Goal: Task Accomplishment & Management: Manage account settings

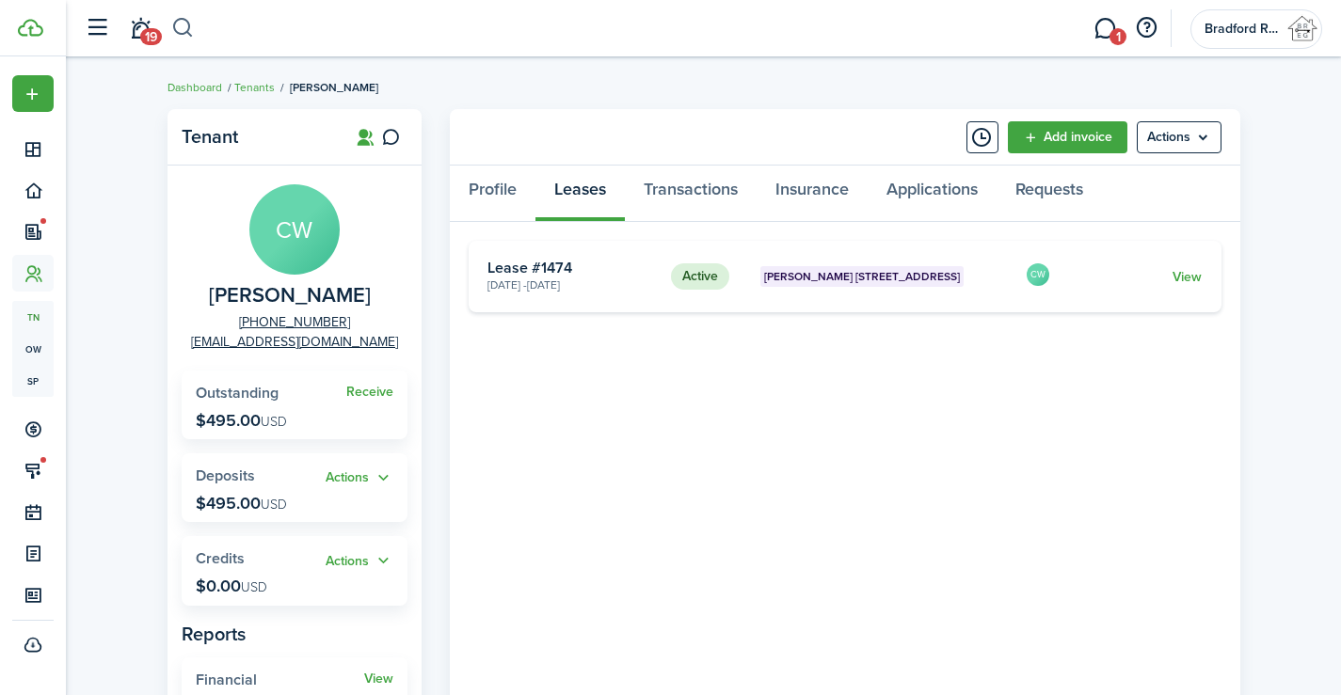
click at [191, 24] on button "button" at bounding box center [183, 28] width 24 height 32
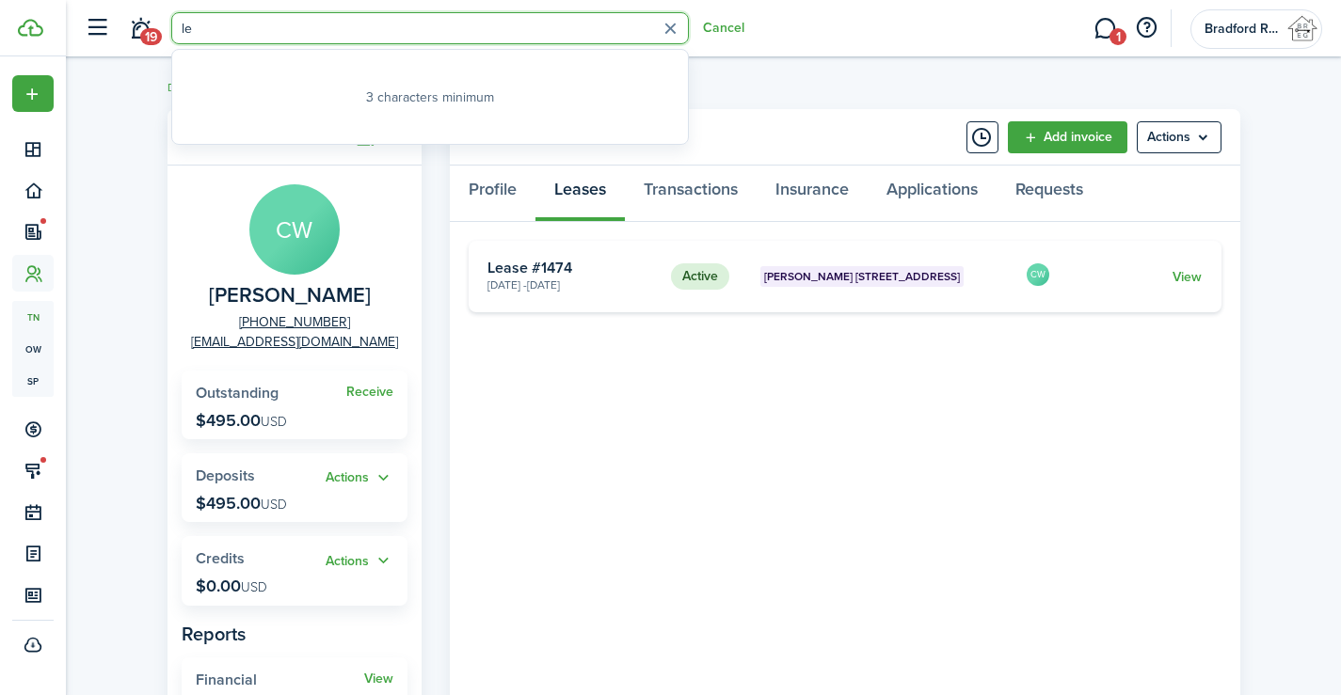
type input "[PERSON_NAME]"
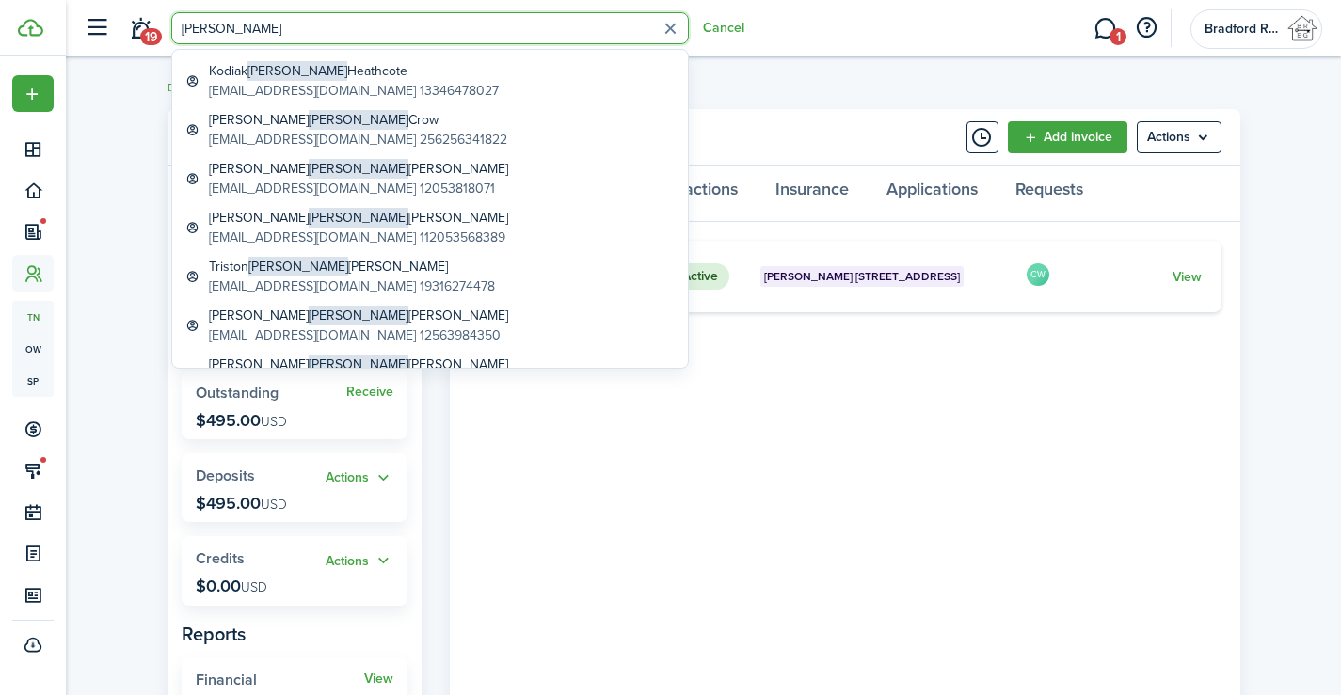
scroll to position [564, 0]
drag, startPoint x: 231, startPoint y: 31, endPoint x: 123, endPoint y: 31, distance: 108.2
click at [123, 31] on header-control-items "19 [PERSON_NAME]" at bounding box center [409, 29] width 669 height 48
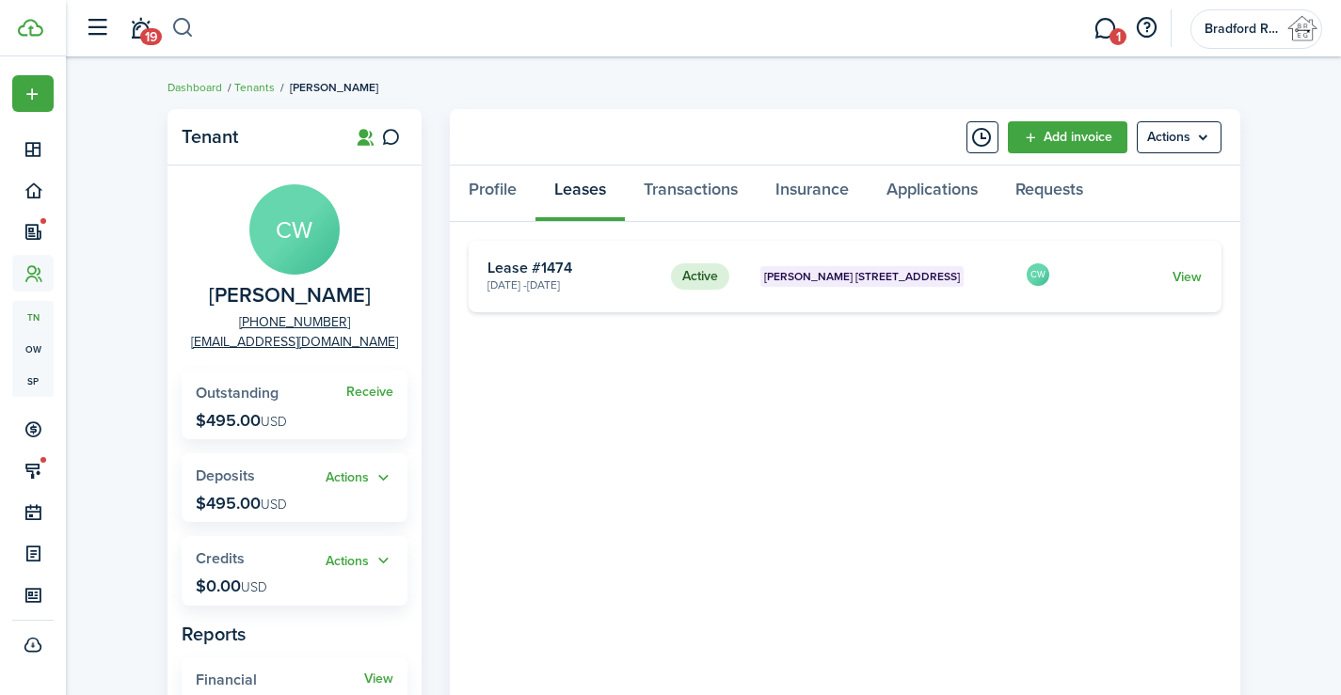
click at [175, 28] on button "button" at bounding box center [183, 28] width 24 height 32
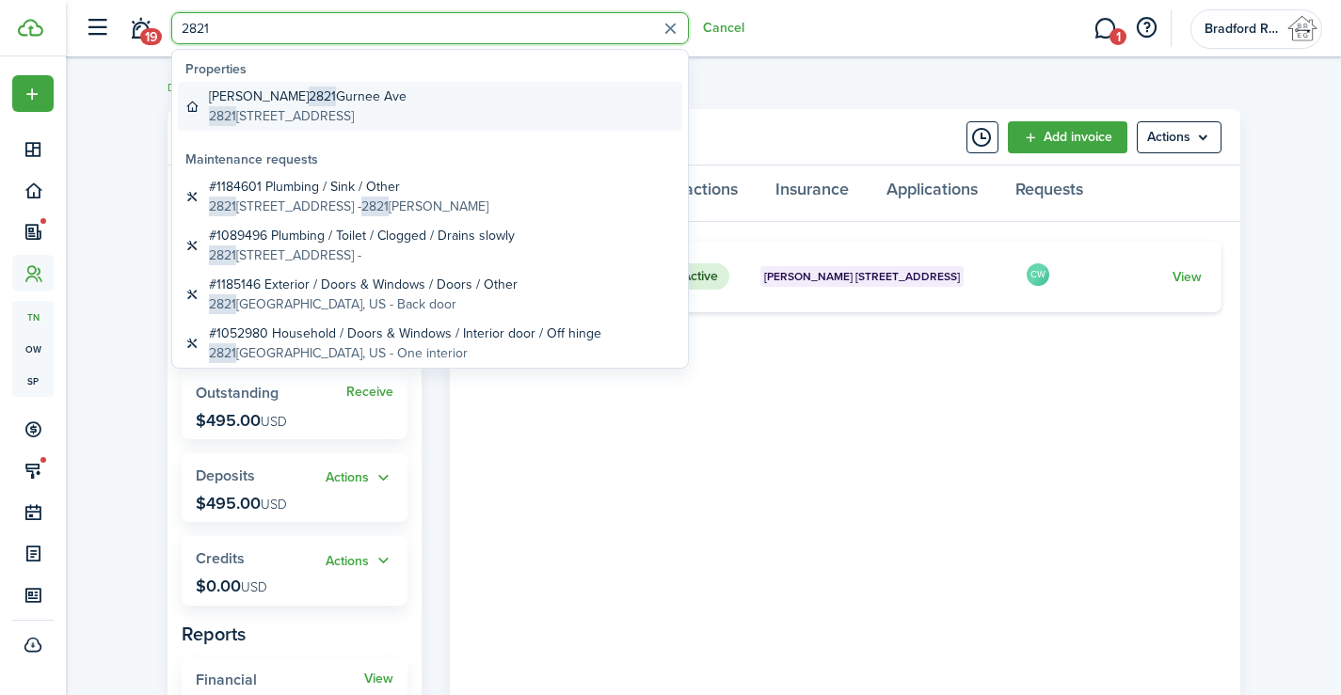
type input "2821"
click at [313, 99] on global-search-item-title "[PERSON_NAME] [STREET_ADDRESS]" at bounding box center [308, 97] width 198 height 20
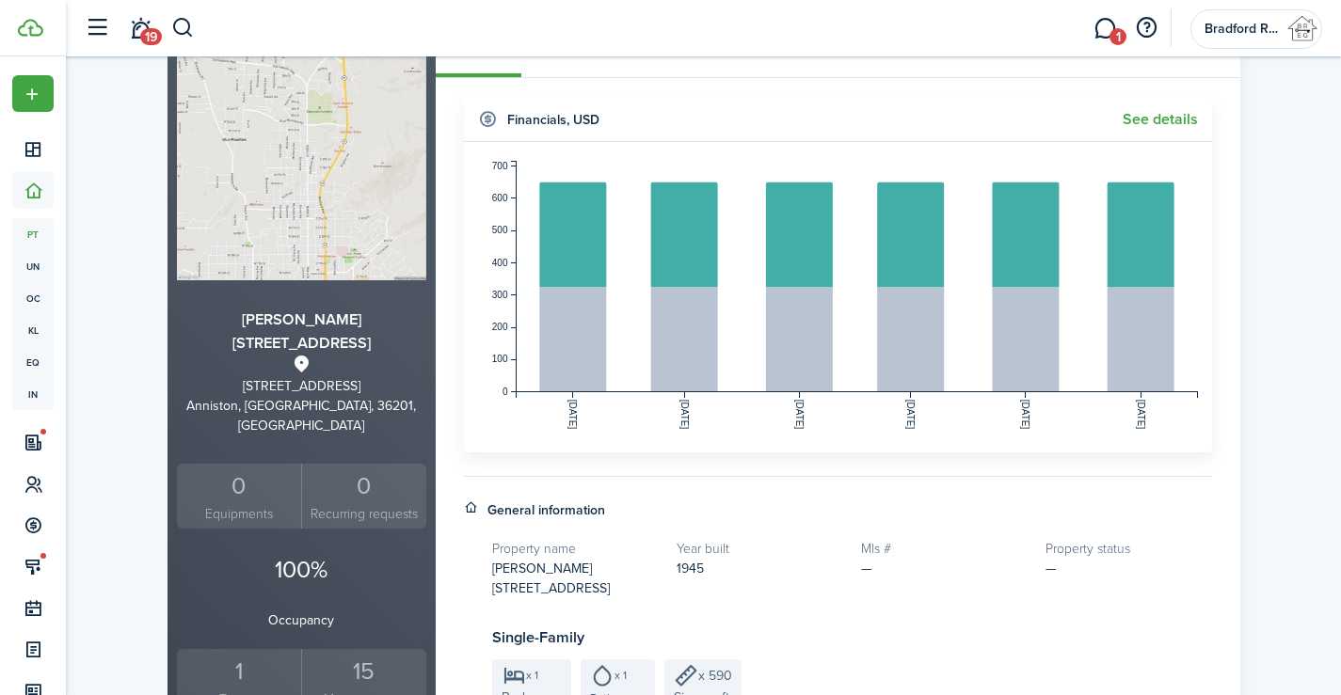
scroll to position [376, 0]
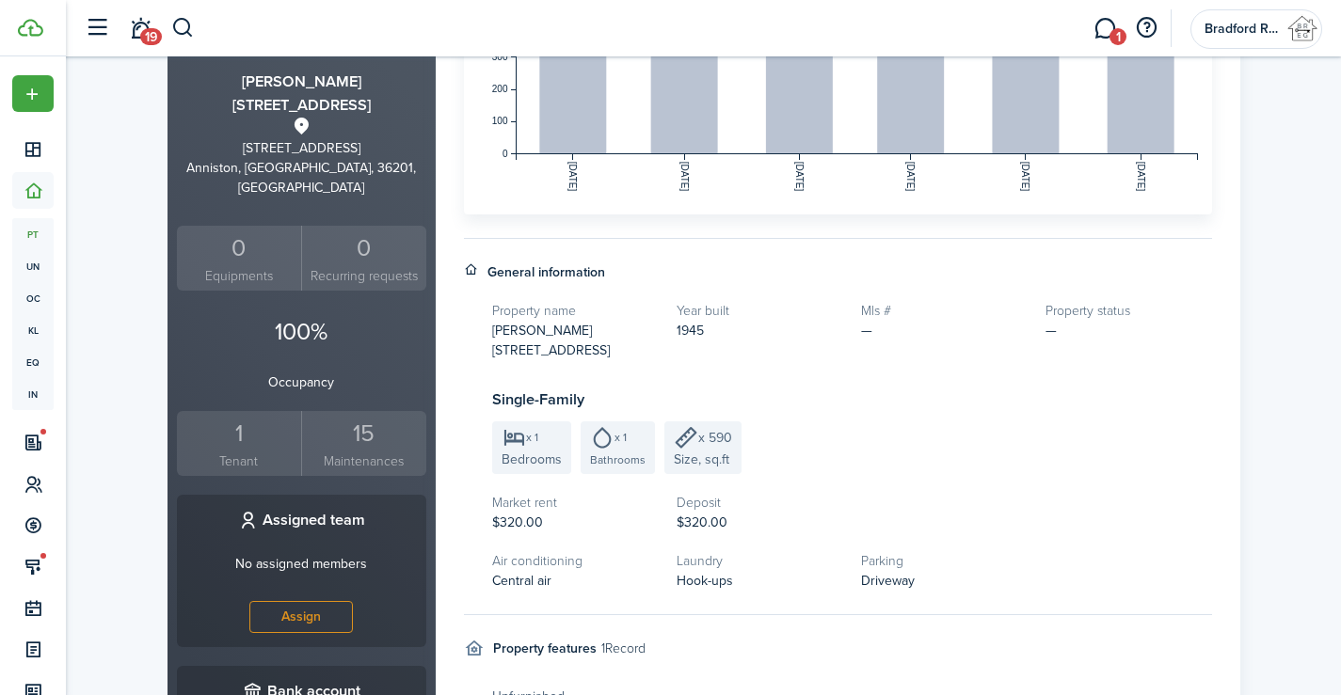
click at [366, 416] on div "15" at bounding box center [364, 434] width 115 height 36
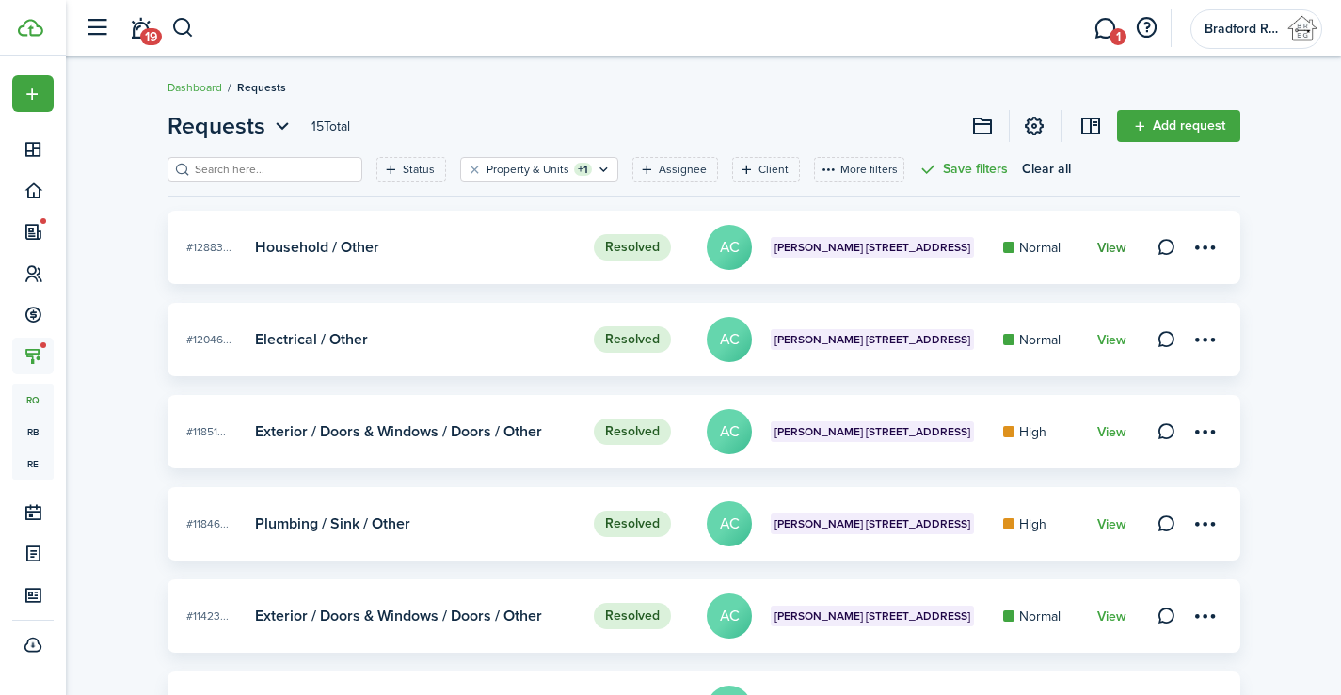
click at [1116, 245] on link "View" at bounding box center [1111, 248] width 29 height 15
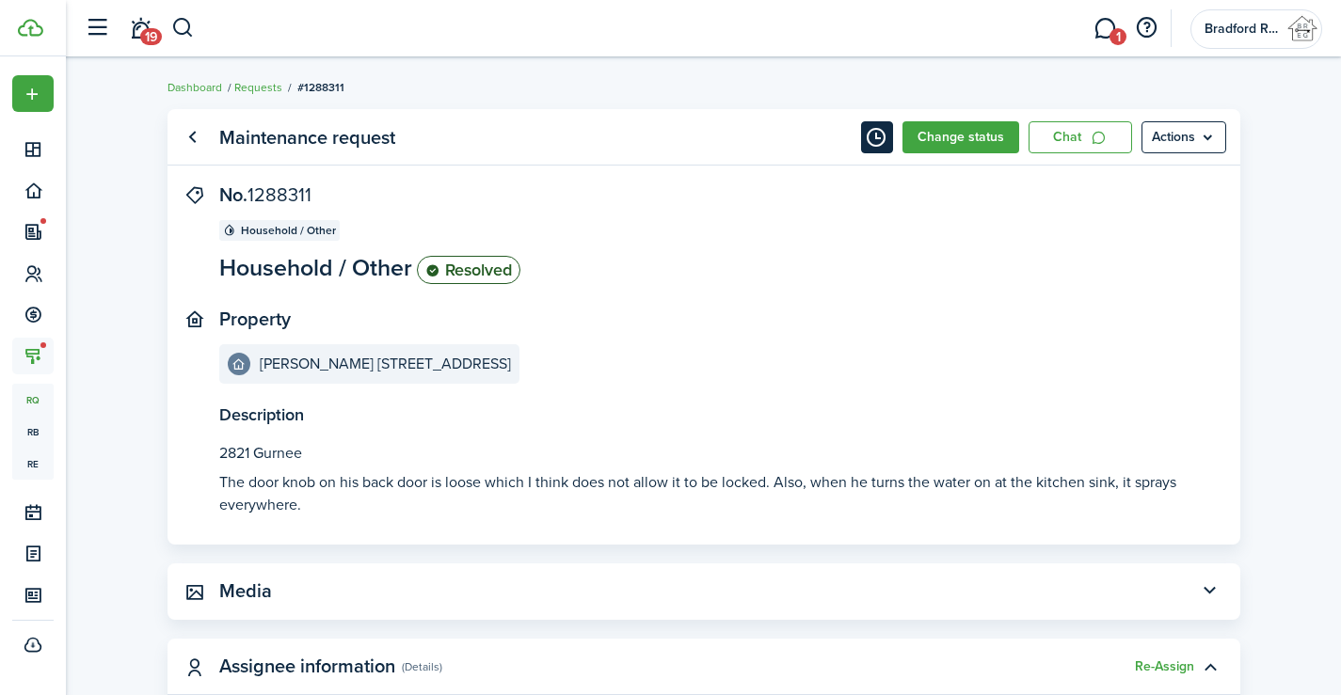
click at [884, 137] on button "Timeline" at bounding box center [877, 137] width 32 height 32
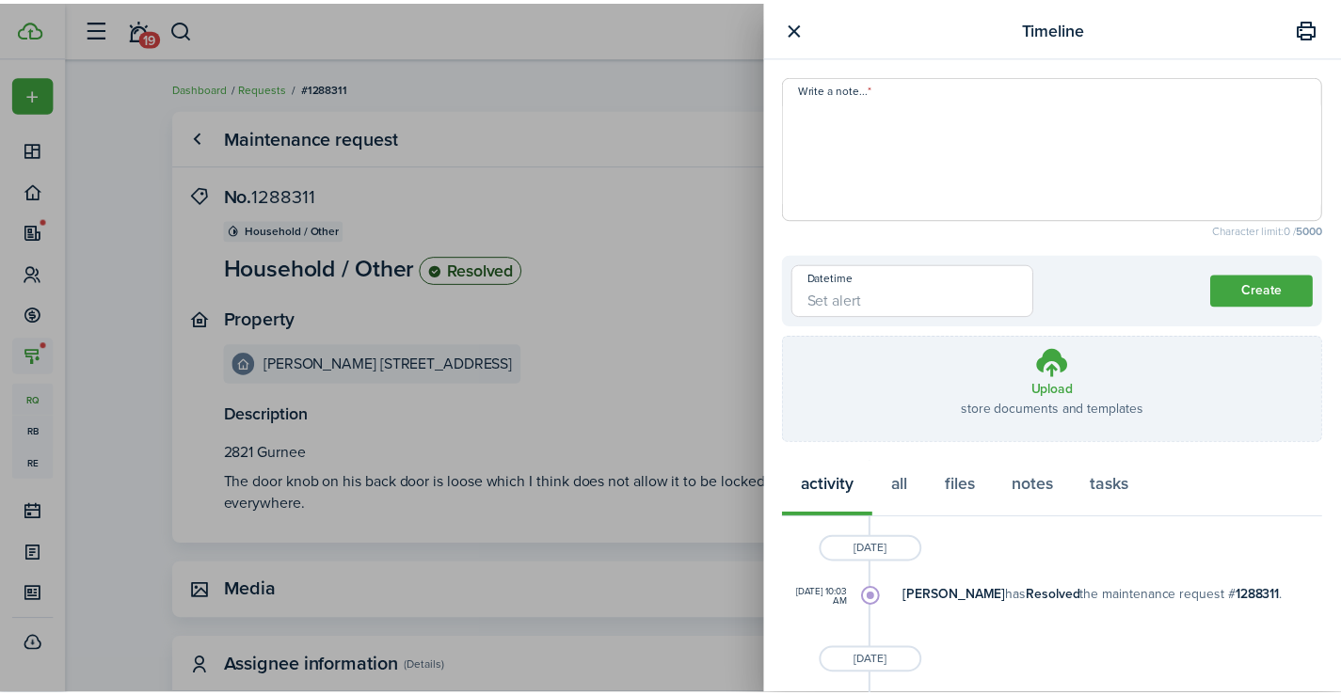
scroll to position [188, 0]
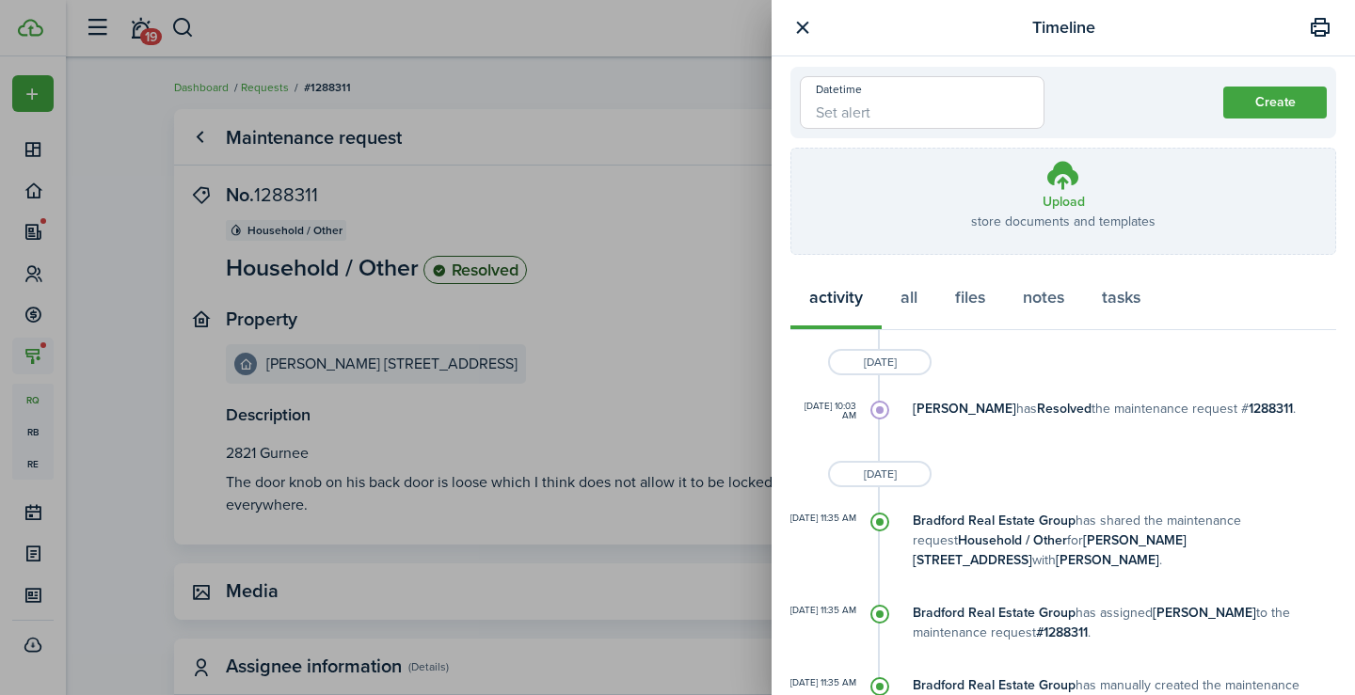
click at [593, 374] on div "Timeline Write a note... Character limit: 0 / 5000 Datetime Create Upload store…" at bounding box center [677, 347] width 1355 height 695
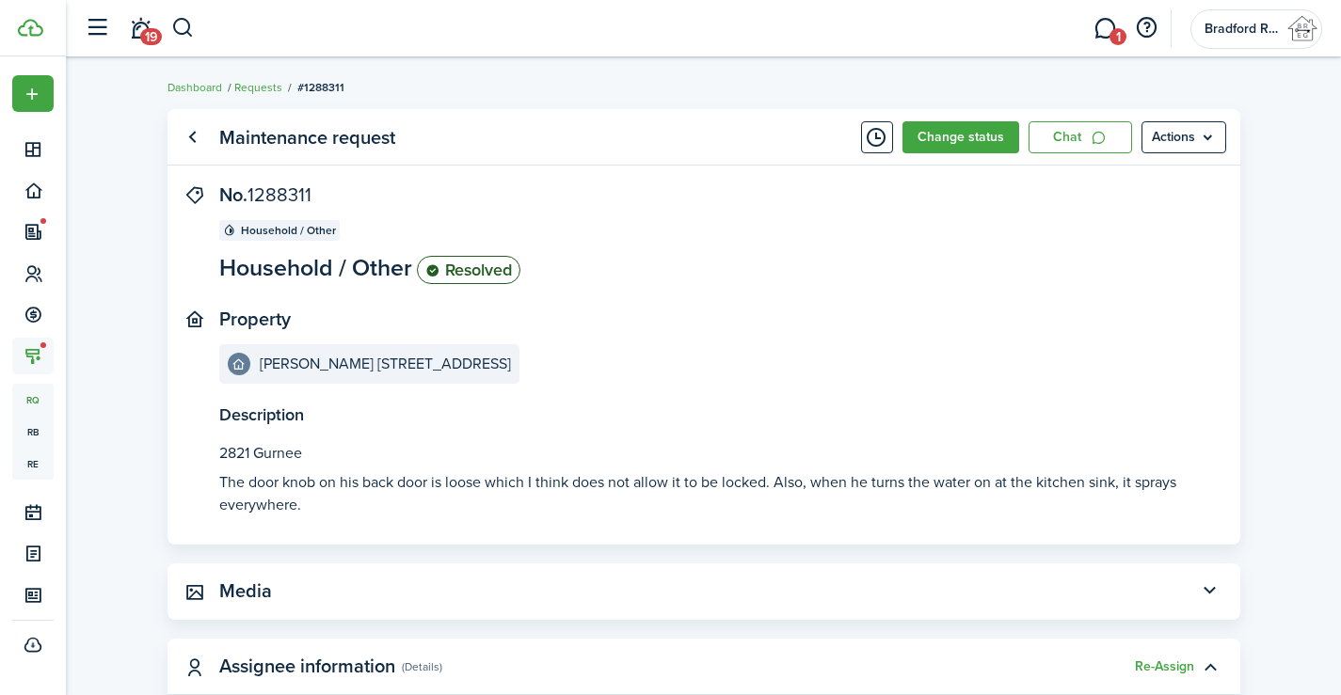
click at [338, 503] on p "The door knob on his back door is loose which I think does not allow it to be l…" at bounding box center [703, 493] width 969 height 45
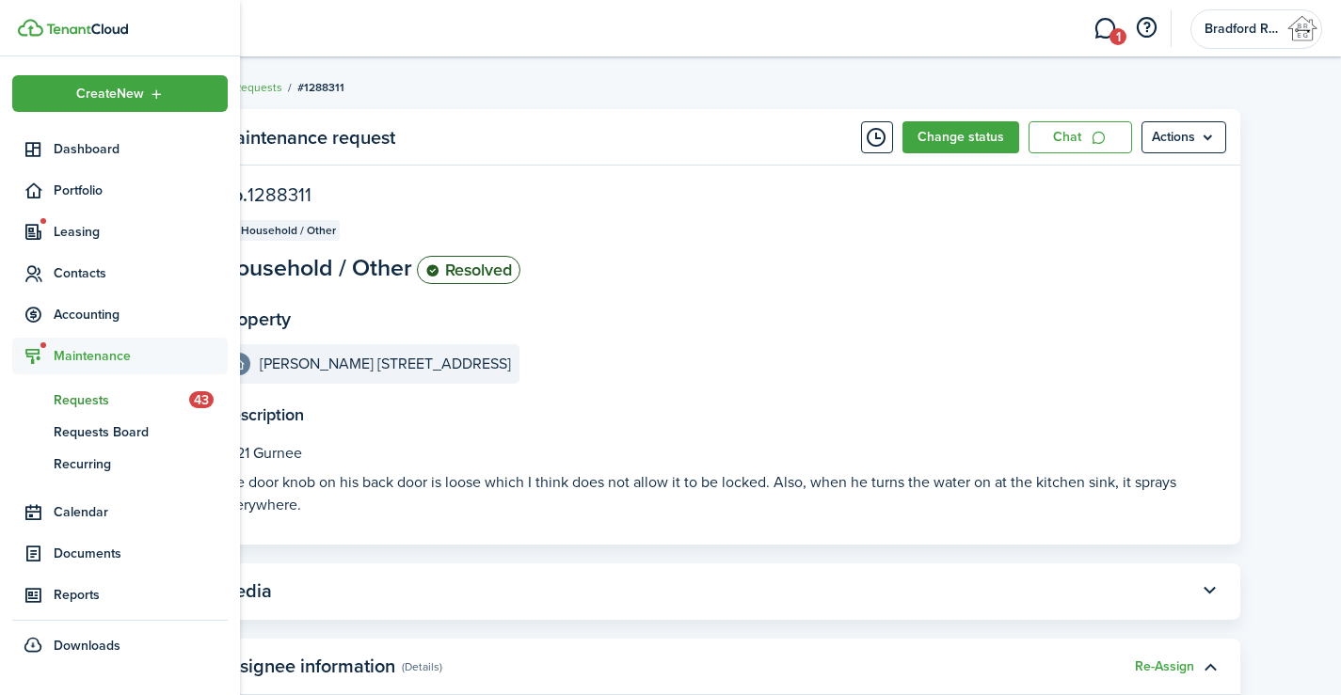
click at [56, 394] on span "Requests" at bounding box center [121, 400] width 135 height 20
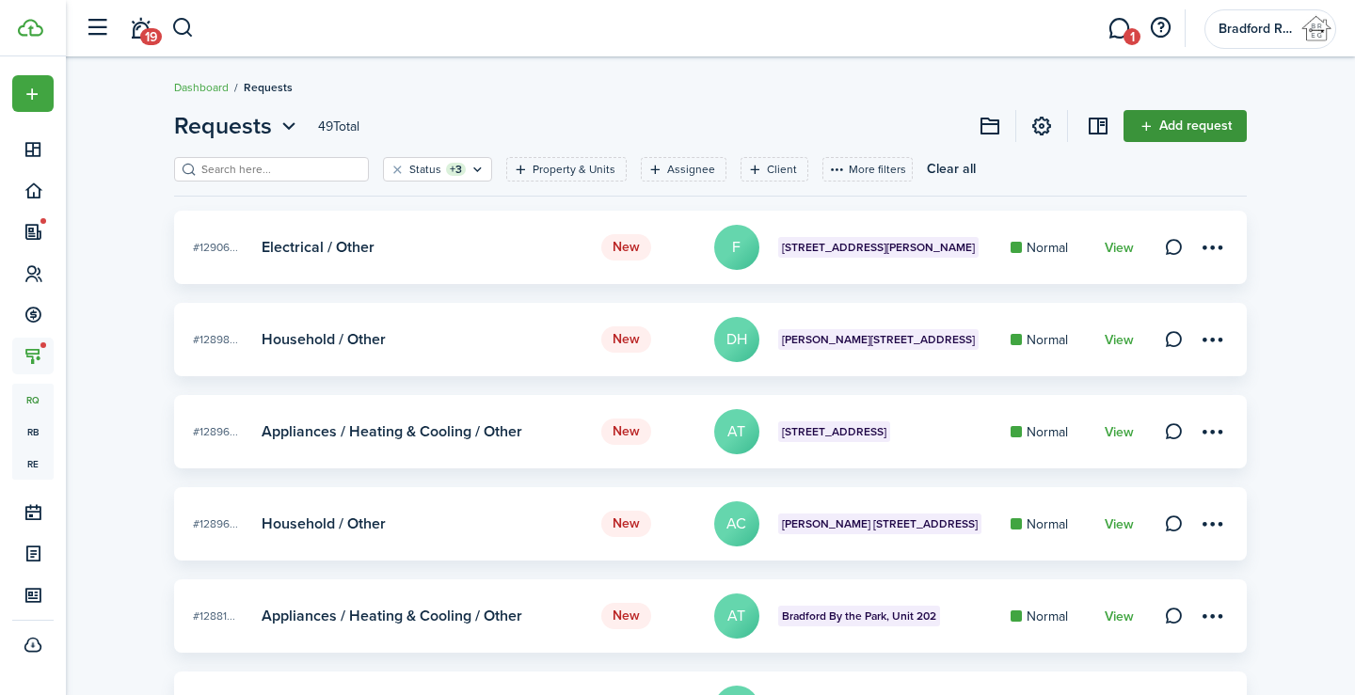
click at [1169, 126] on link "Add request" at bounding box center [1184, 126] width 123 height 32
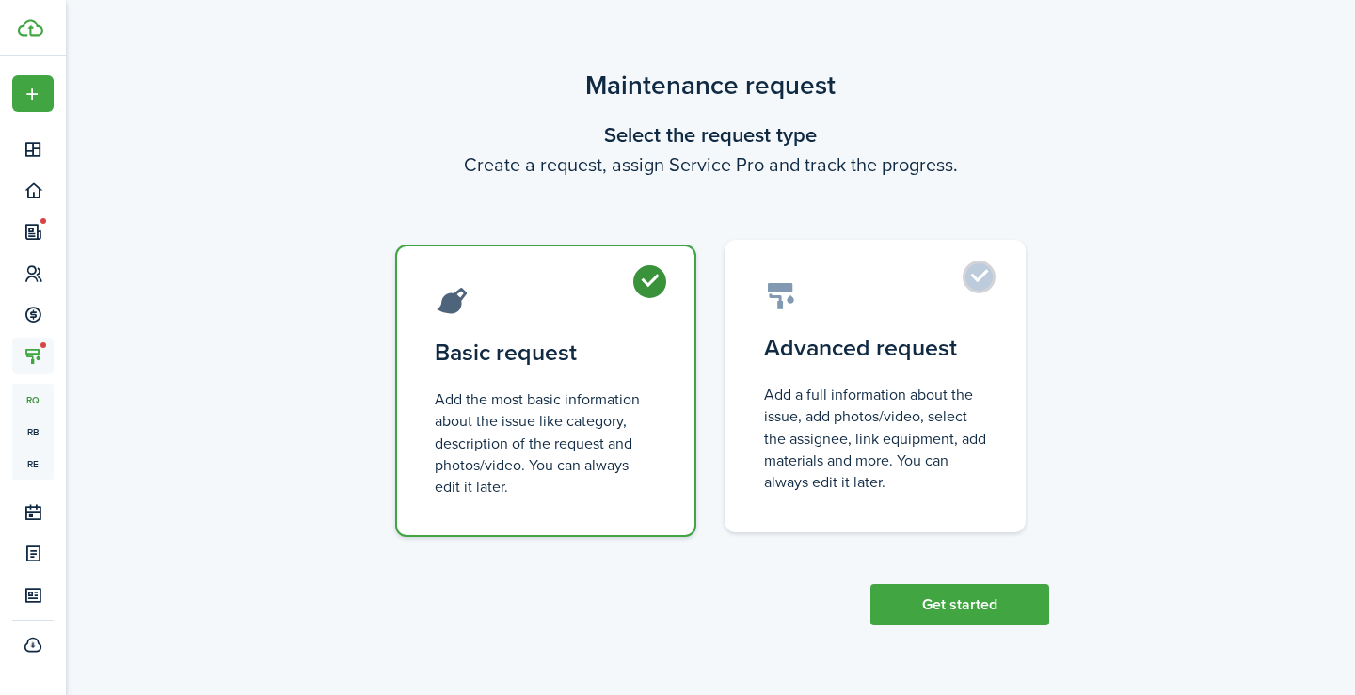
click at [885, 494] on label "Advanced request Add a full information about the issue, add photos/video, sele…" at bounding box center [874, 386] width 301 height 293
radio input "false"
radio input "true"
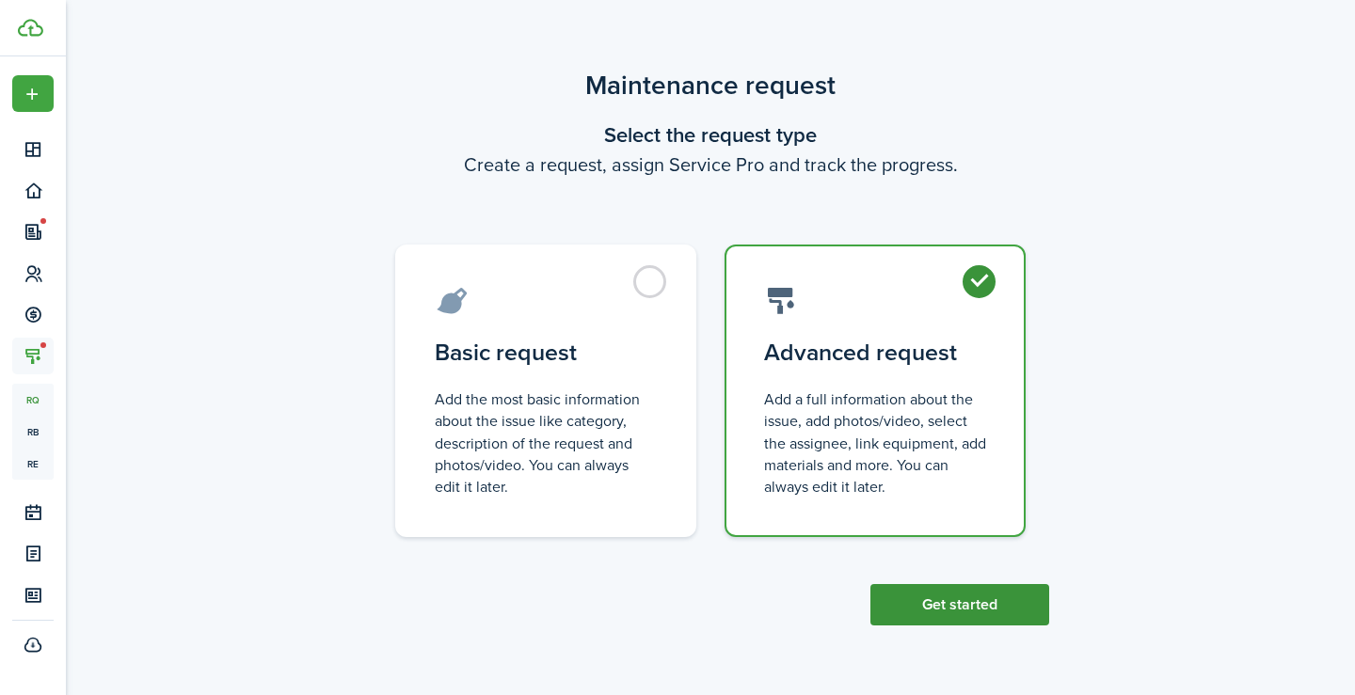
click at [948, 608] on button "Get started" at bounding box center [959, 604] width 179 height 41
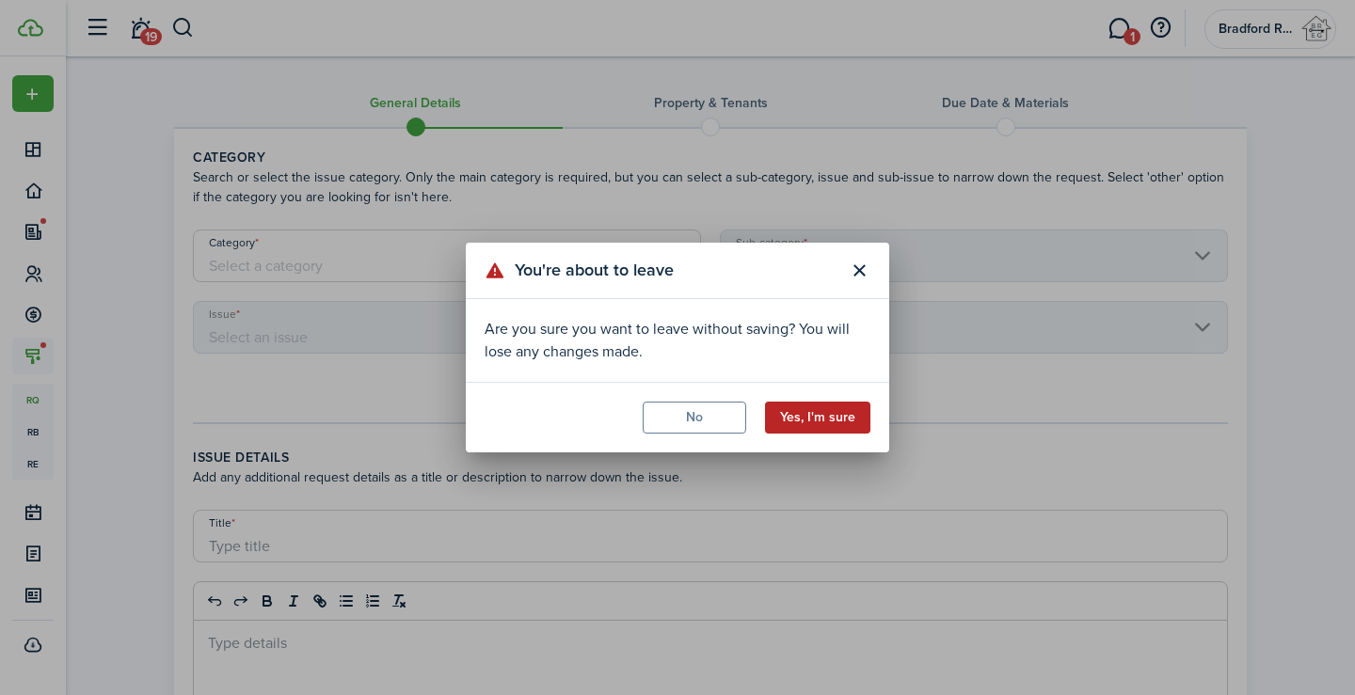
click at [793, 403] on button "Yes, I'm sure" at bounding box center [817, 418] width 105 height 32
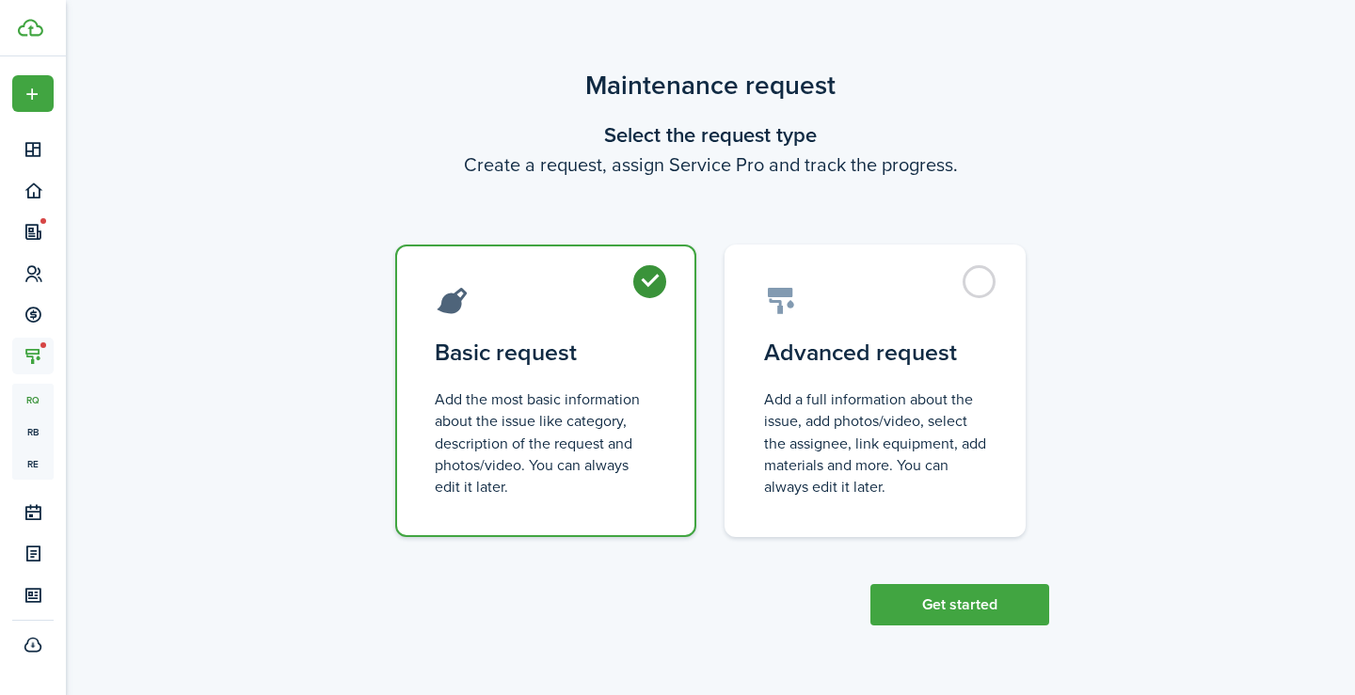
click at [590, 436] on control-radio-card-description "Add the most basic information about the issue like category, description of th…" at bounding box center [546, 443] width 222 height 109
click at [951, 604] on button "Get started" at bounding box center [959, 604] width 179 height 41
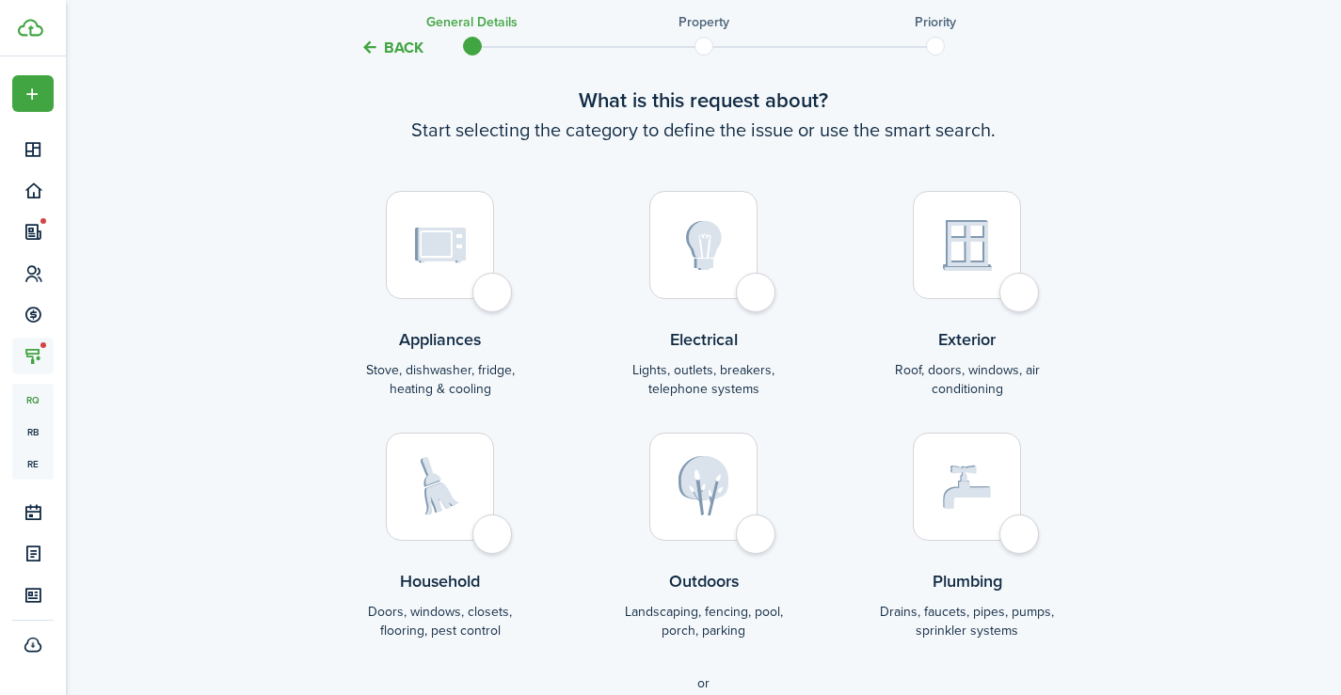
scroll to position [216, 0]
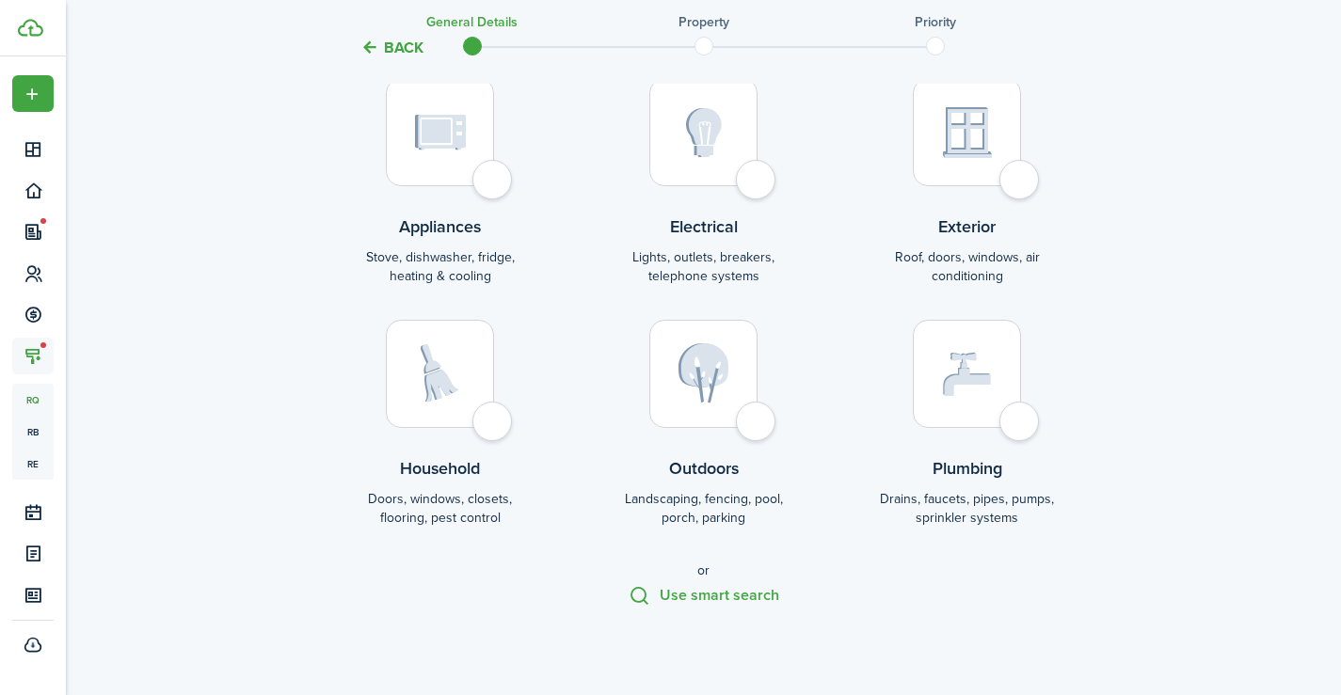
click at [968, 163] on div at bounding box center [967, 132] width 108 height 108
radio input "true"
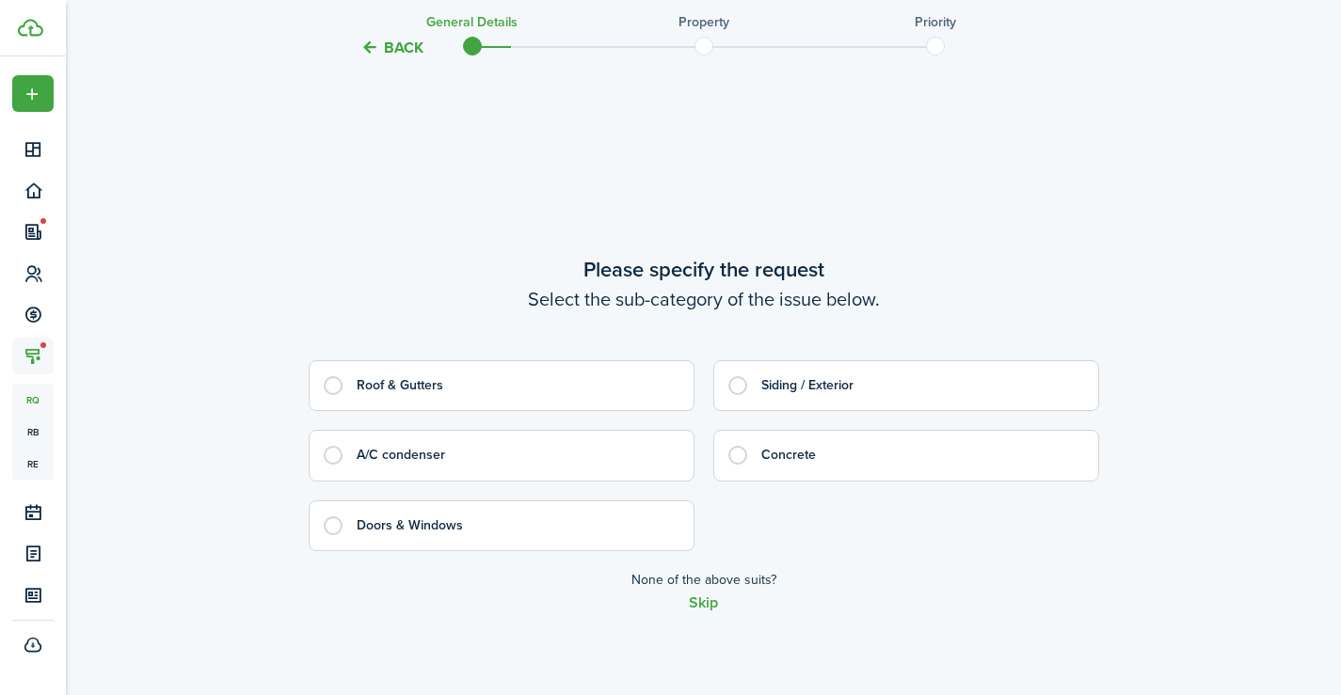
scroll to position [786, 0]
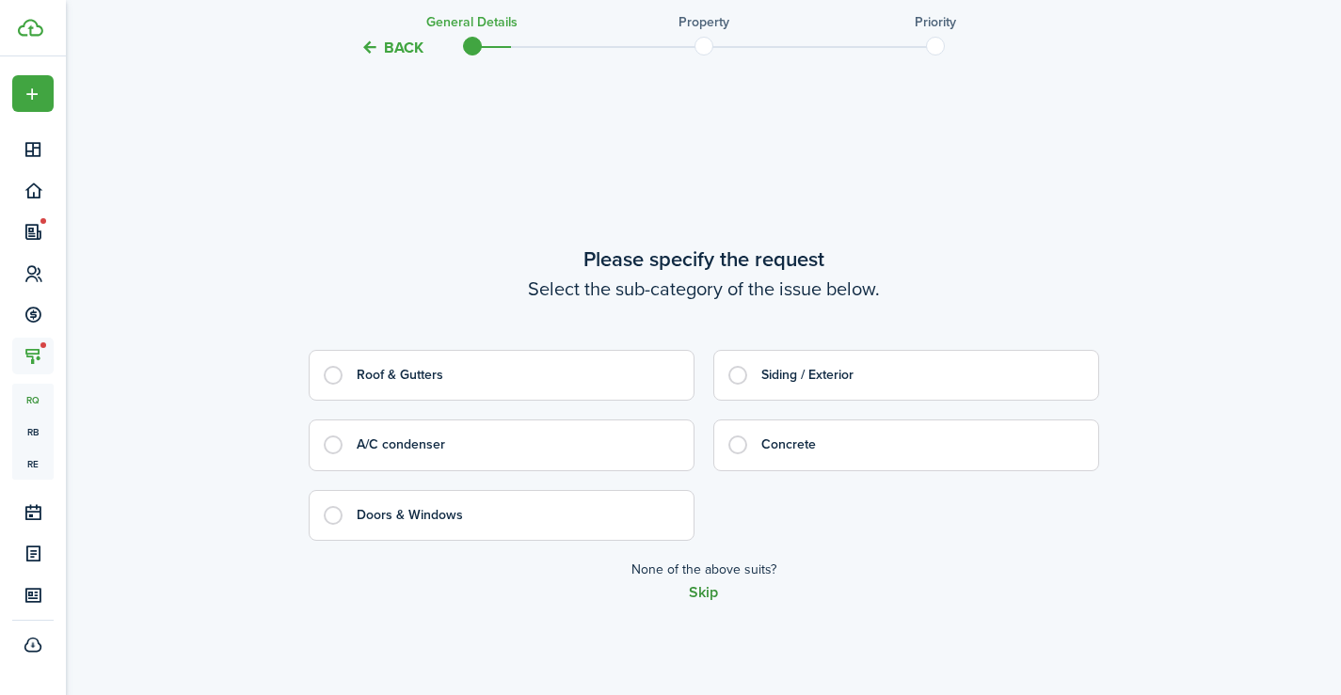
click at [706, 594] on button "Skip" at bounding box center [703, 592] width 29 height 17
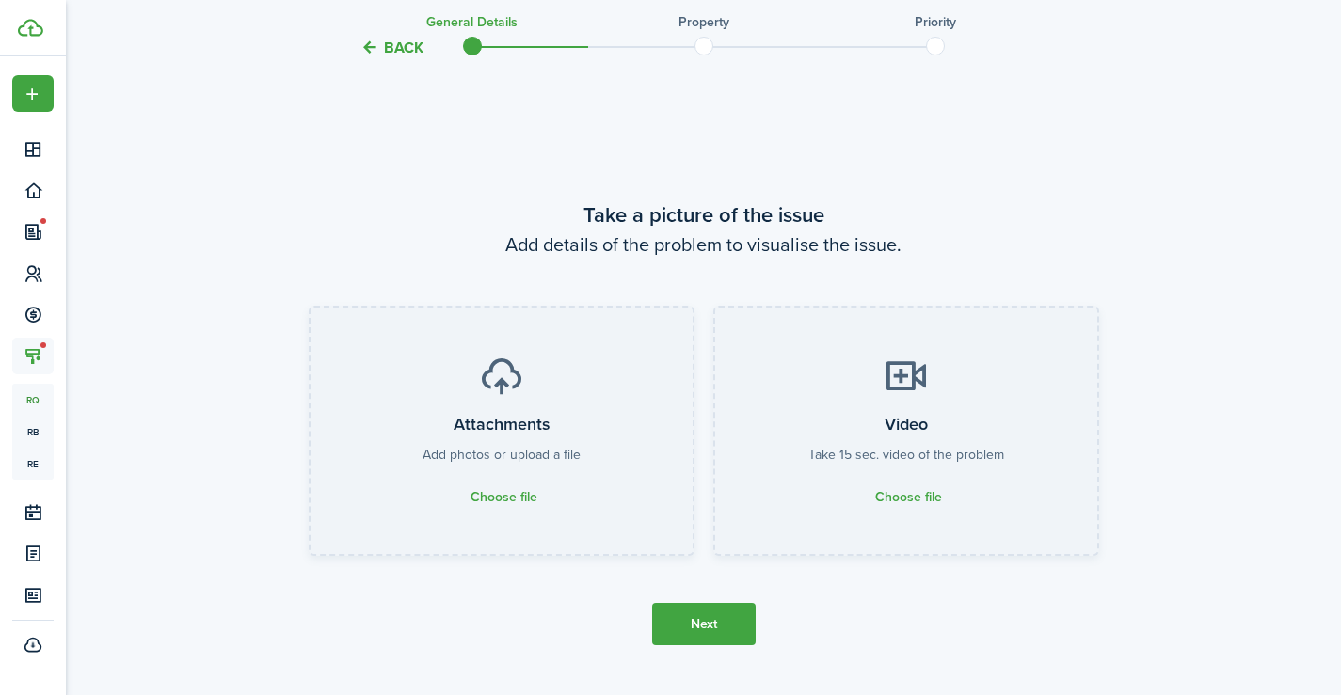
click at [699, 626] on button "Next" at bounding box center [703, 624] width 103 height 42
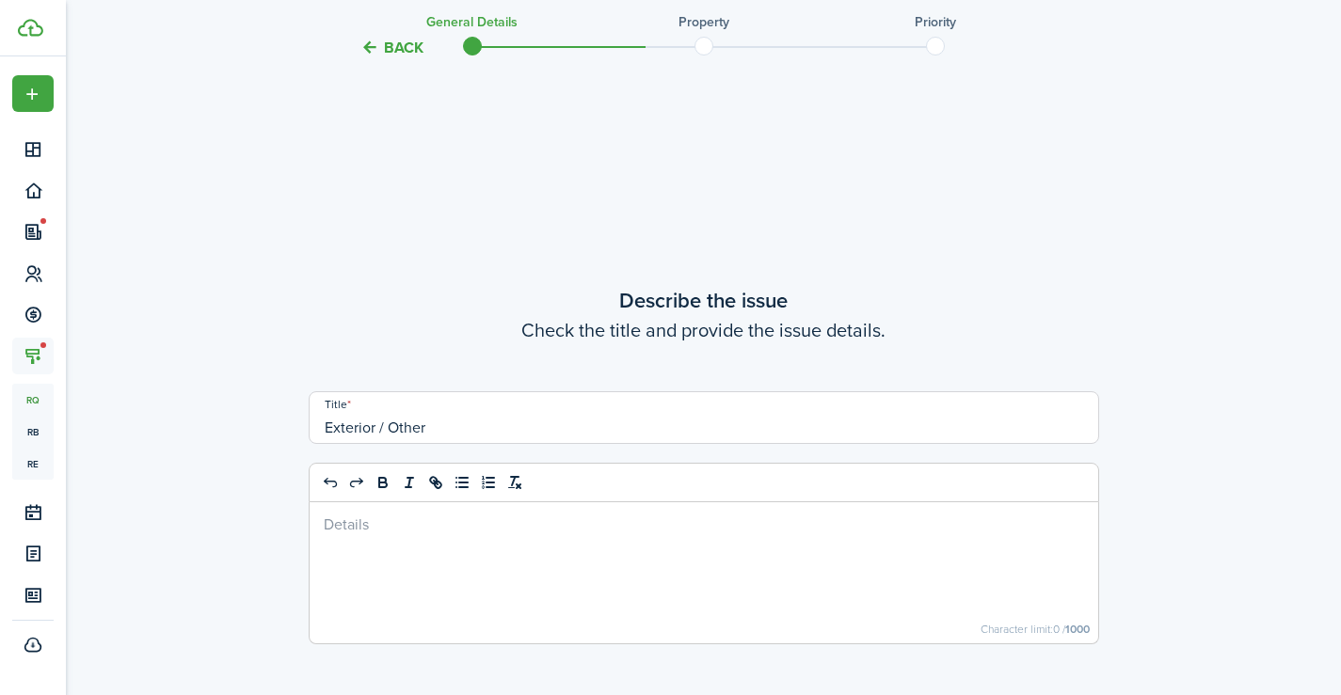
scroll to position [2176, 0]
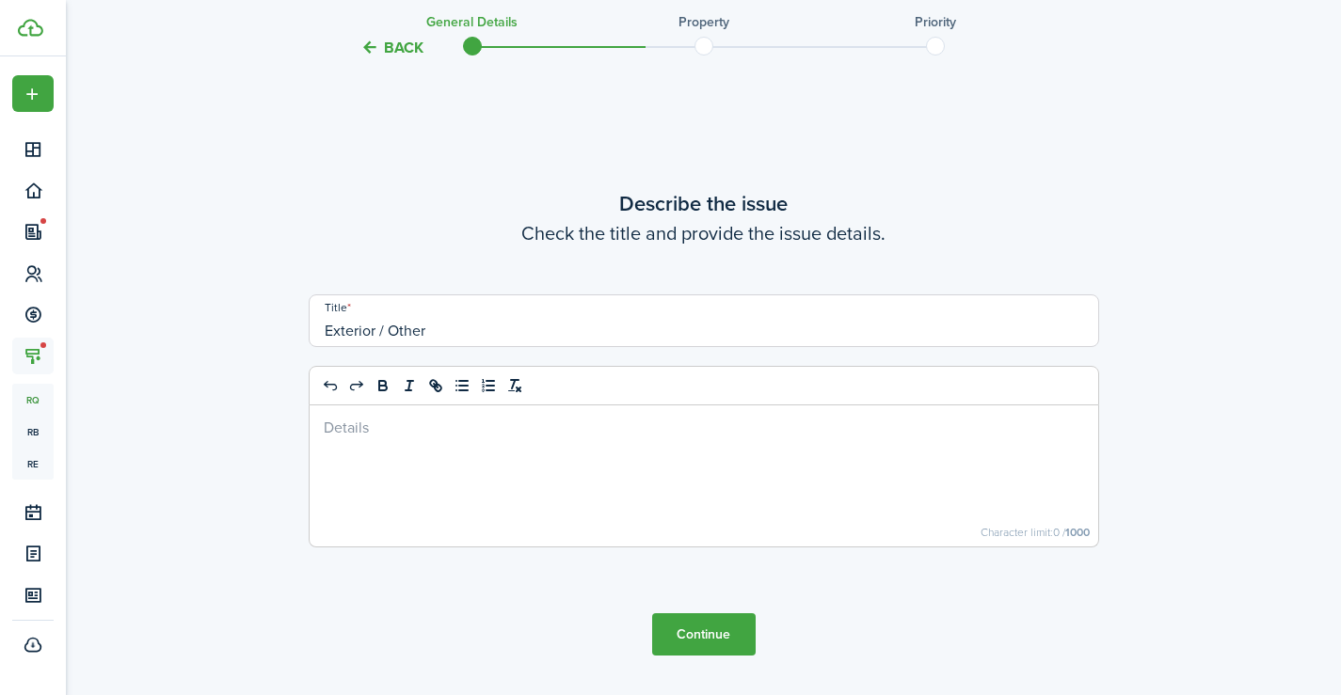
click at [499, 503] on div at bounding box center [704, 475] width 788 height 141
click at [691, 630] on button "Continue" at bounding box center [703, 634] width 103 height 42
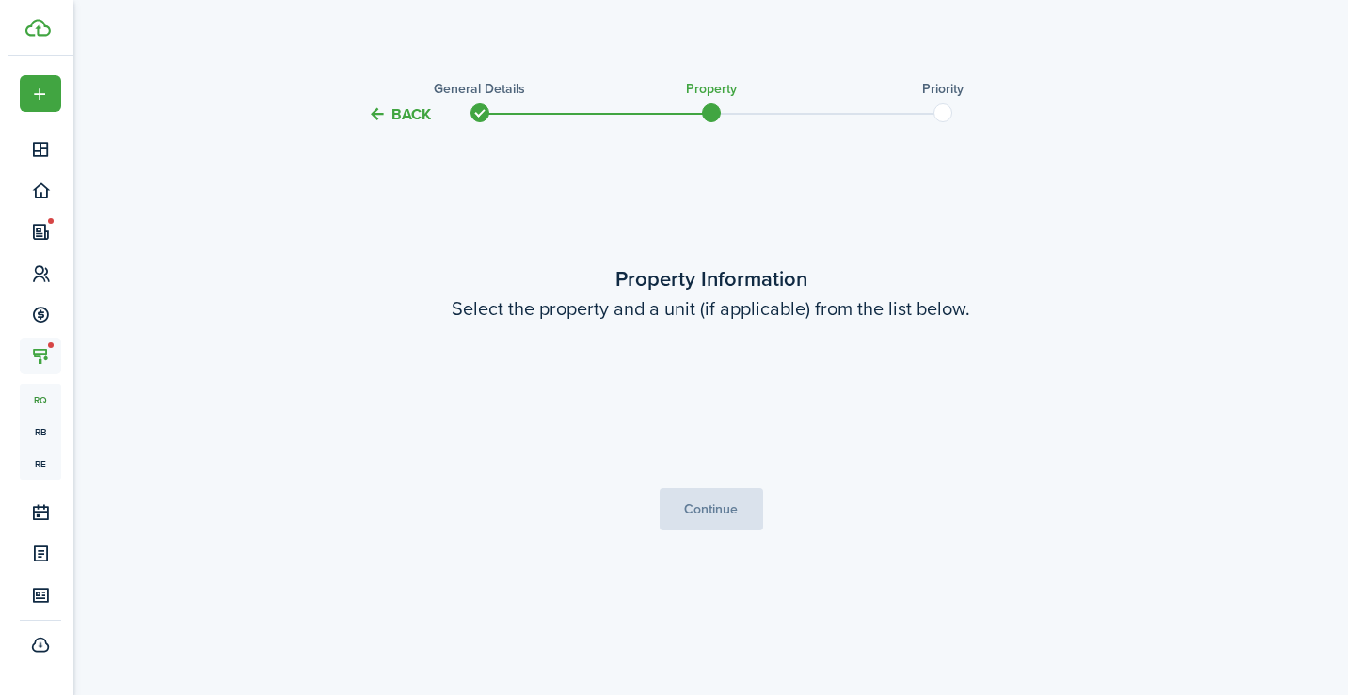
scroll to position [0, 0]
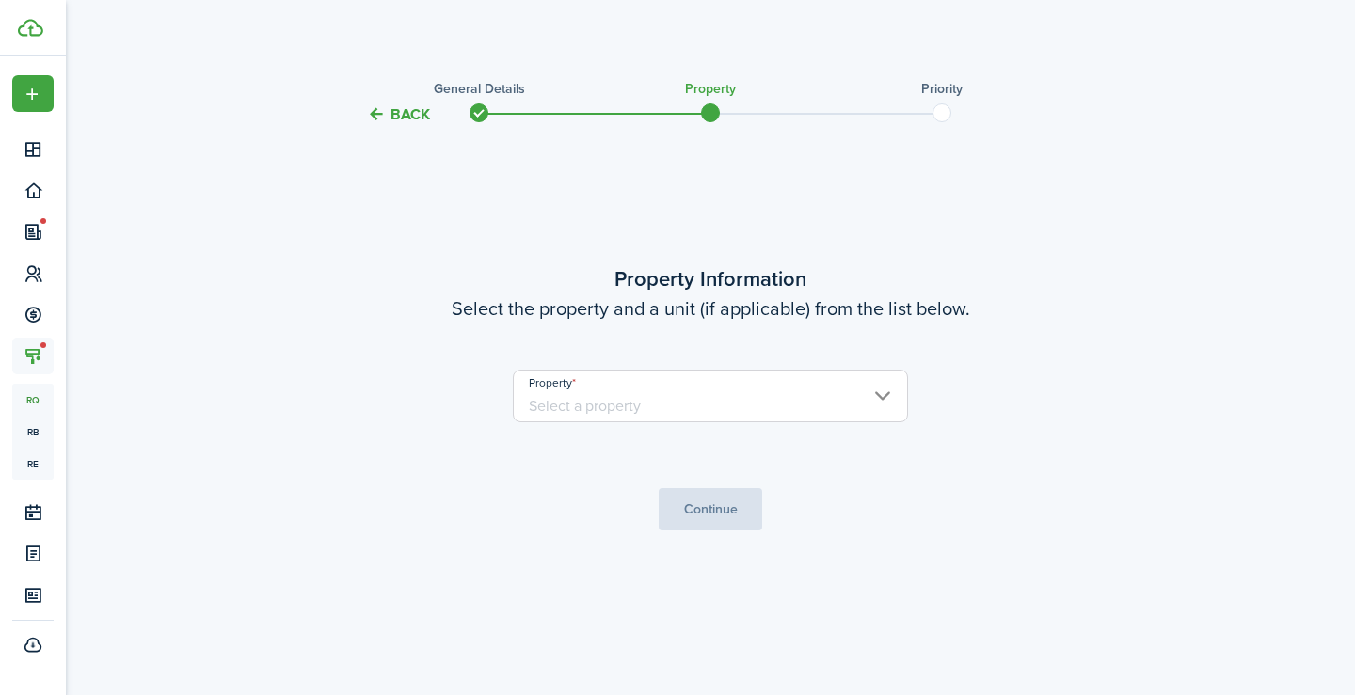
click at [636, 388] on input "Property" at bounding box center [710, 396] width 395 height 53
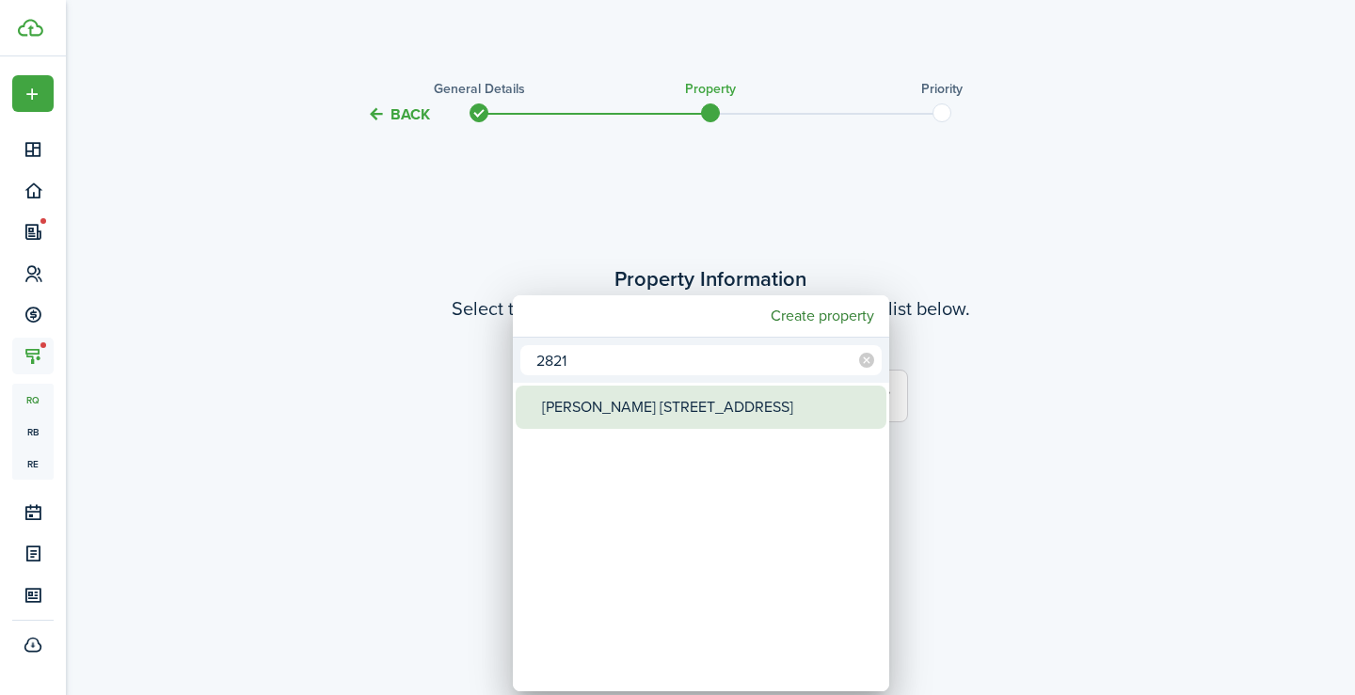
type input "2821"
click at [641, 402] on div "[PERSON_NAME] [STREET_ADDRESS]" at bounding box center [708, 407] width 333 height 43
type input "[PERSON_NAME] [STREET_ADDRESS]"
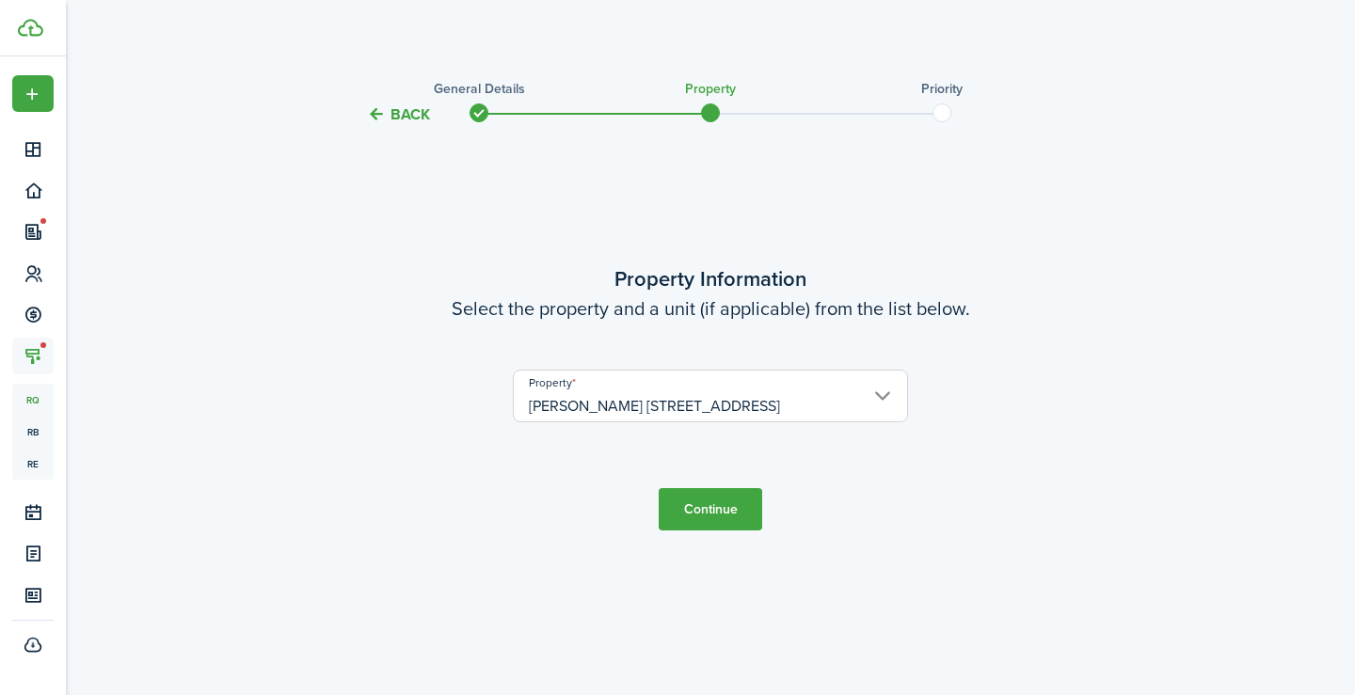
click at [711, 501] on button "Continue" at bounding box center [710, 509] width 103 height 42
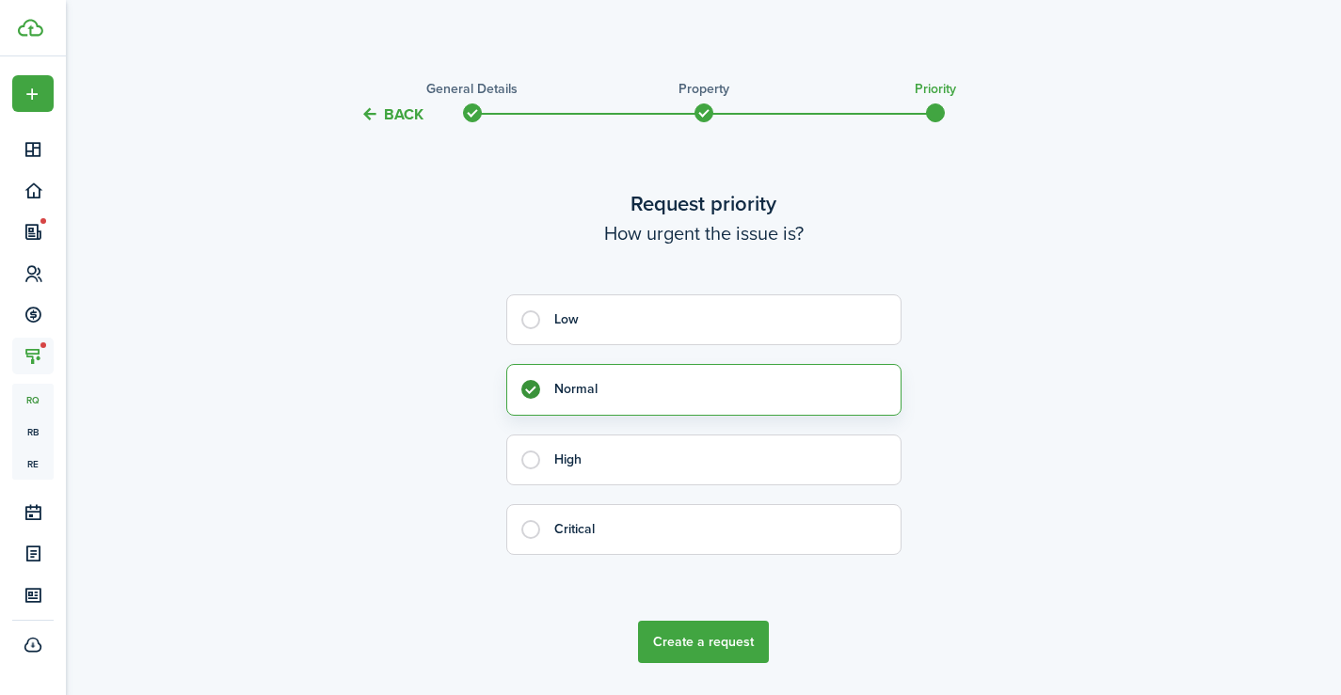
click at [690, 667] on tc-wizard-step "Request priority How urgent the issue is? Low Normal High Critical Create a req…" at bounding box center [704, 426] width 790 height 550
click at [684, 636] on button "Create a request" at bounding box center [703, 642] width 131 height 42
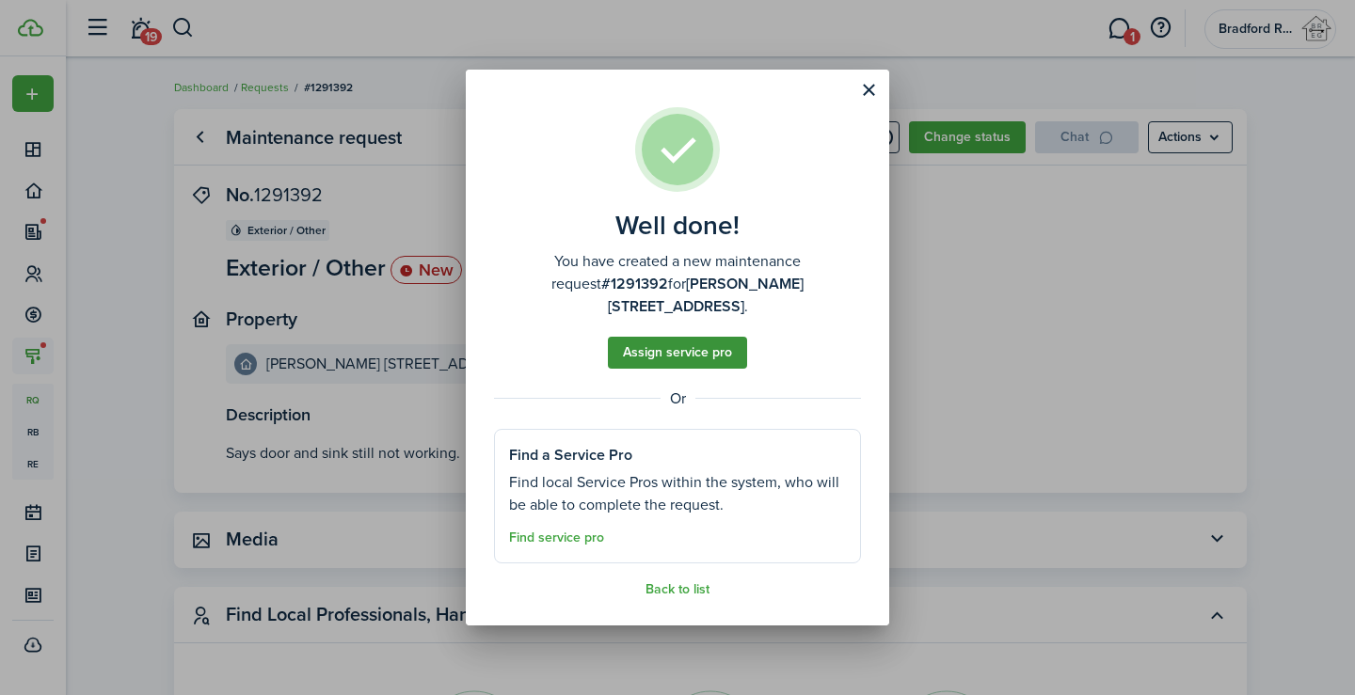
click at [676, 337] on button "Assign service pro" at bounding box center [677, 353] width 139 height 32
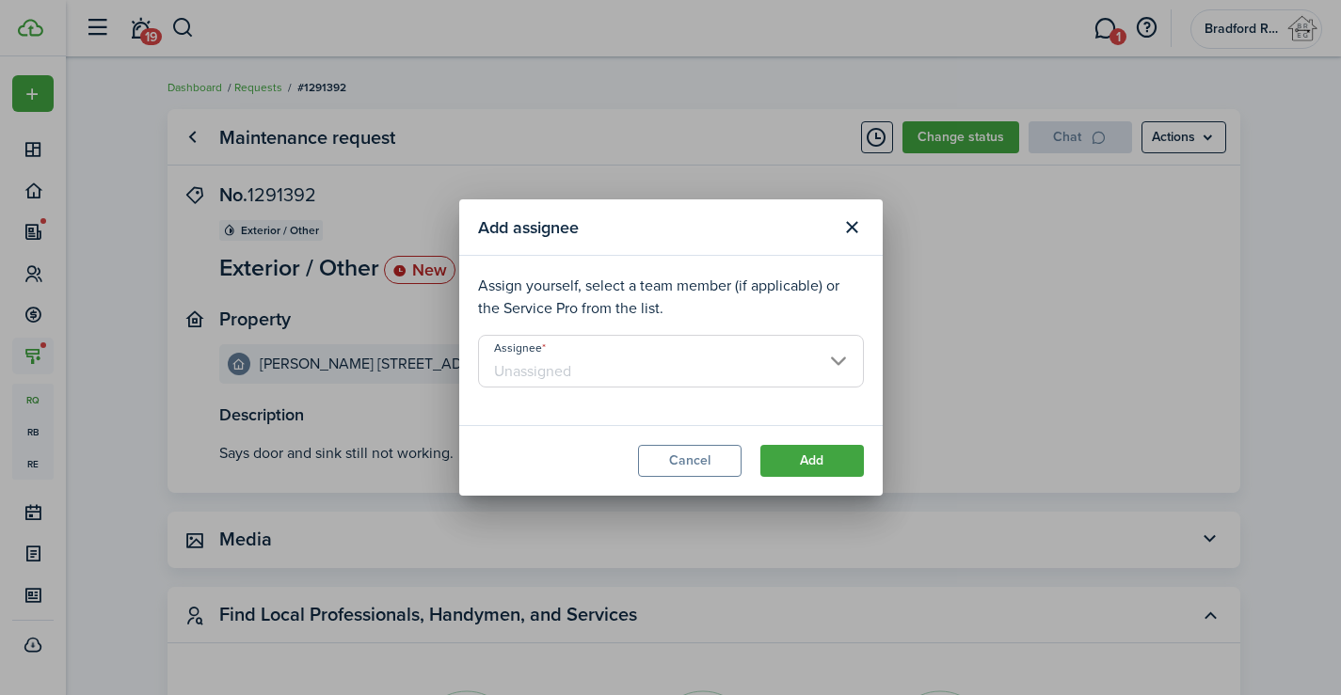
click at [558, 366] on input "Assignee" at bounding box center [671, 361] width 386 height 53
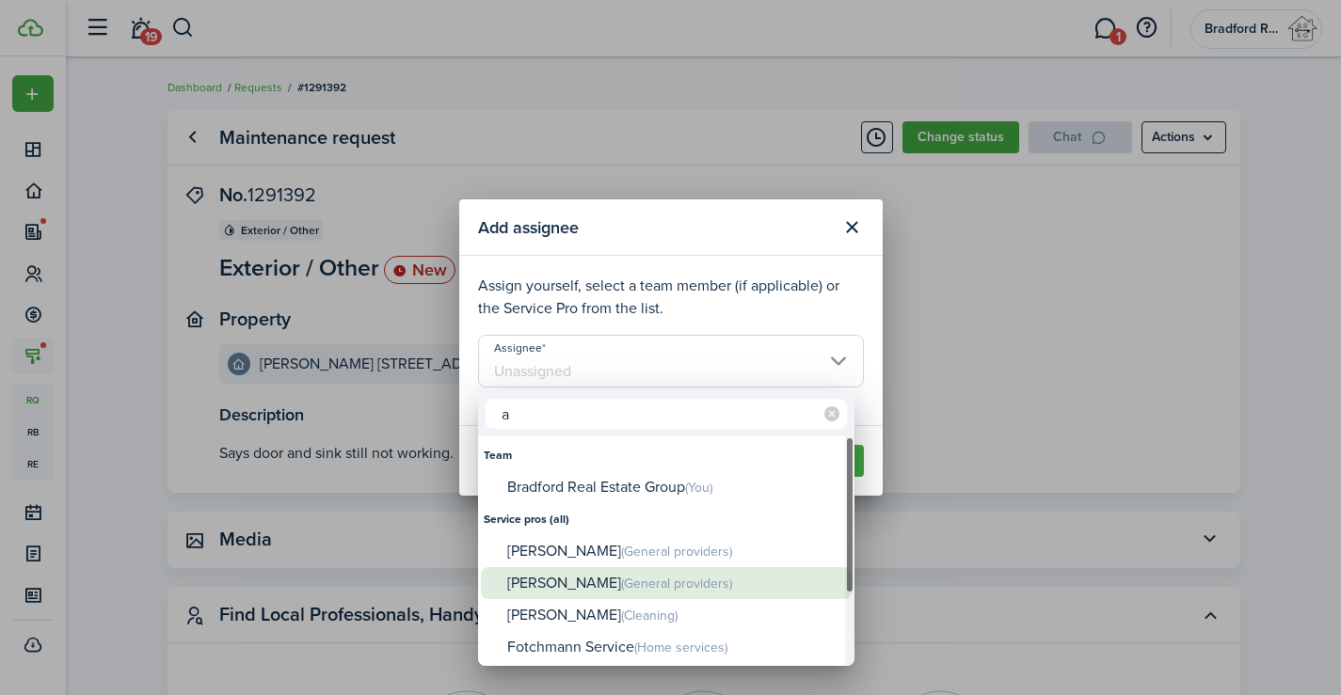
type input "a"
click at [571, 583] on div "[PERSON_NAME] (General providers)" at bounding box center [673, 583] width 333 height 33
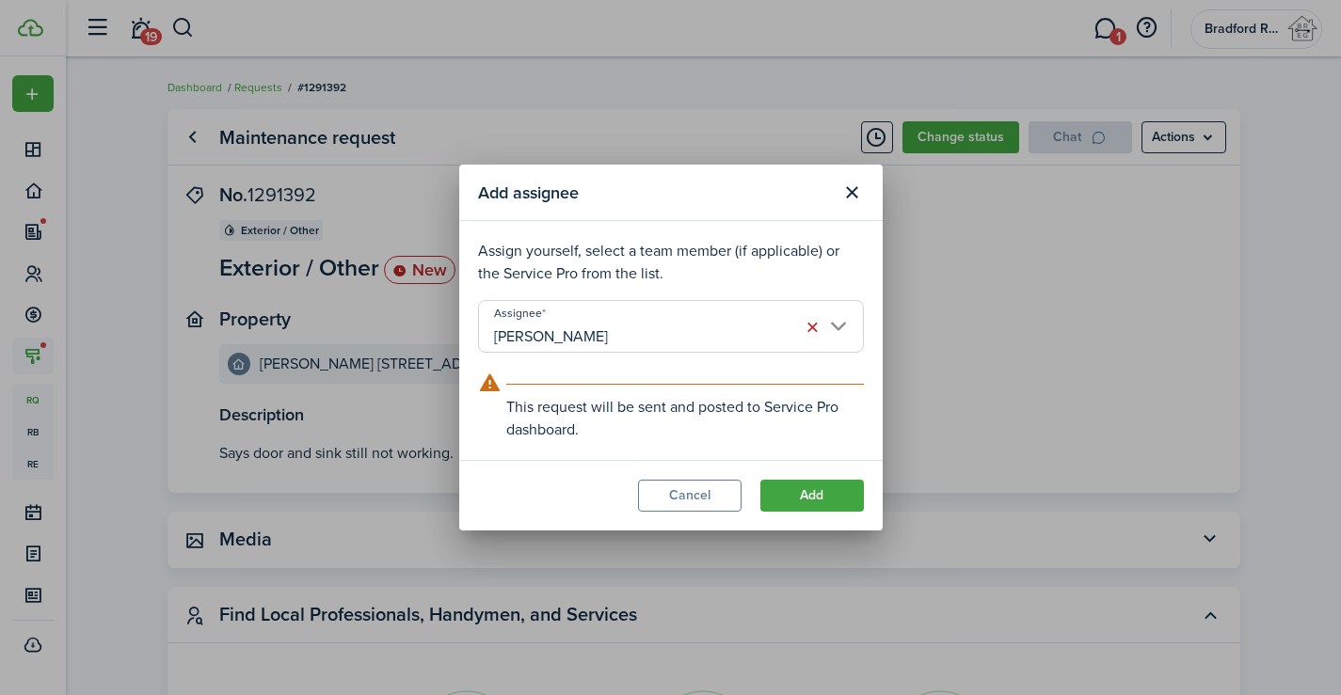
click at [708, 333] on input "[PERSON_NAME]" at bounding box center [671, 326] width 386 height 53
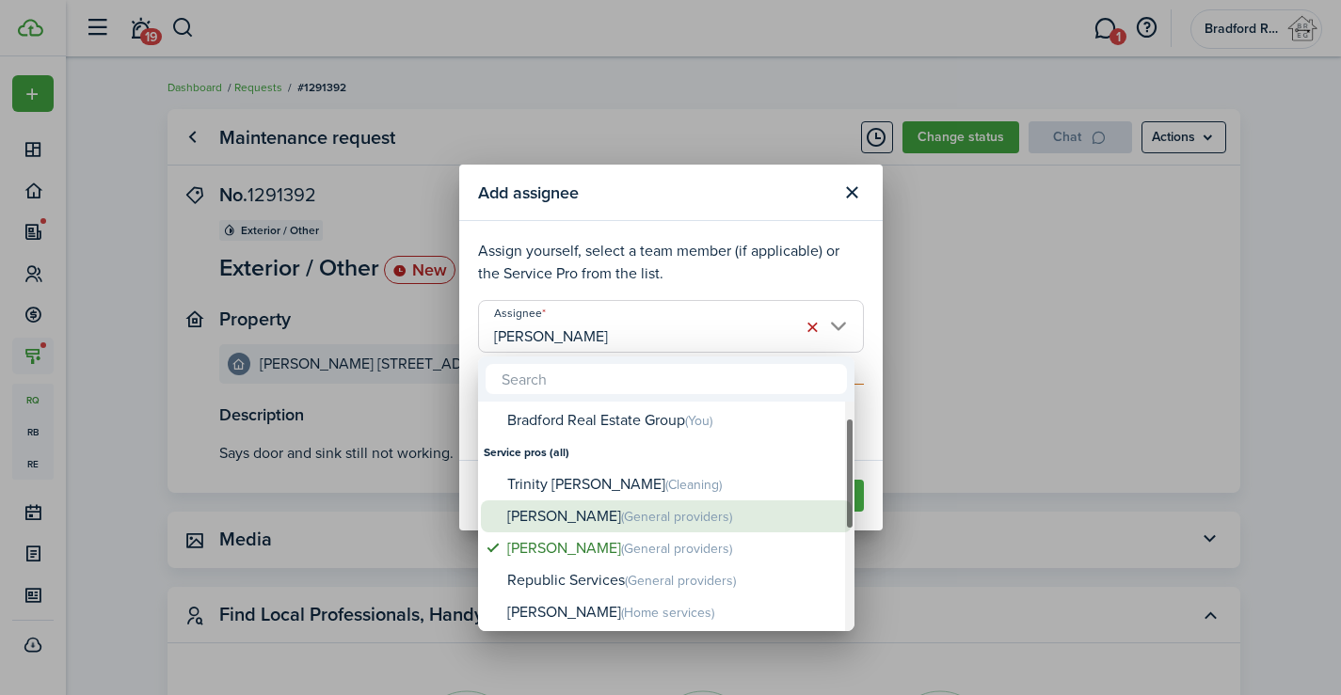
click at [574, 507] on div "[PERSON_NAME] (General providers)" at bounding box center [673, 517] width 333 height 33
type input "[PERSON_NAME]"
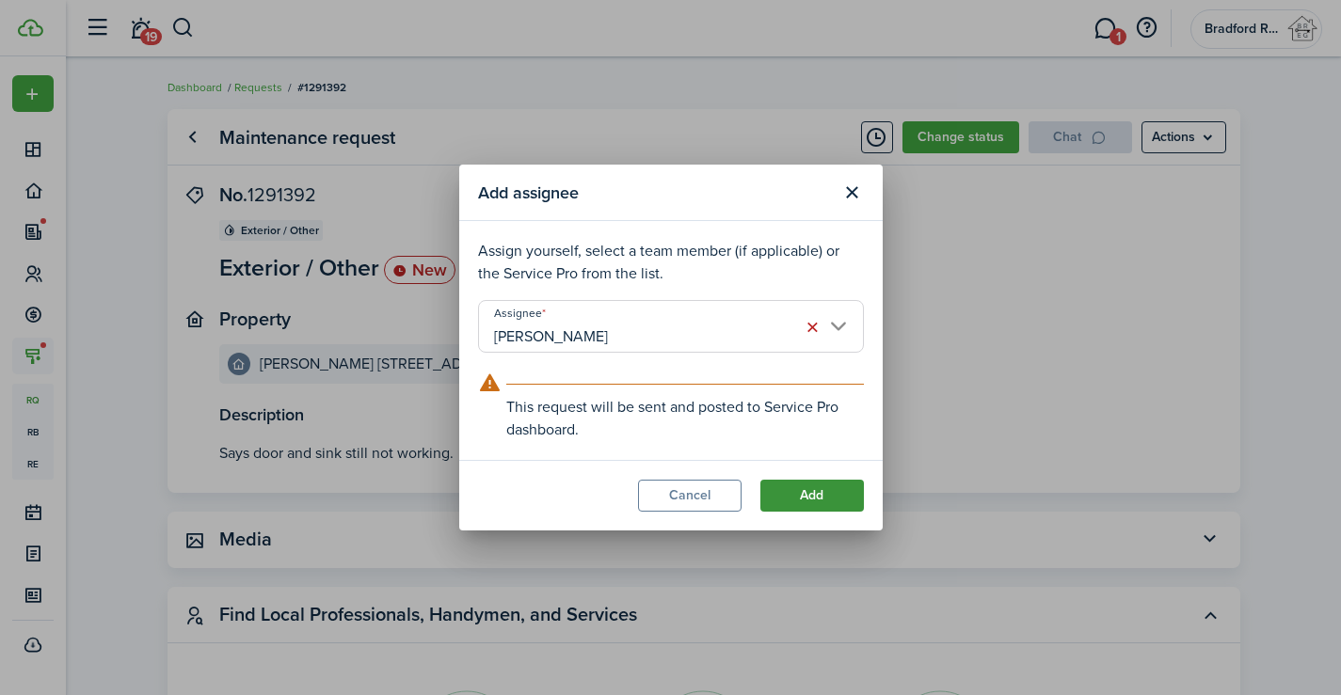
click at [835, 492] on button "Add" at bounding box center [811, 496] width 103 height 32
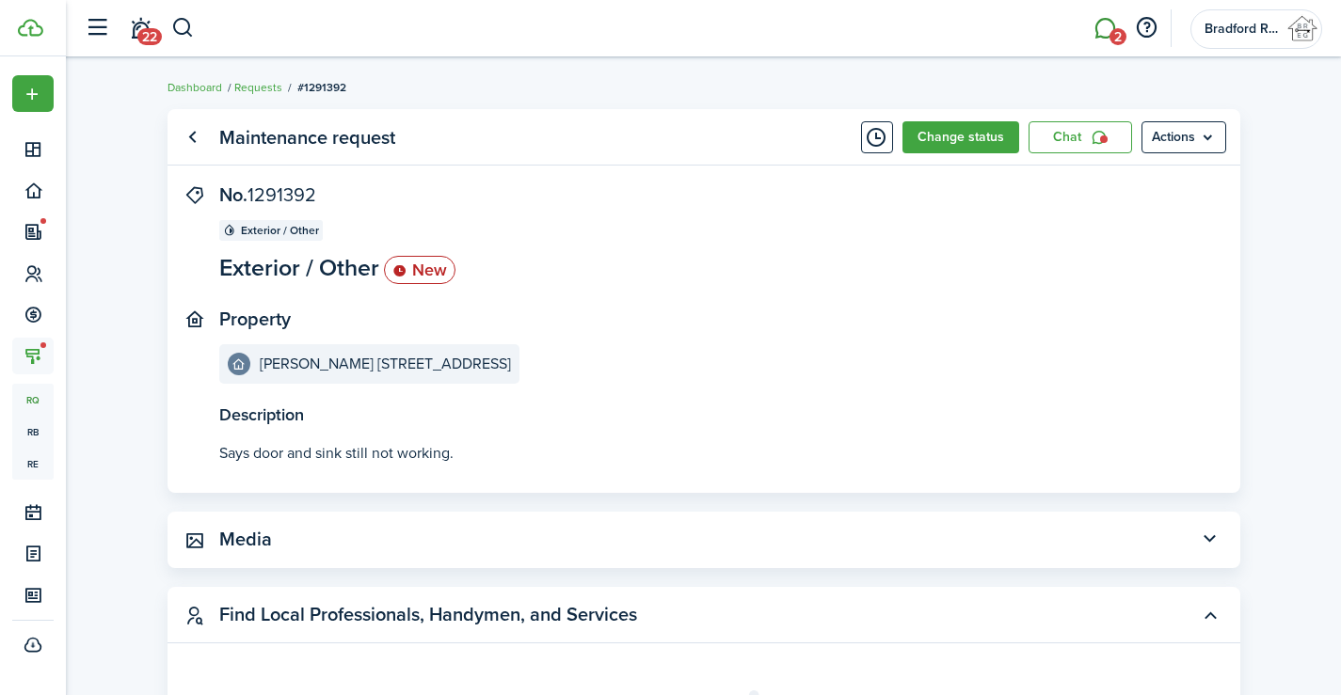
click at [1100, 28] on link "2" at bounding box center [1105, 29] width 36 height 48
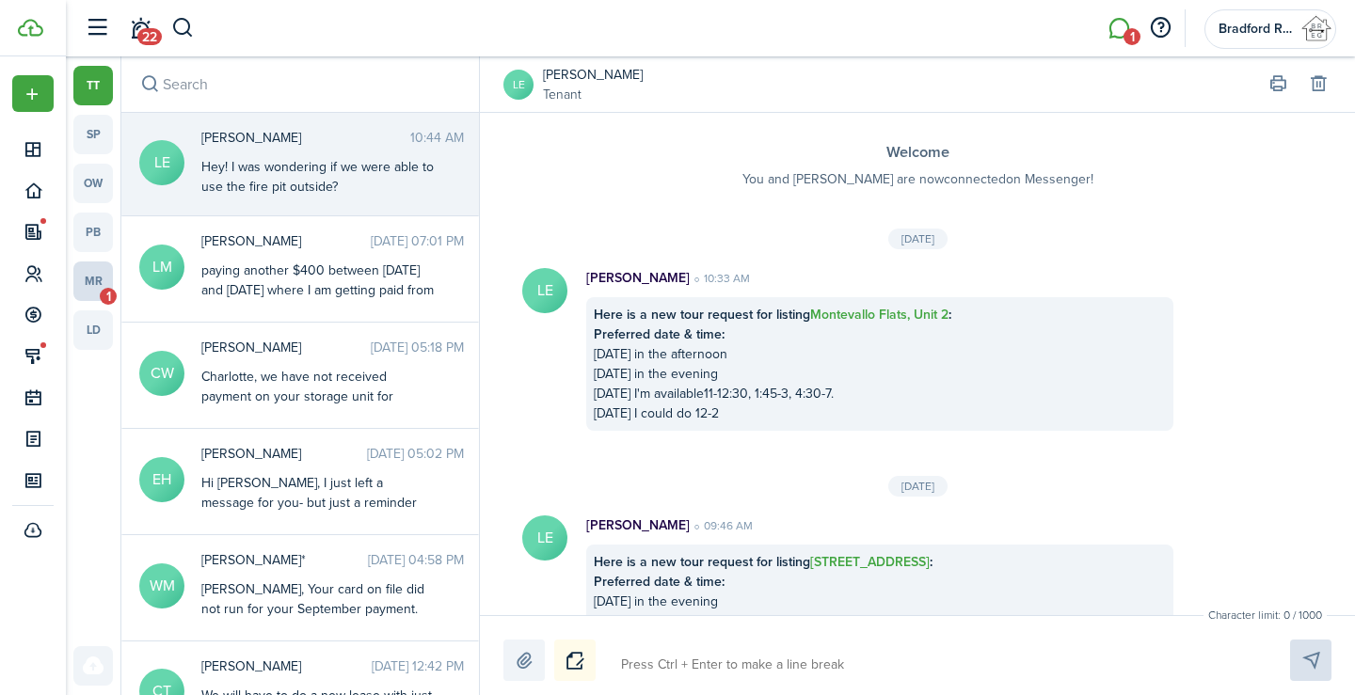
scroll to position [1280, 0]
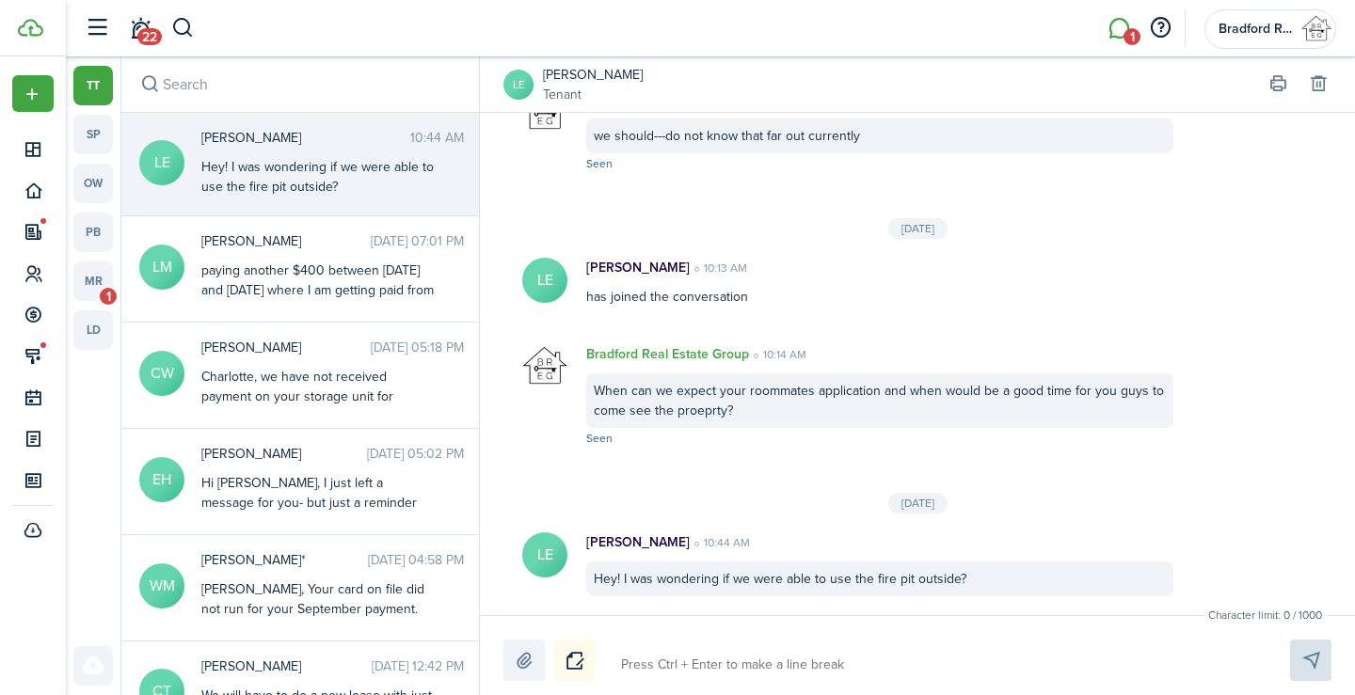
click at [594, 75] on link "[PERSON_NAME]" at bounding box center [593, 75] width 100 height 20
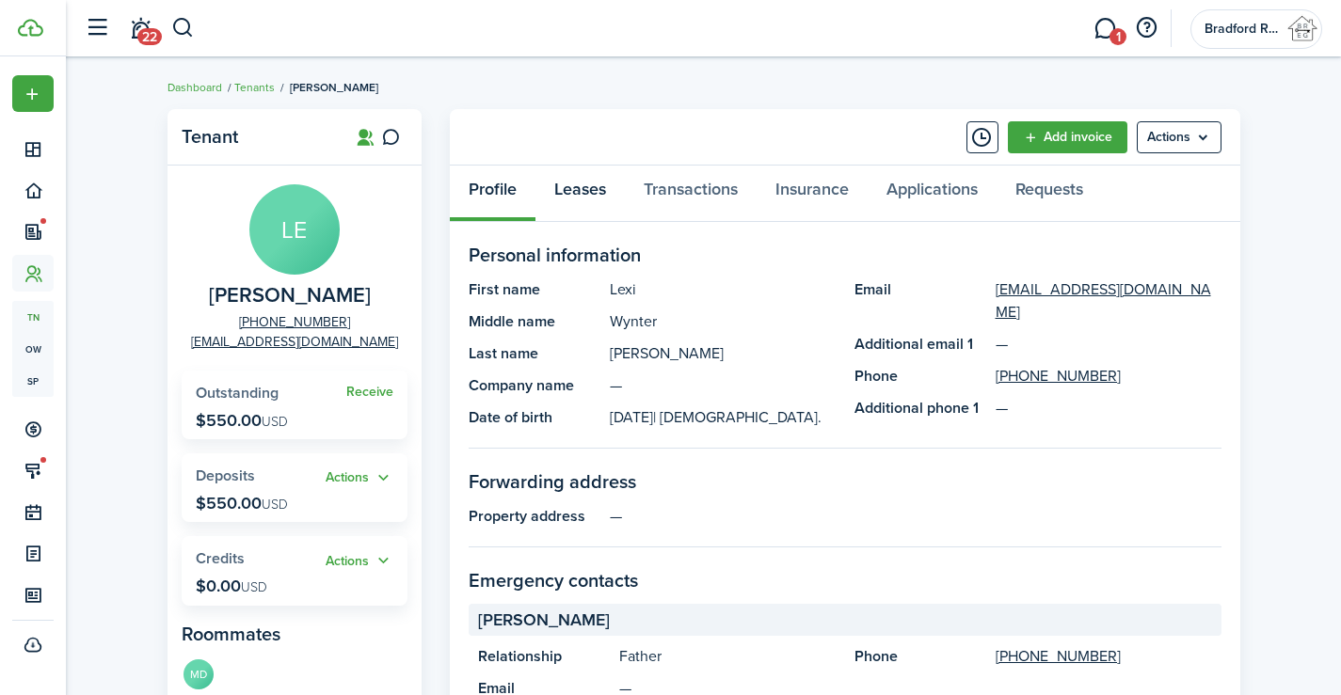
click at [561, 177] on link "Leases" at bounding box center [579, 194] width 89 height 56
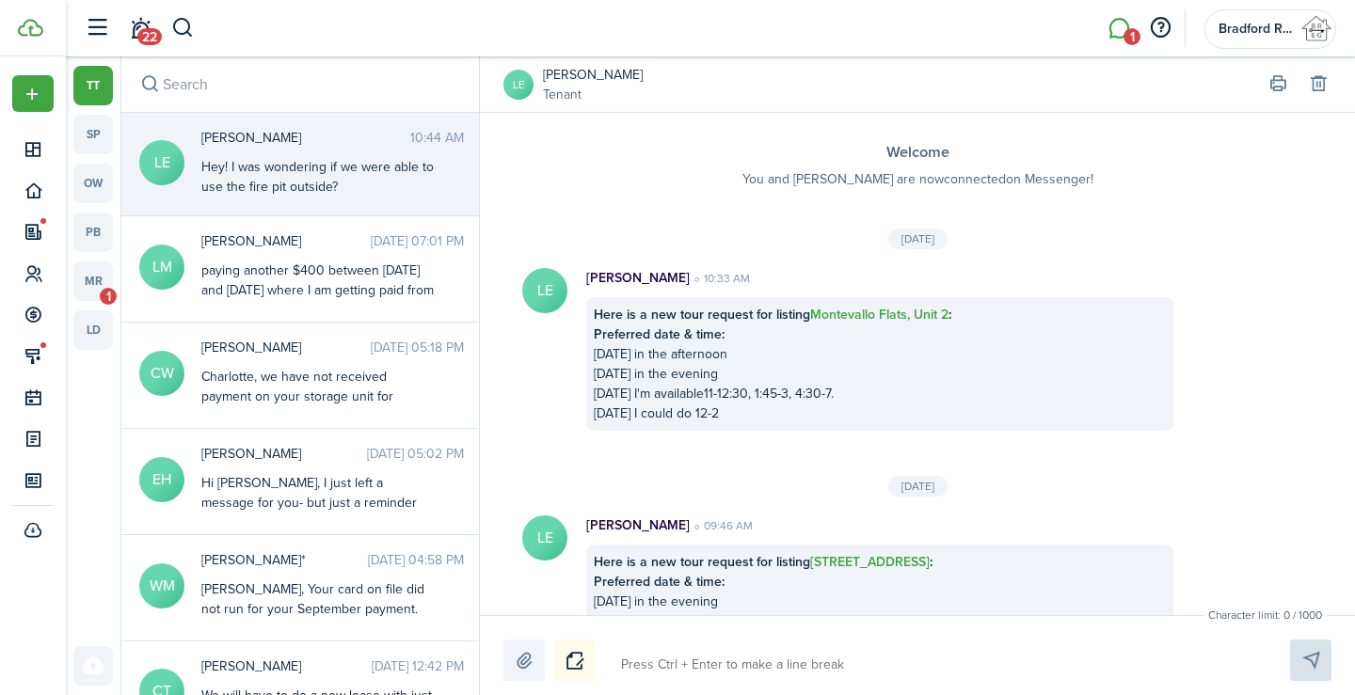
scroll to position [1280, 0]
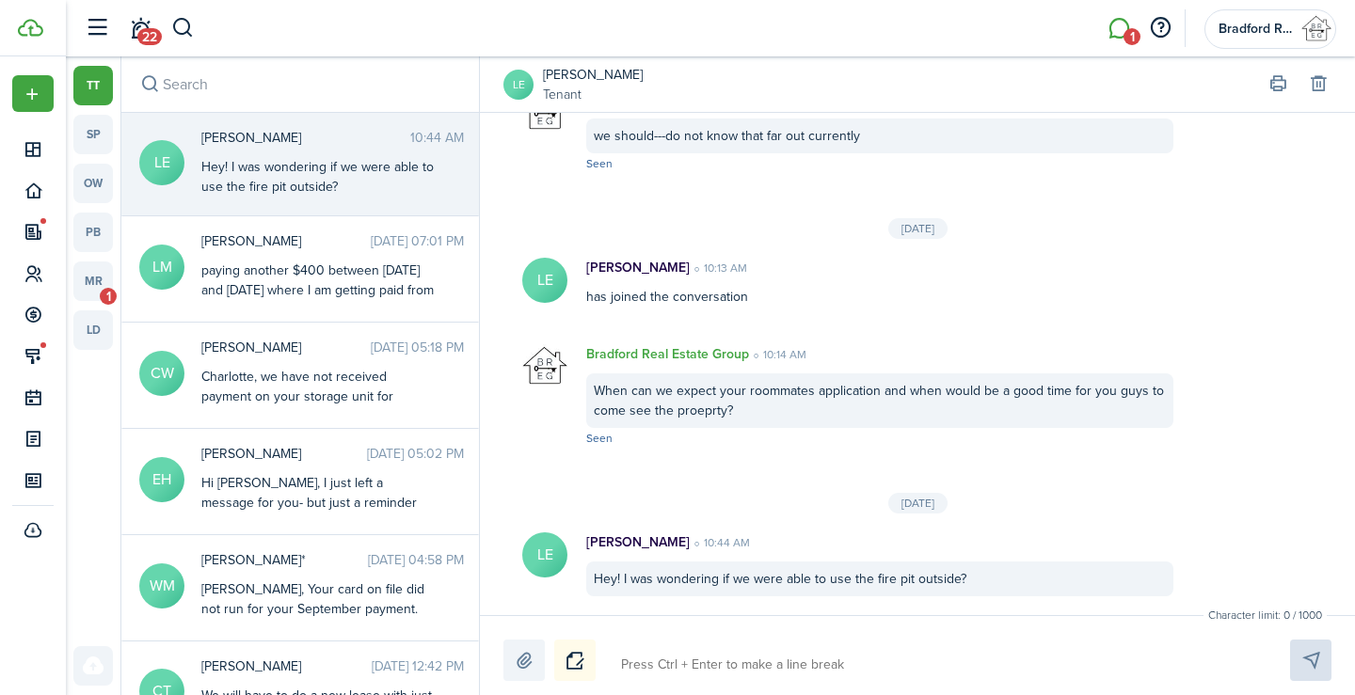
click at [722, 666] on textarea at bounding box center [933, 665] width 638 height 32
type textarea "C"
type textarea "Co"
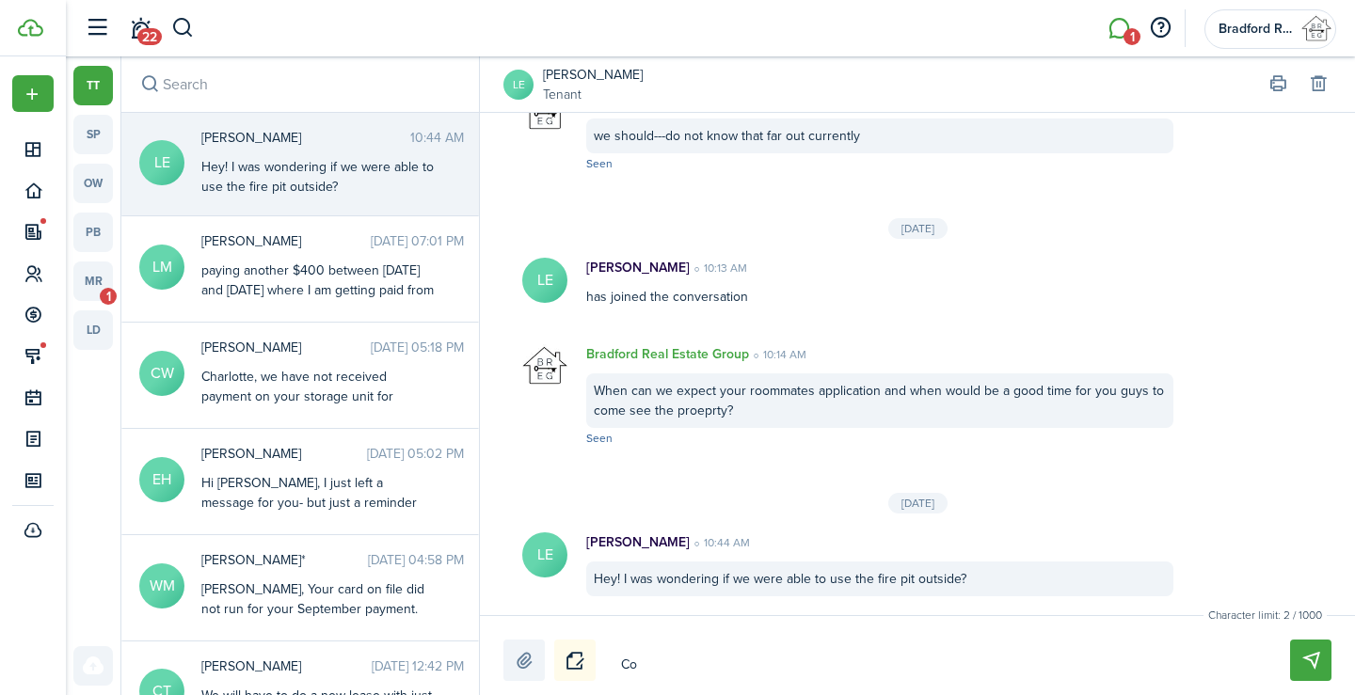
type textarea "Co"
type textarea "C"
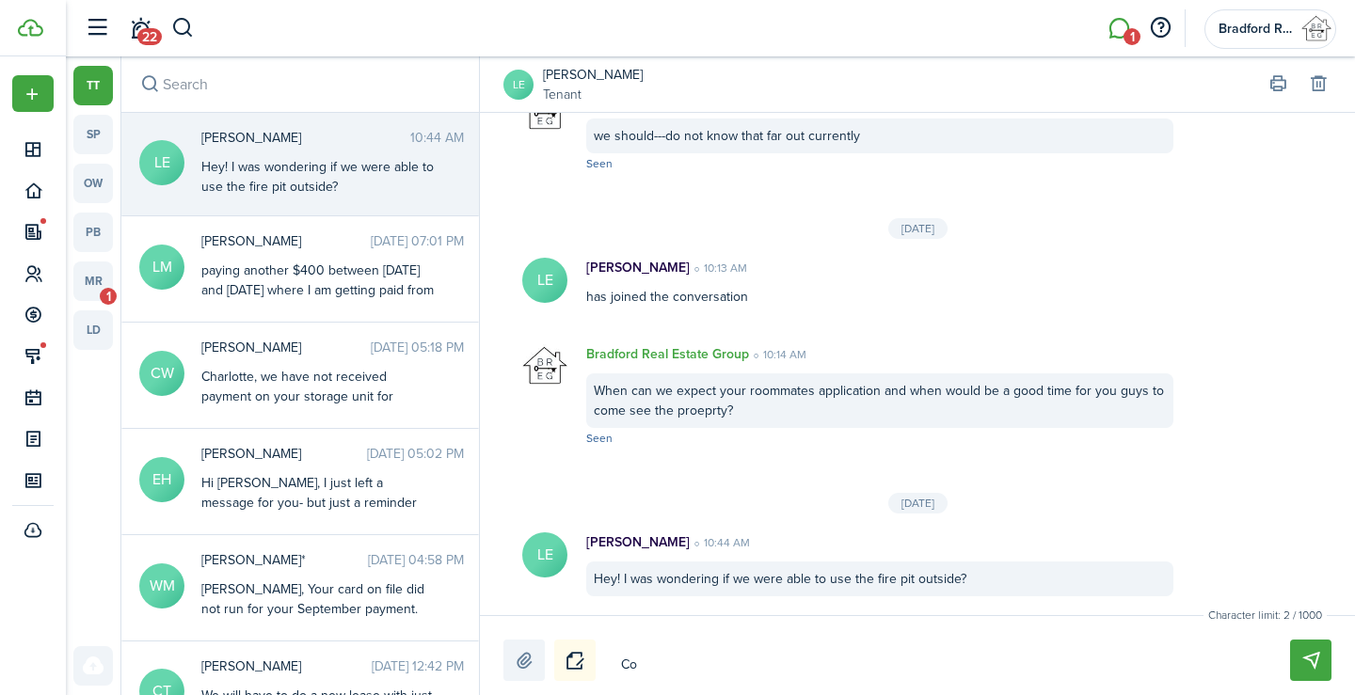
type textarea "C"
type textarea "N"
type textarea "No"
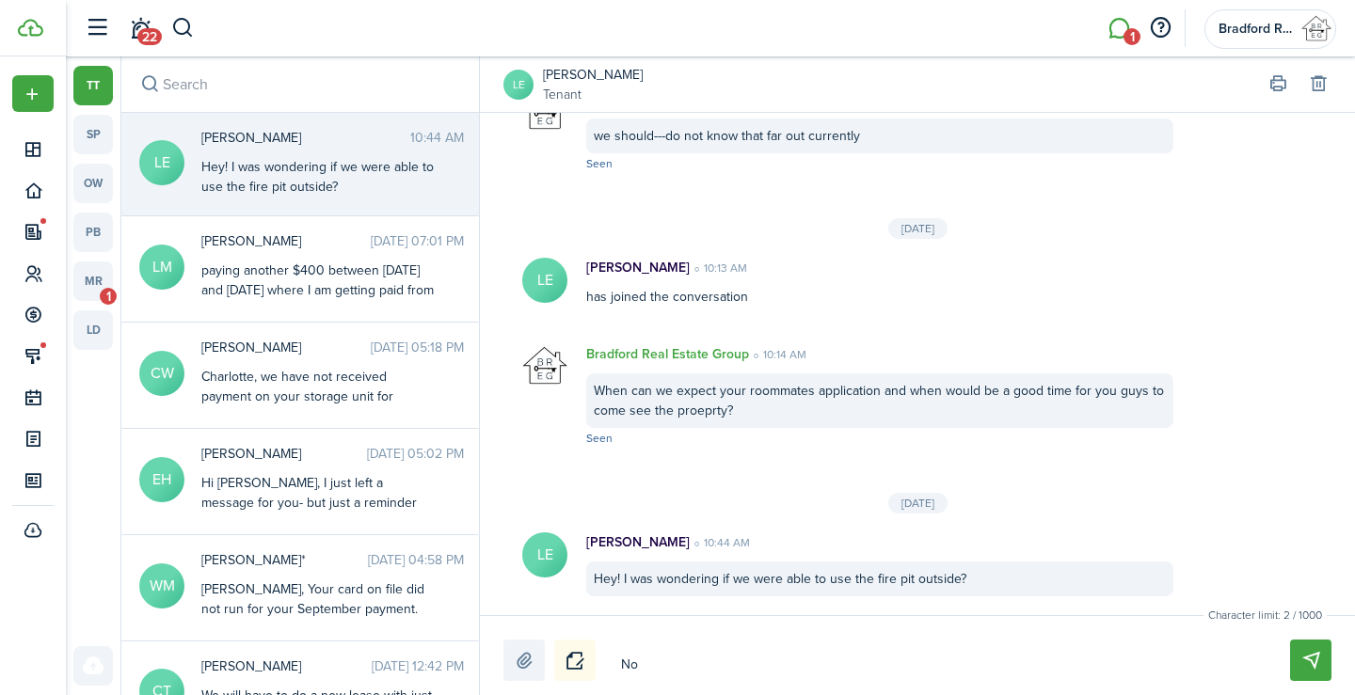
type textarea "No"
type textarea "No f"
type textarea "No fi"
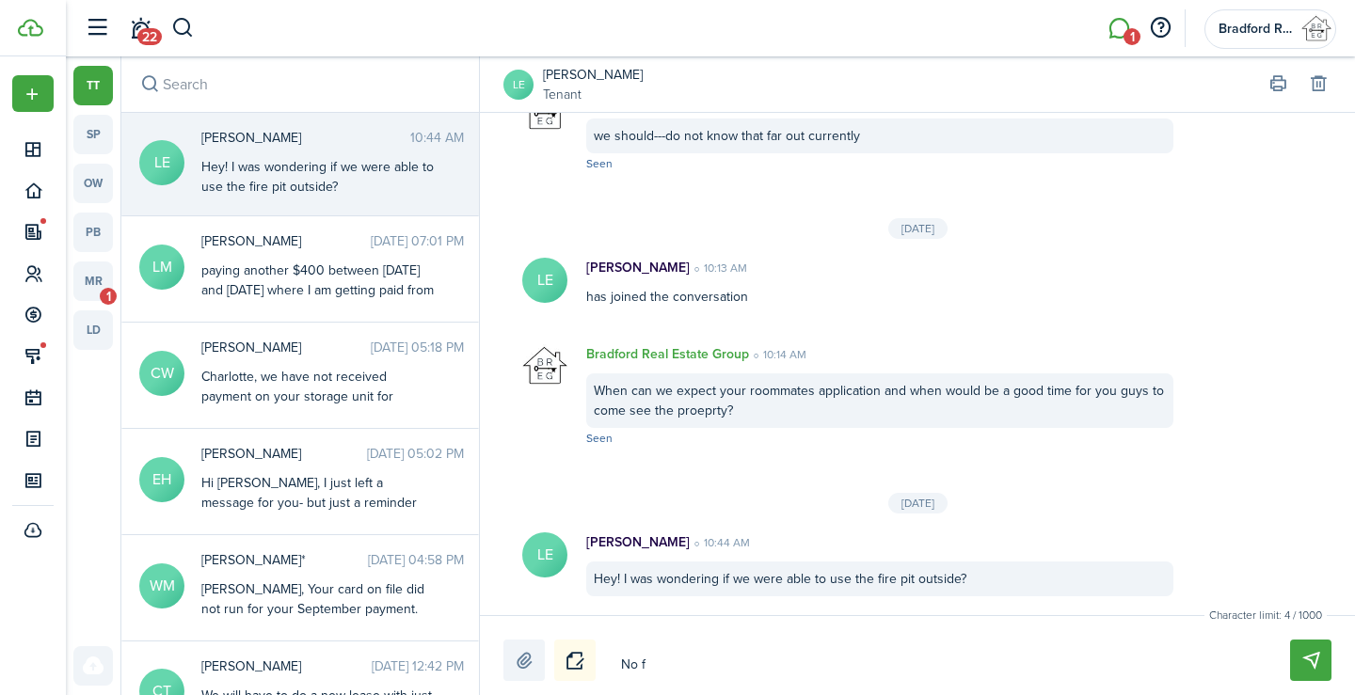
type textarea "No fi"
type textarea "No fir"
type textarea "No fire"
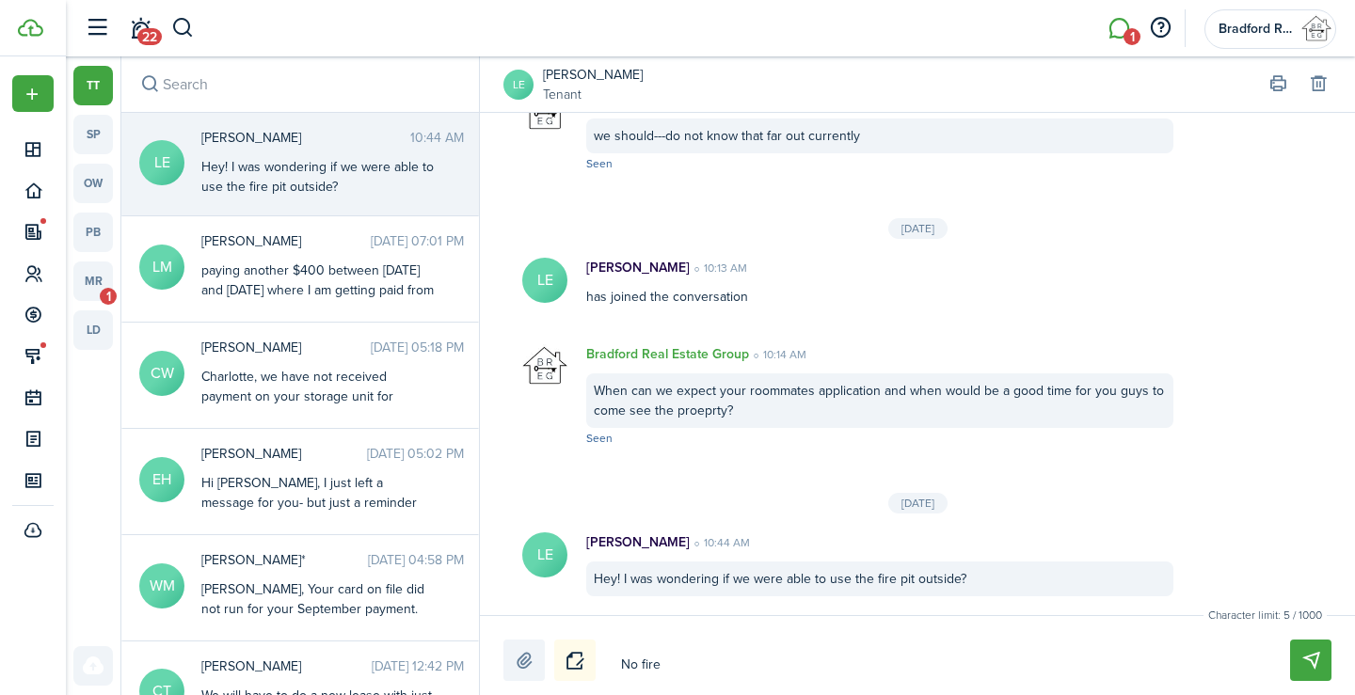
type textarea "No fire"
type textarea "No fire o"
type textarea "No fire or"
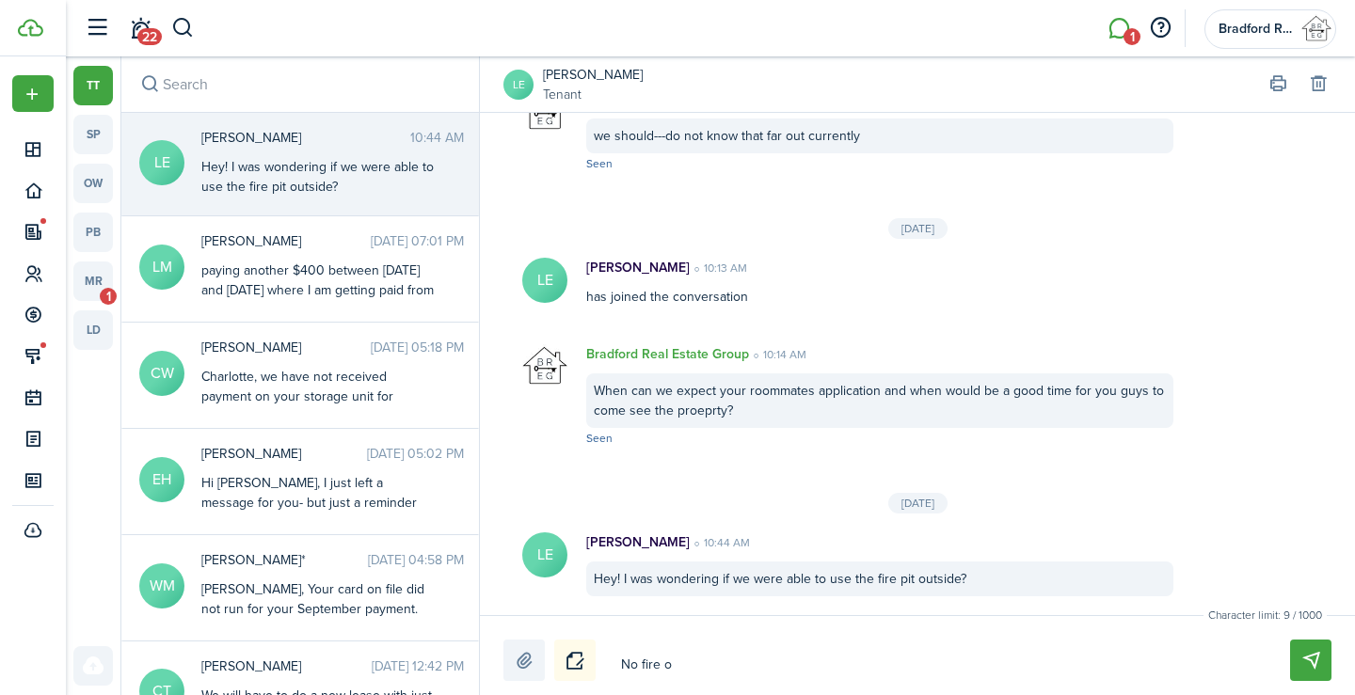
type textarea "No fire or"
type textarea "No fire or g"
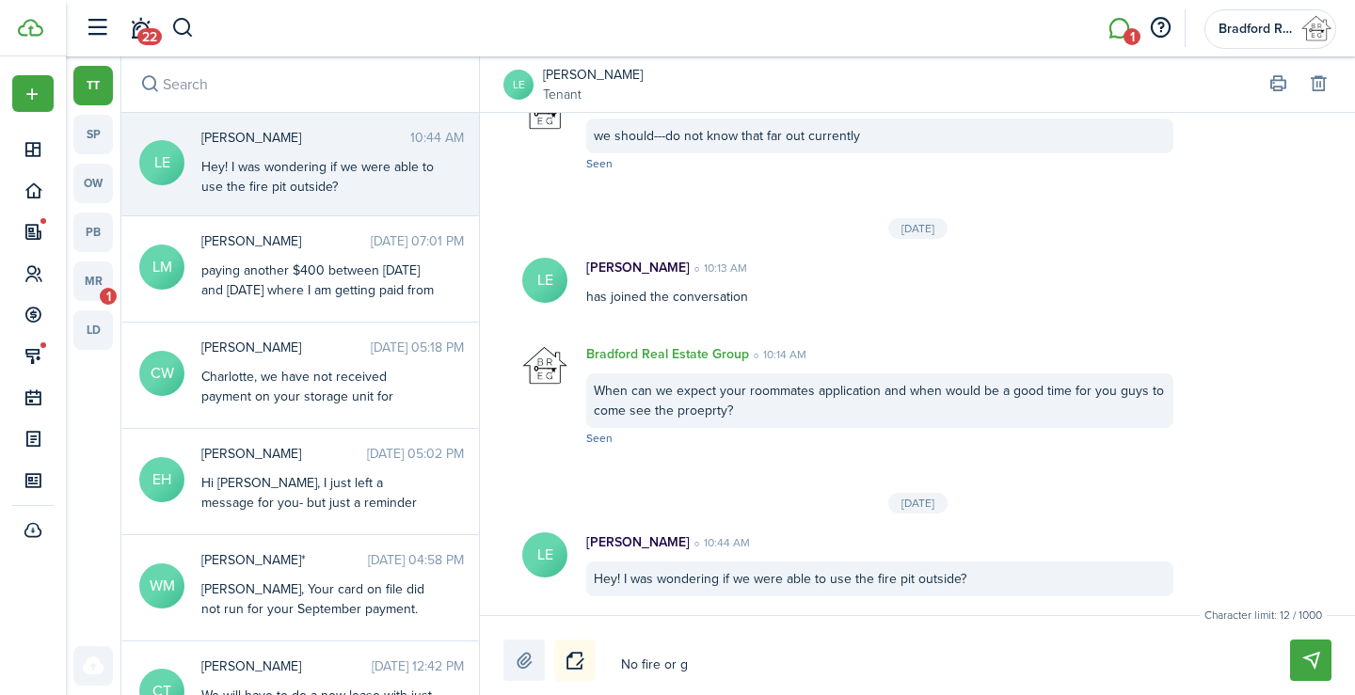
type textarea "No fire or gr"
type textarea "No fire or g"
type textarea "No fire or"
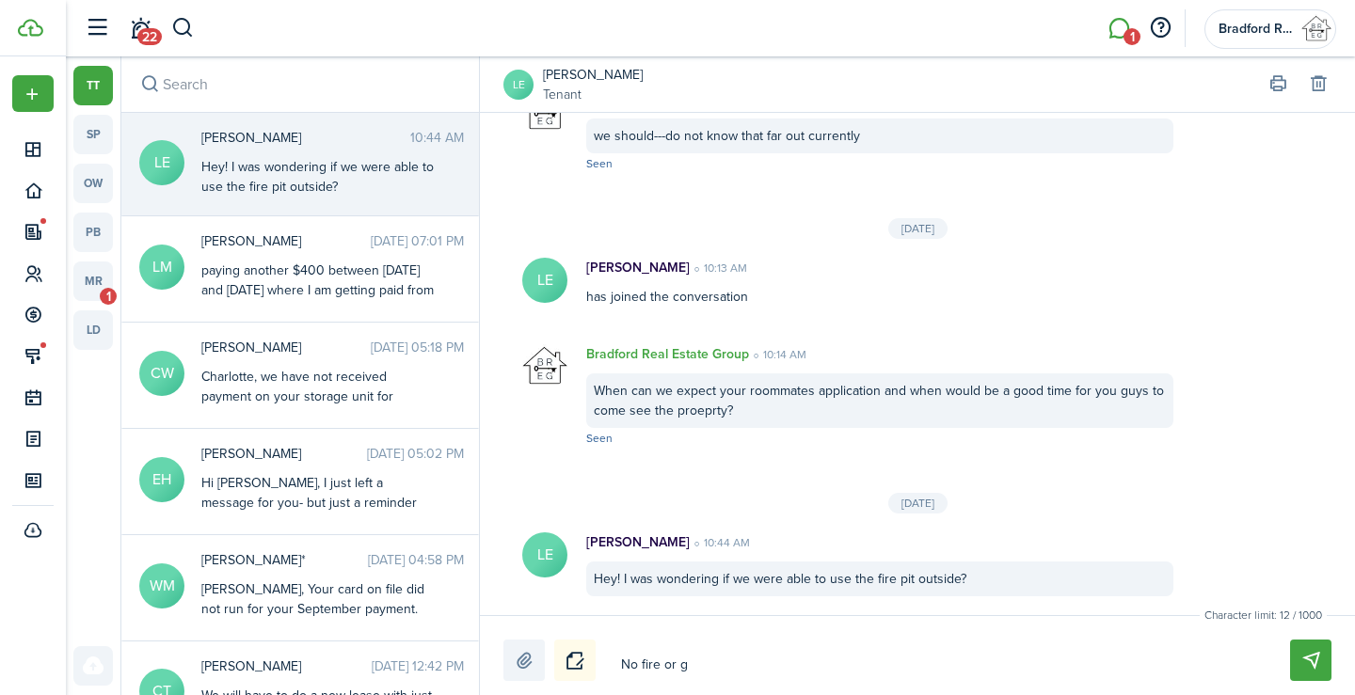
type textarea "No fire or"
type textarea "No fire o"
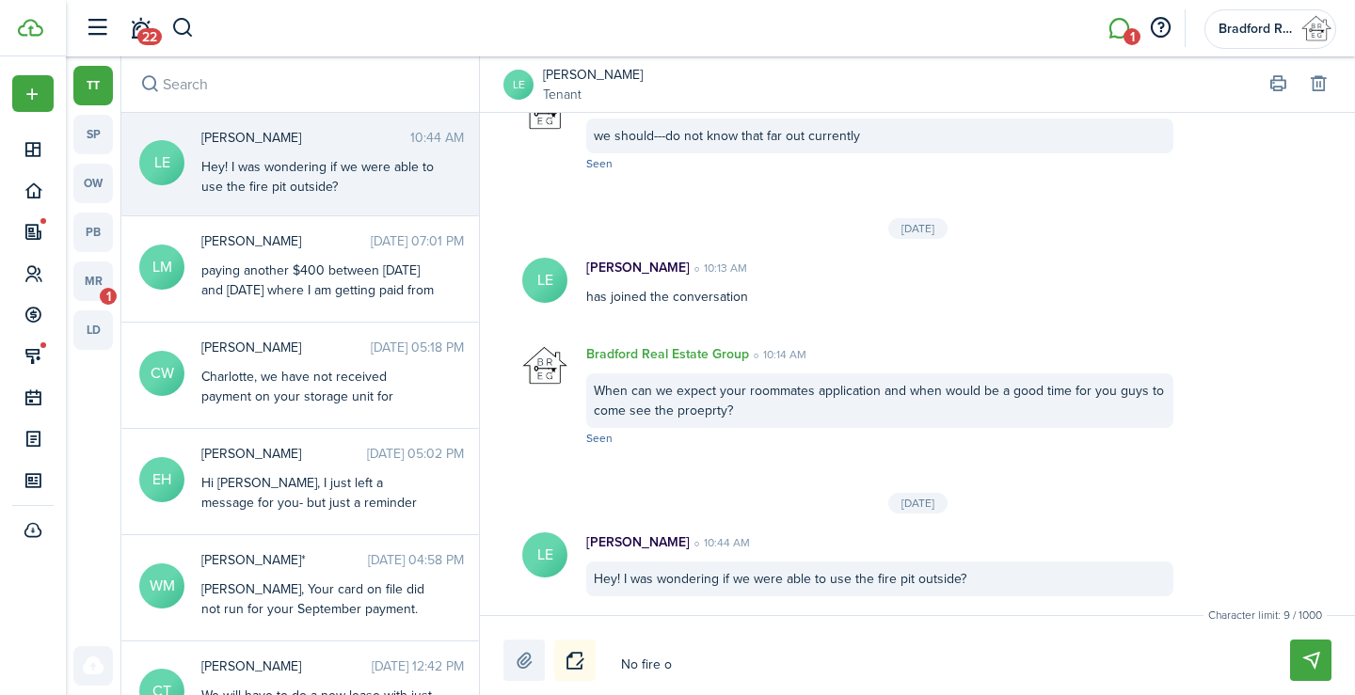
type textarea "No fire"
type textarea "No fire u"
type textarea "No fire un"
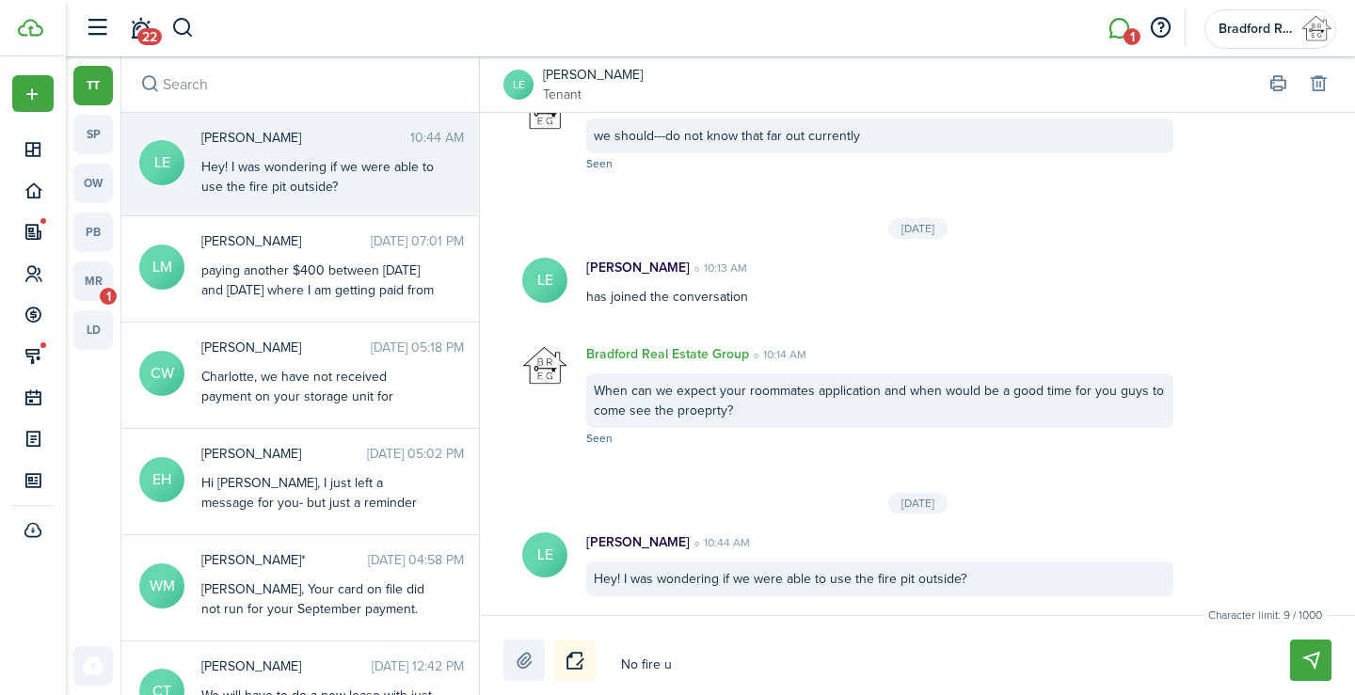
type textarea "No fire un"
type textarea "No fire uni"
type textarea "No fire unit"
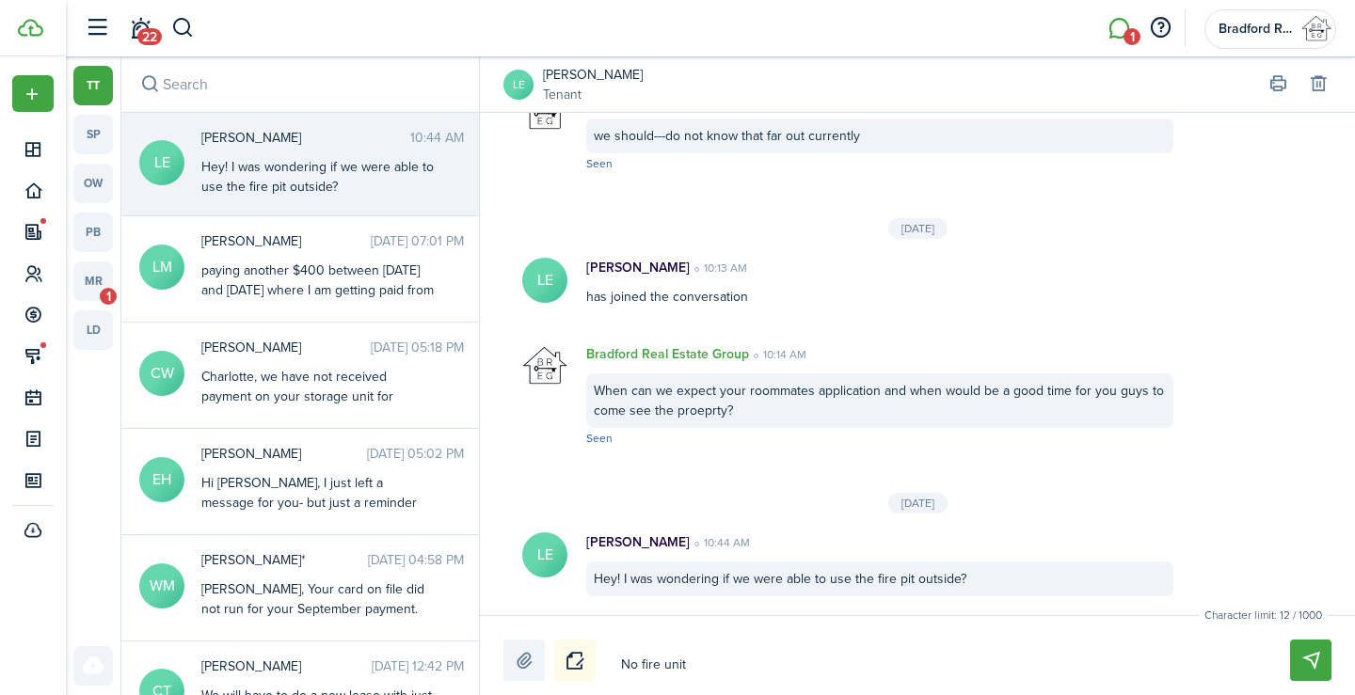
type textarea "No fire units"
type textarea "No fire units o"
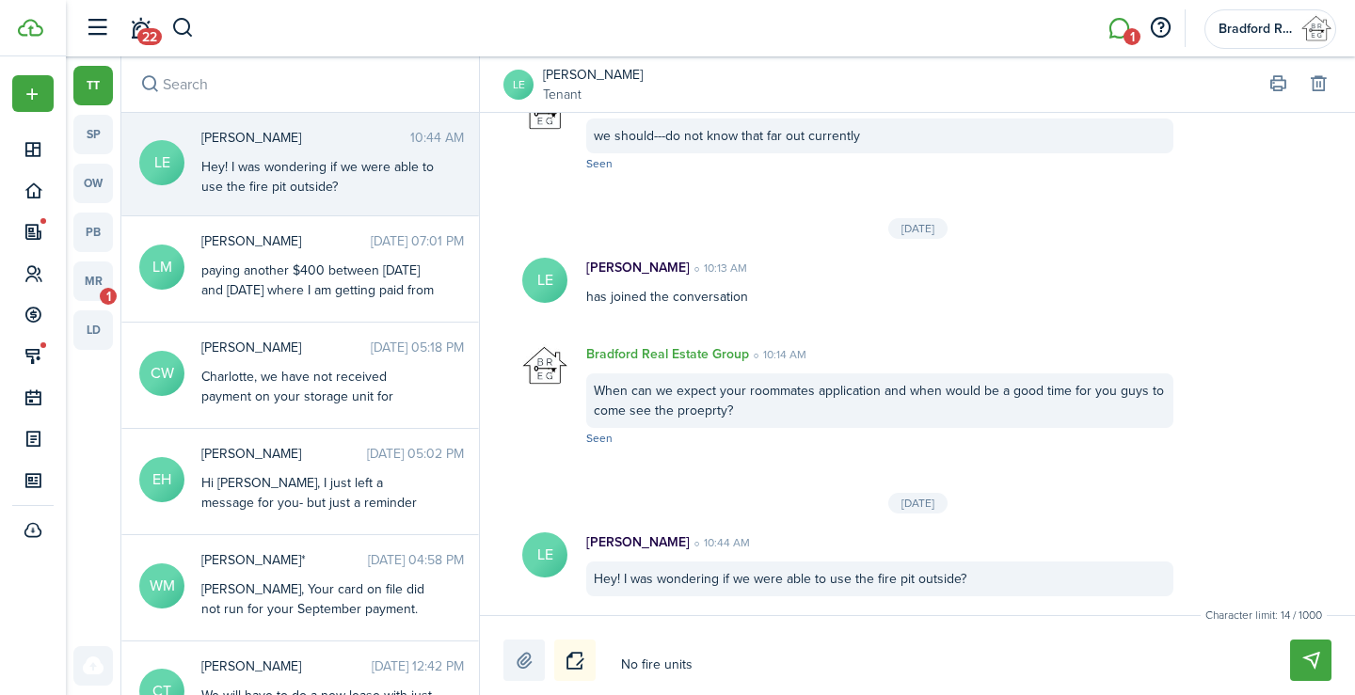
type textarea "No fire units o"
type textarea "No fire units or"
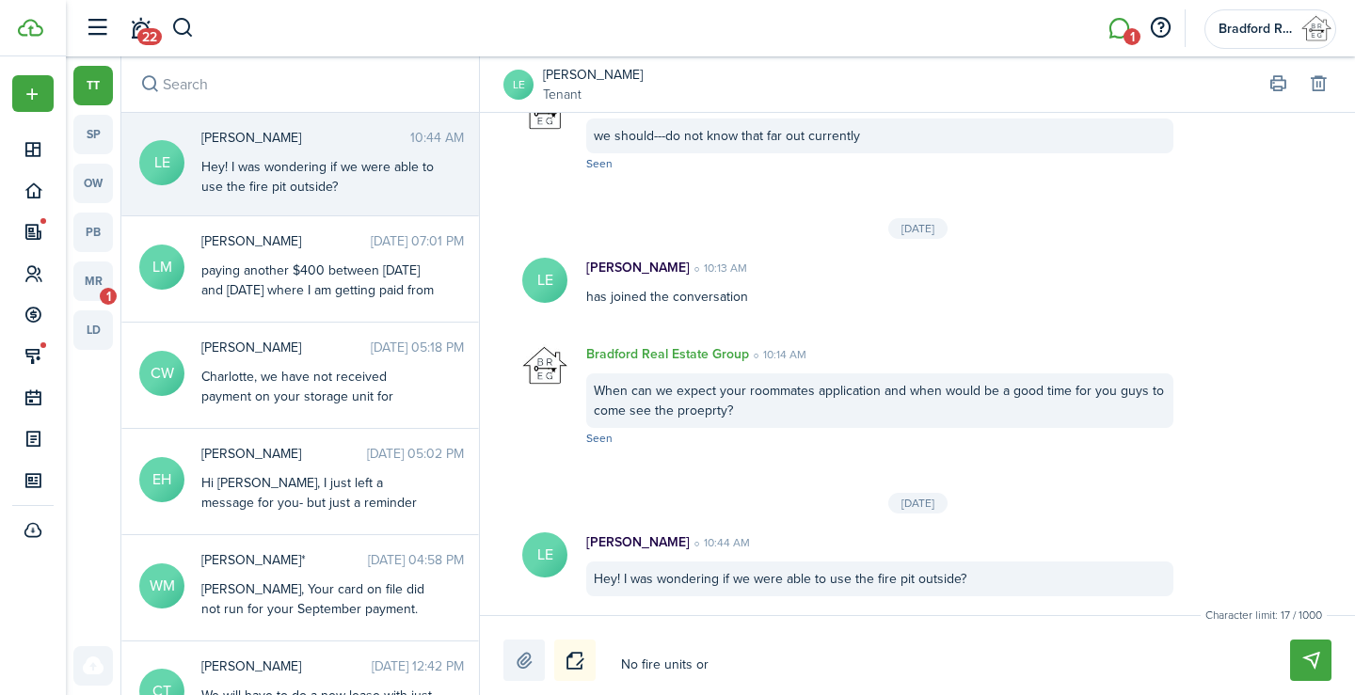
type textarea "No fire units or g"
type textarea "No fire units or gi"
type textarea "No fire units or gir"
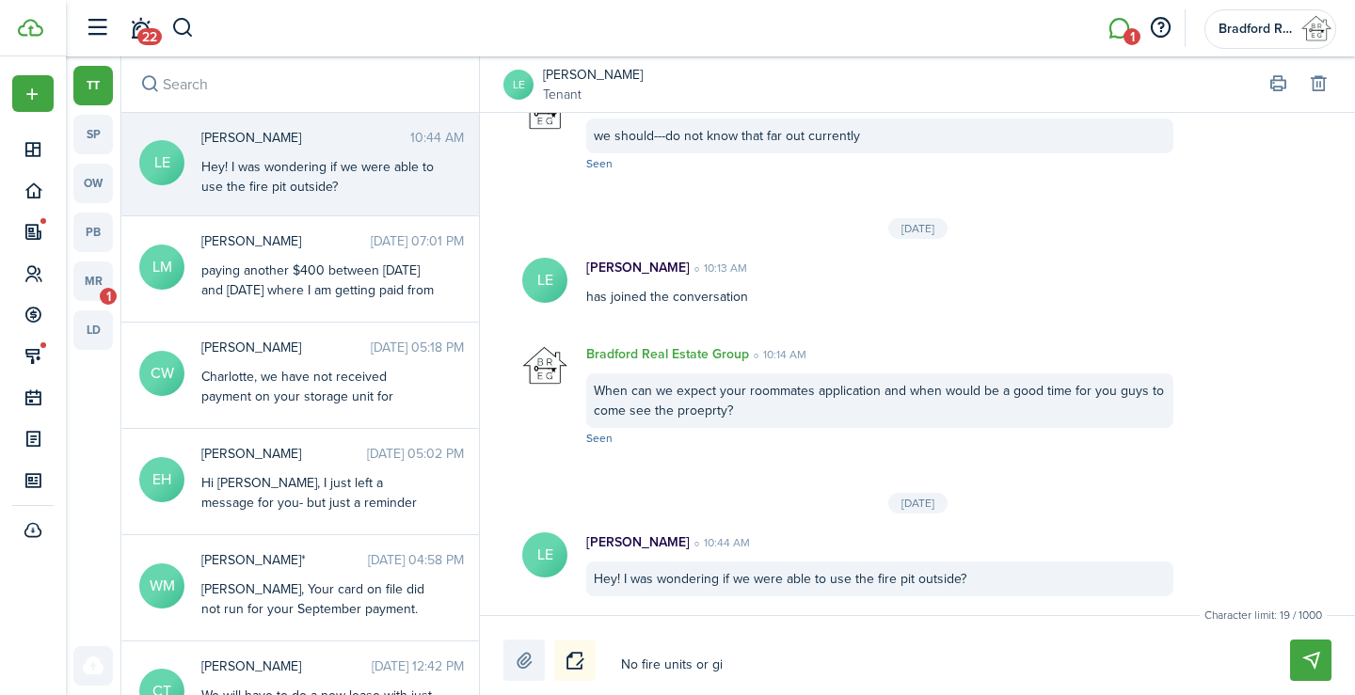
type textarea "No fire units or gir"
type textarea "No fire units or girl"
type textarea "No fire units or girls"
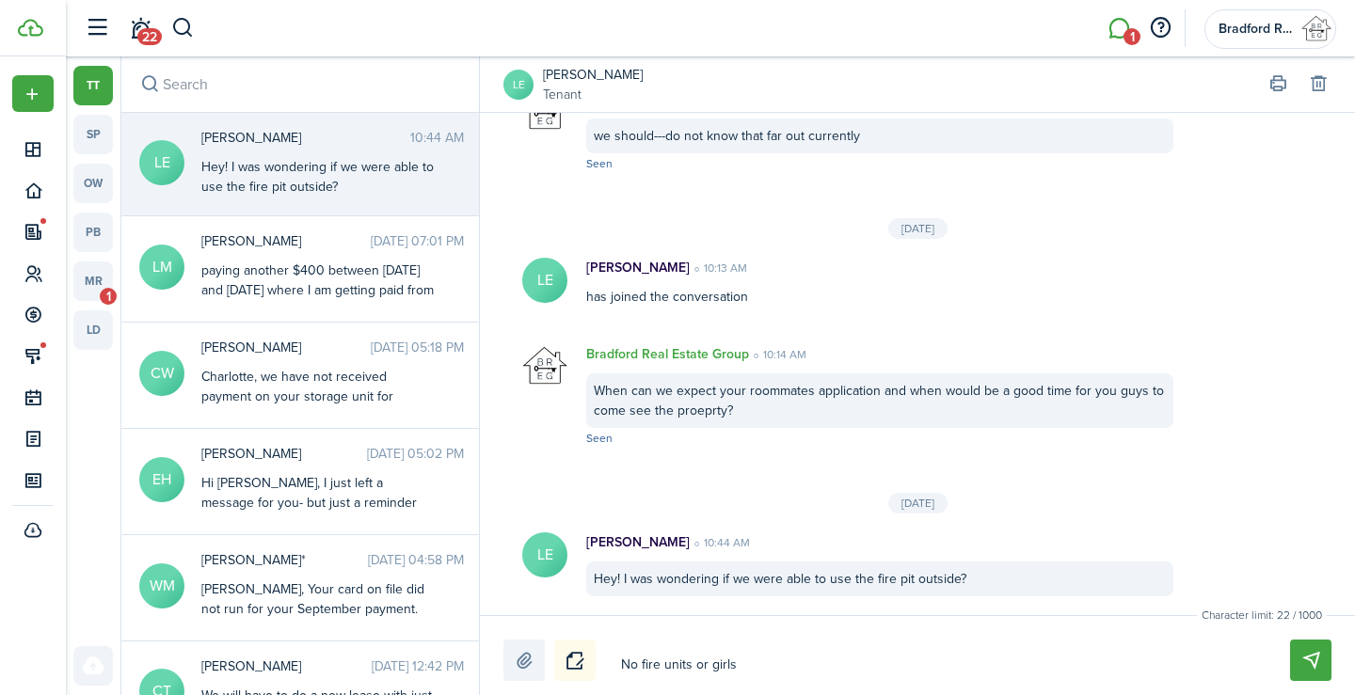
type textarea "No fire units or girl"
type textarea "No fire units or gir"
type textarea "No fire units or gi"
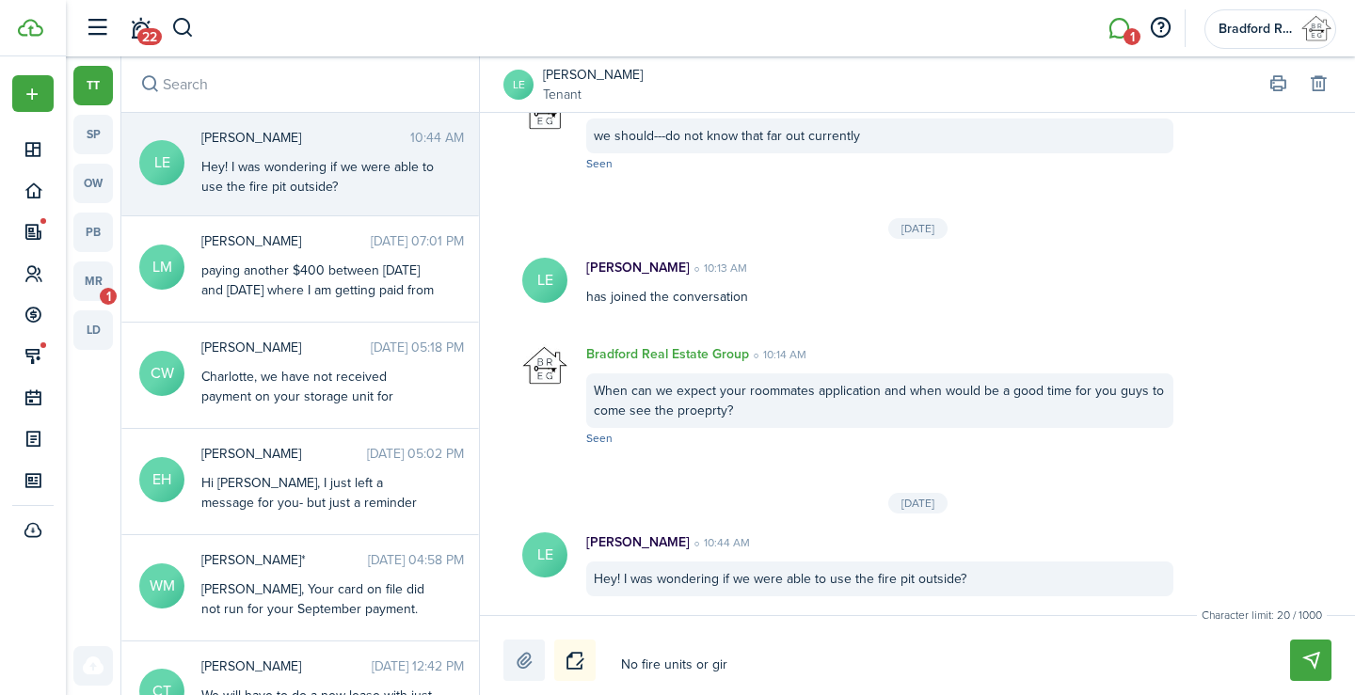
type textarea "No fire units or gi"
type textarea "No fire units or g"
type textarea "No fire units or gr"
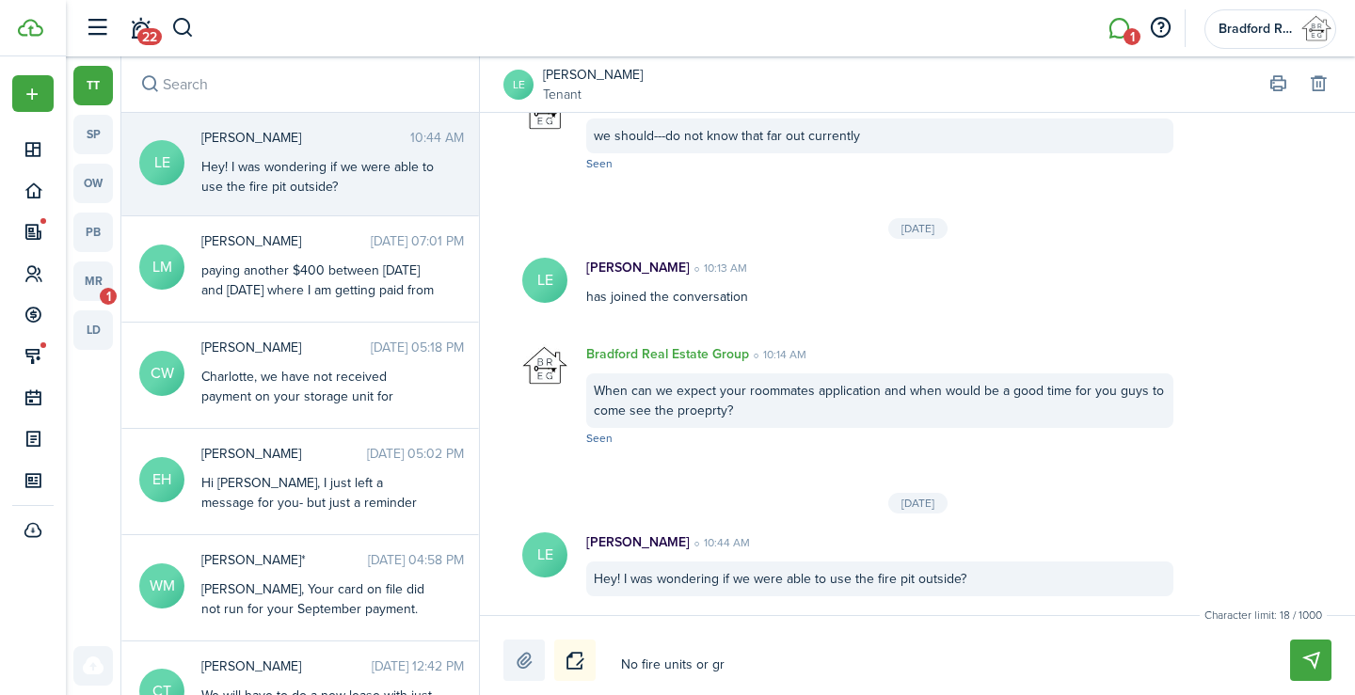
type textarea "No fire units or gri"
type textarea "No fire units or gril"
type textarea "No fire units or grill"
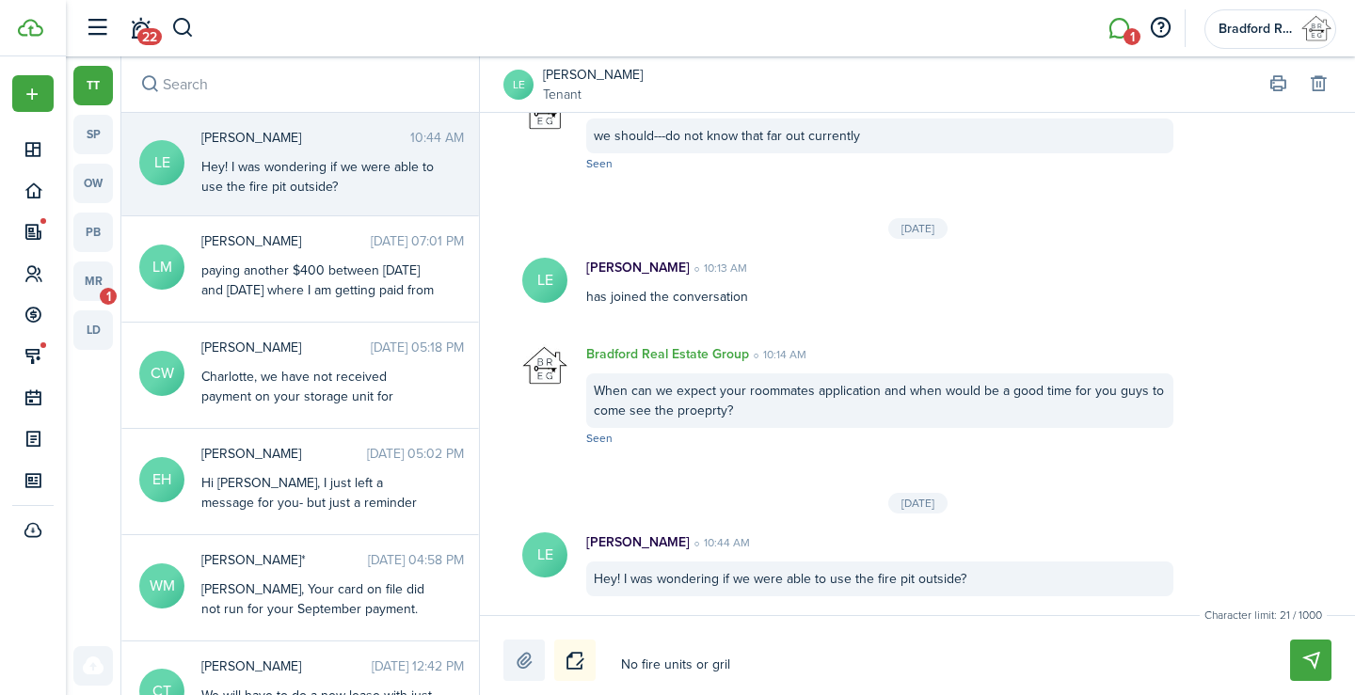
type textarea "No fire units or grill"
type textarea "No fire units or grills"
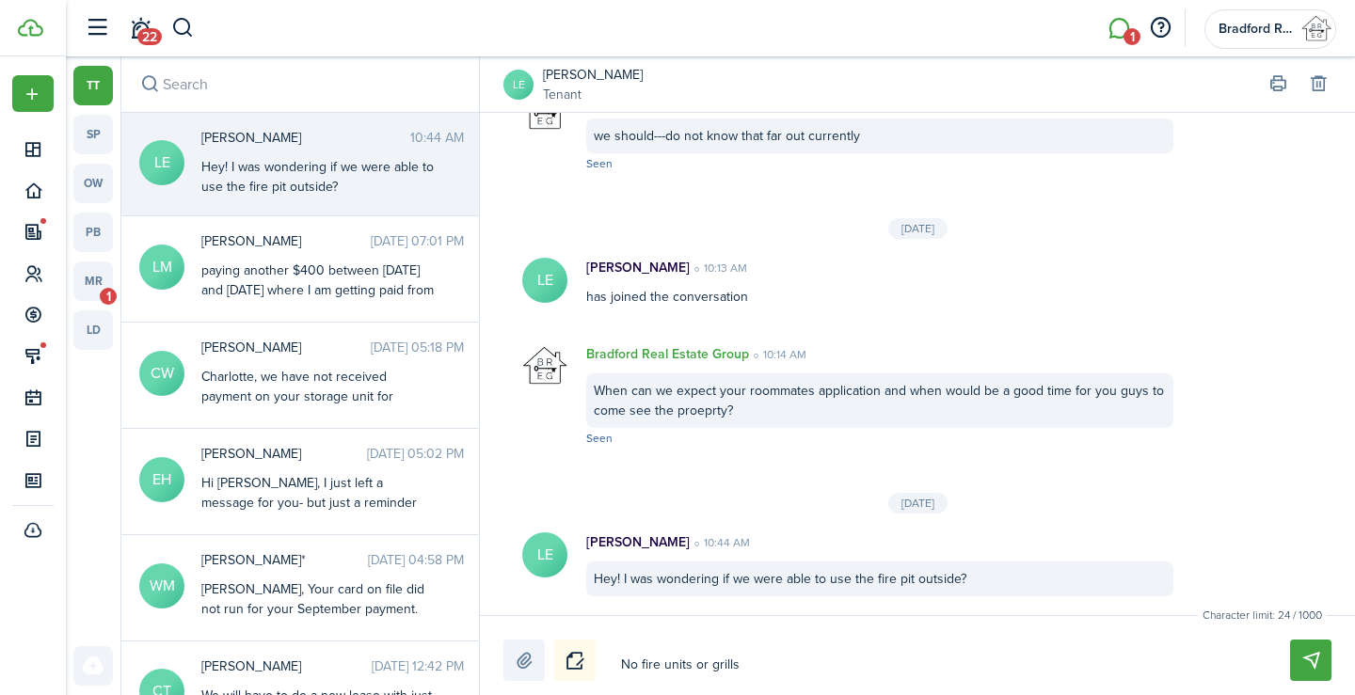
type textarea "No fire units or grills a"
type textarea "No fire units or grills ar"
type textarea "No fire units or grills are"
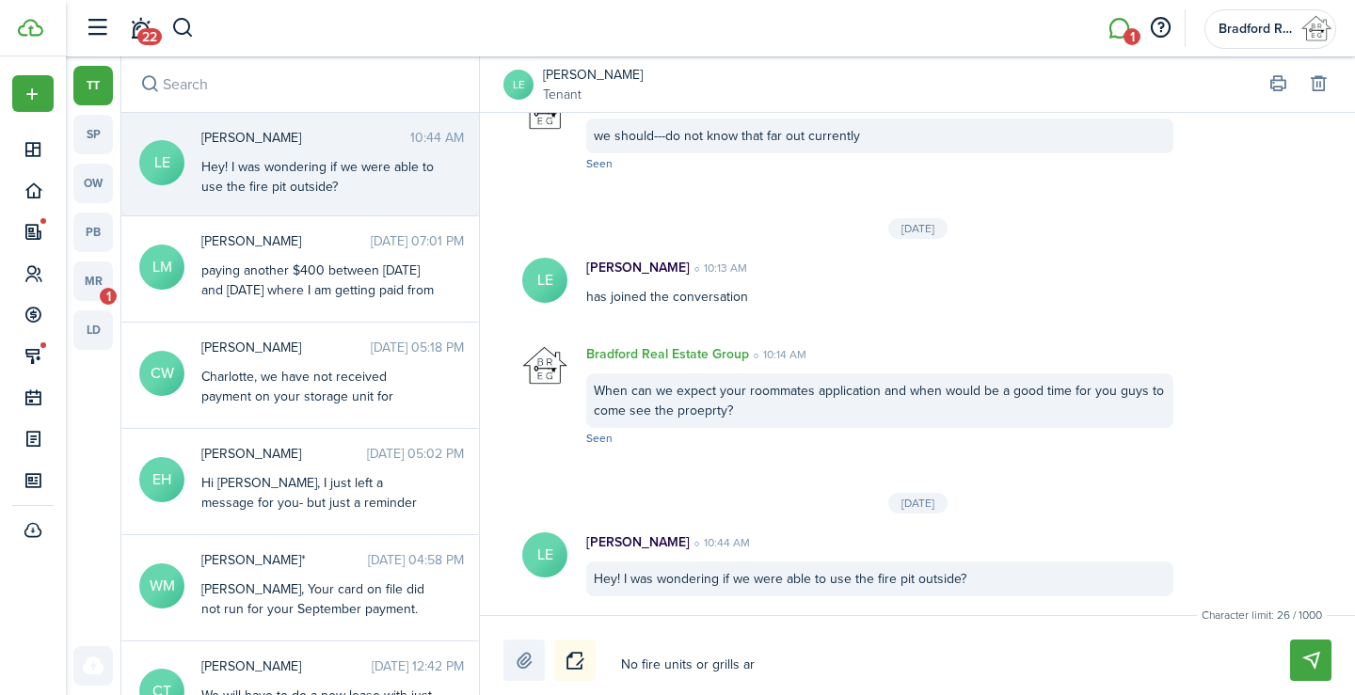
type textarea "No fire units or grills are"
type textarea "No fire units or grills are a"
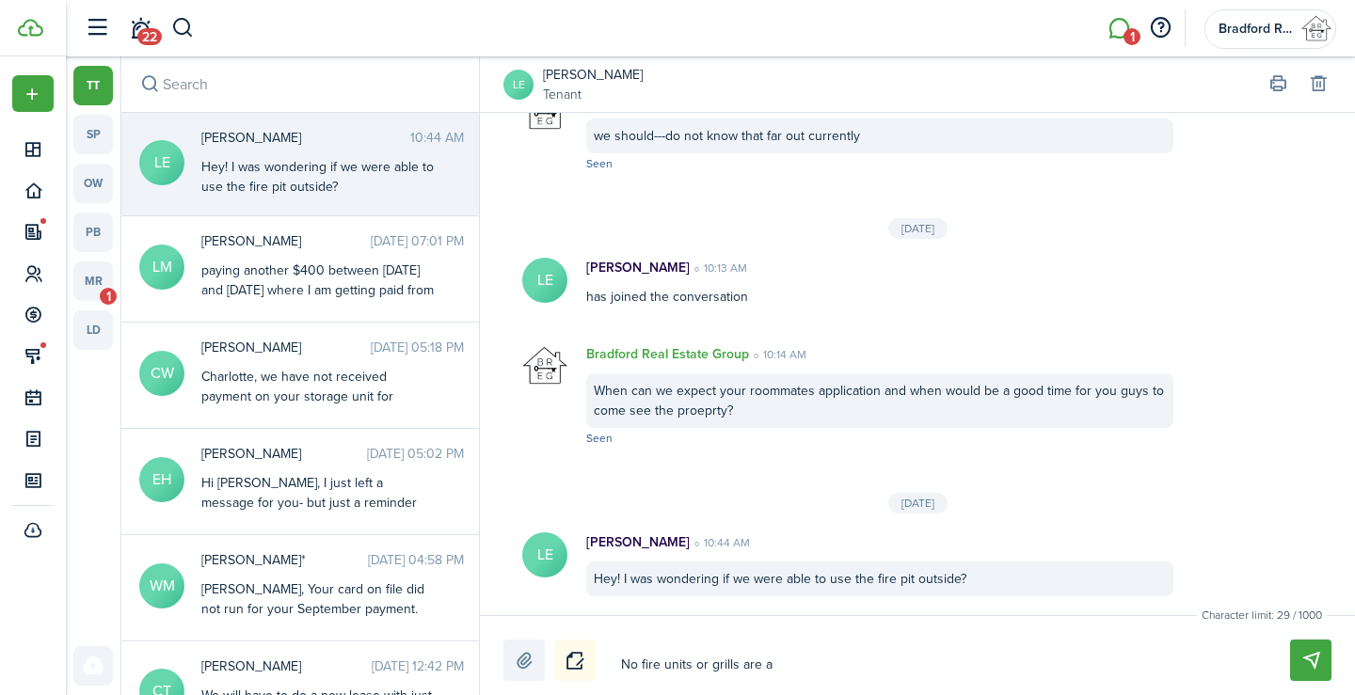
type textarea "No fire units or grills are al"
type textarea "No fire units or grills are all"
type textarea "No fire units or grills are allo"
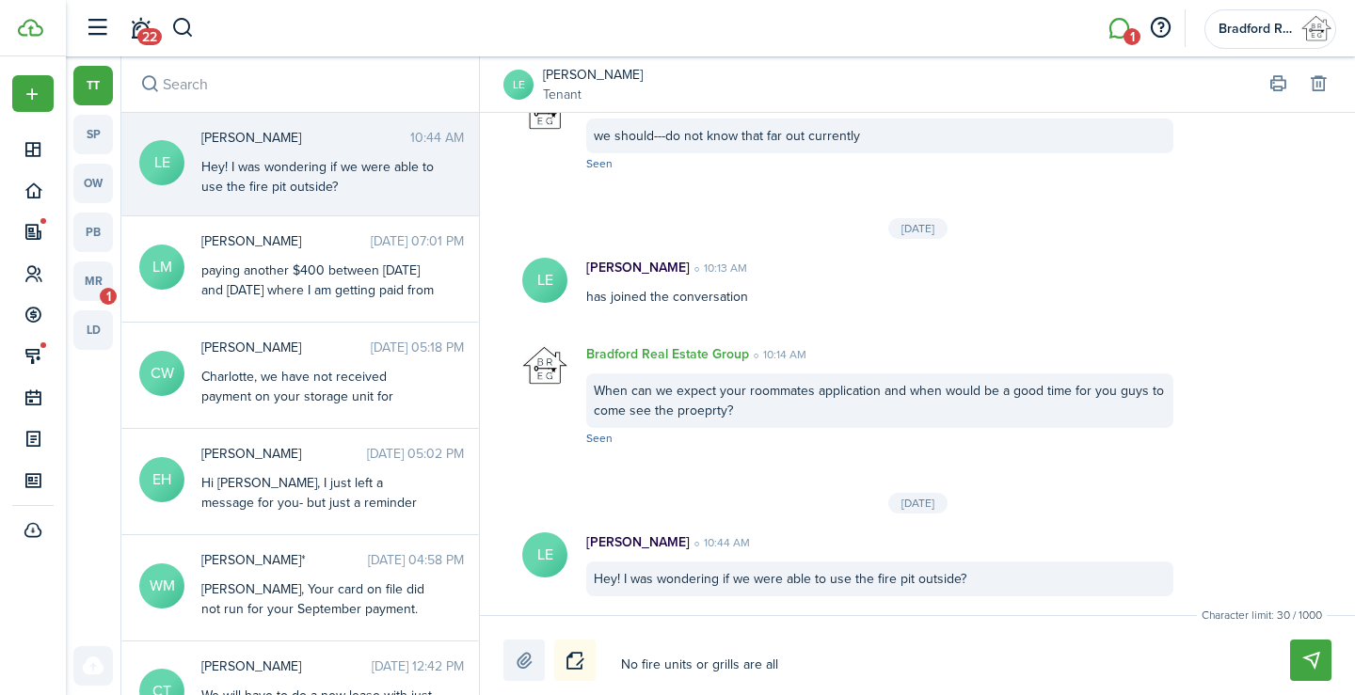
type textarea "No fire units or grills are allo"
type textarea "No fire units or grills are allow"
type textarea "No fire units or grills are allowe"
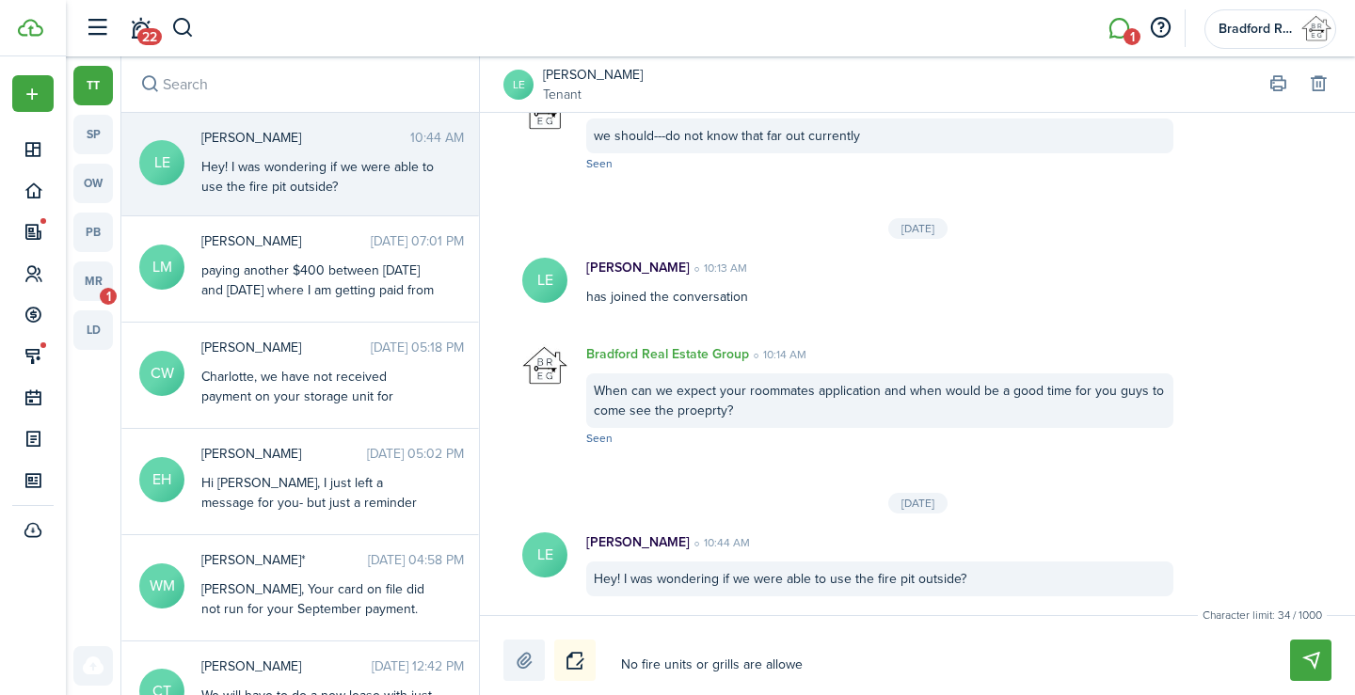
type textarea "No fire units or grills are allowed"
type textarea "No fire units or grills are allowed a"
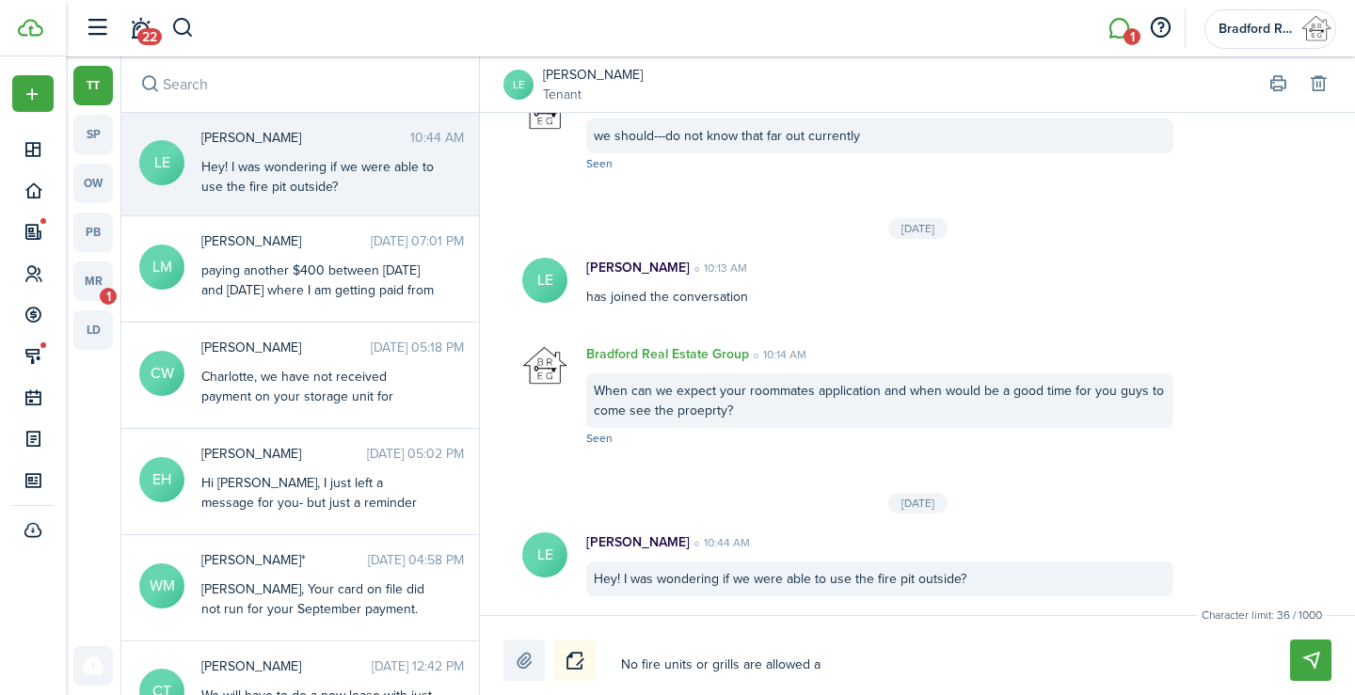
type textarea "No fire units or grills are allowed a"
type textarea "No fire units or grills are allowed an"
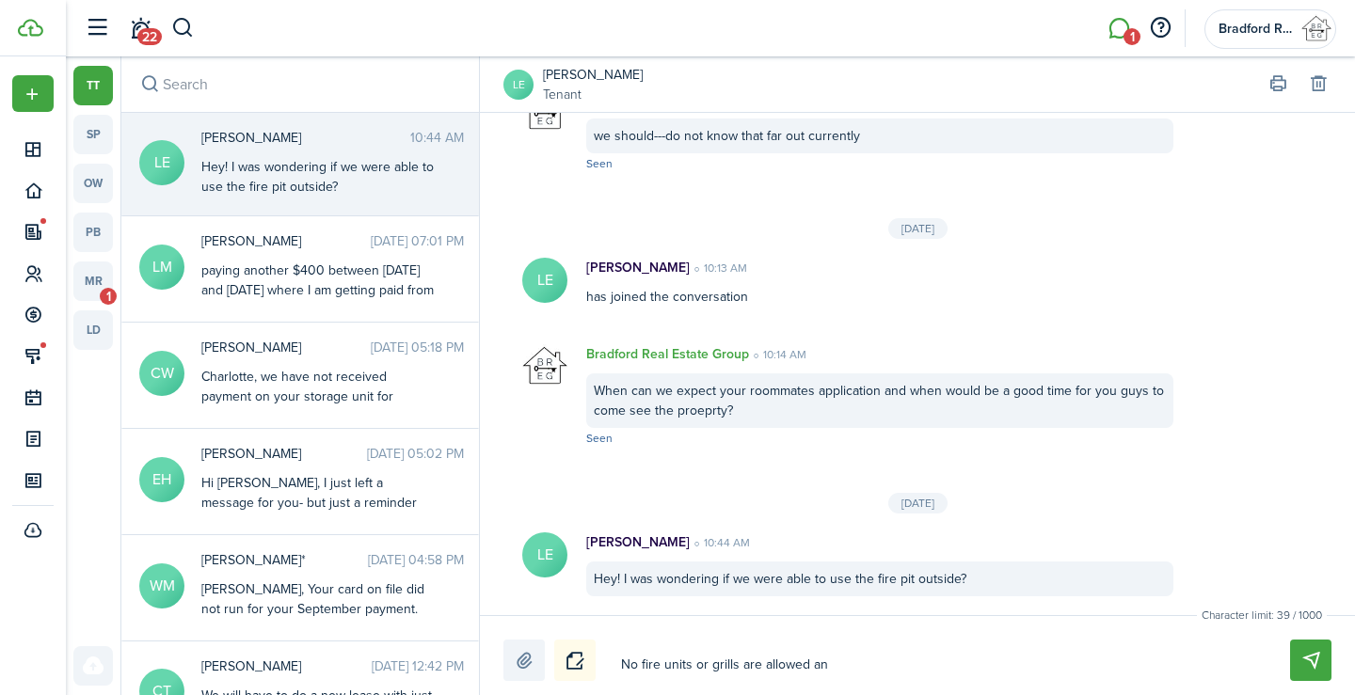
type textarea "No fire units or grills are allowed an a"
type textarea "No fire units or grills are allowed an an"
type textarea "No fire units or grills are allowed an any"
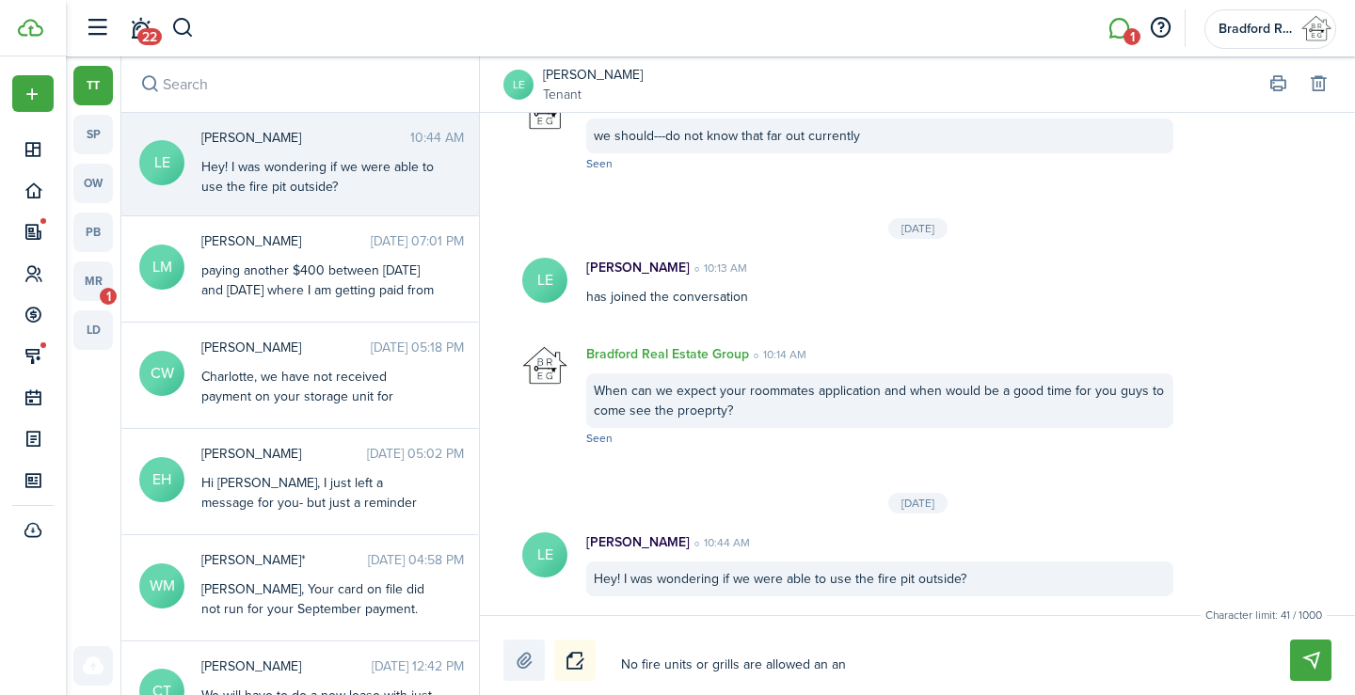
type textarea "No fire units or grills are allowed an any"
type textarea "No fire units or grills are allowed an any m"
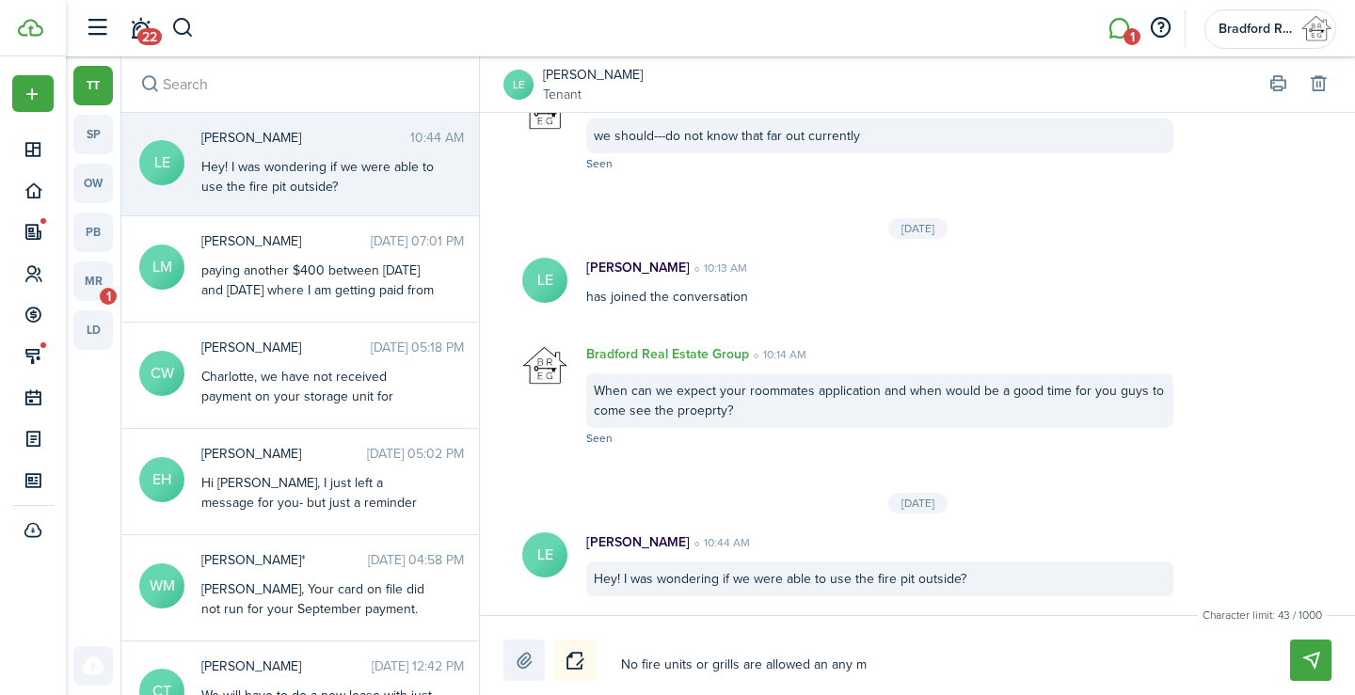
type textarea "No fire units or grills are allowed an any mo"
type textarea "No fire units or grills are allowed an any mou"
type textarea "No fire units or grills are allowed an any mo"
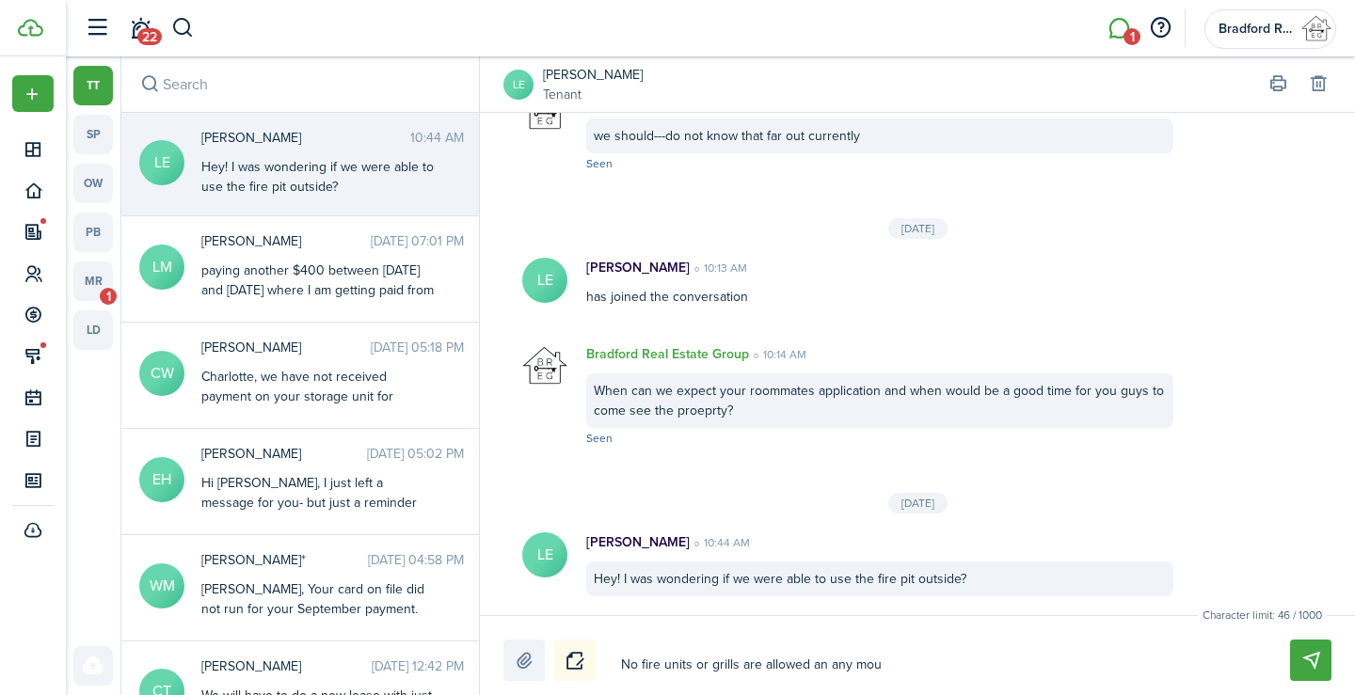
type textarea "No fire units or grills are allowed an any mo"
type textarea "No fire units or grills are allowed an any m"
type textarea "No fire units or grills are allowed an any mu"
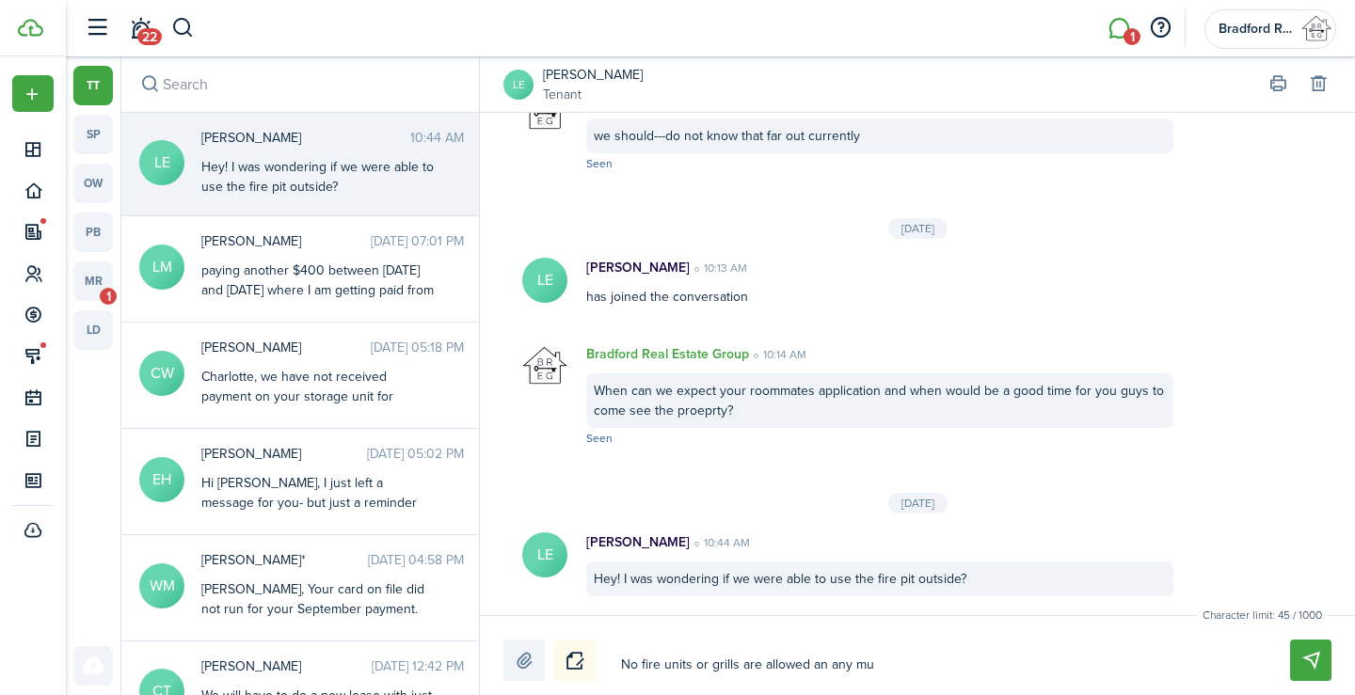
type textarea "No fire units or grills are allowed an any mul"
type textarea "No fire units or grills are allowed an any mult"
type textarea "No fire units or grills are allowed an any multi"
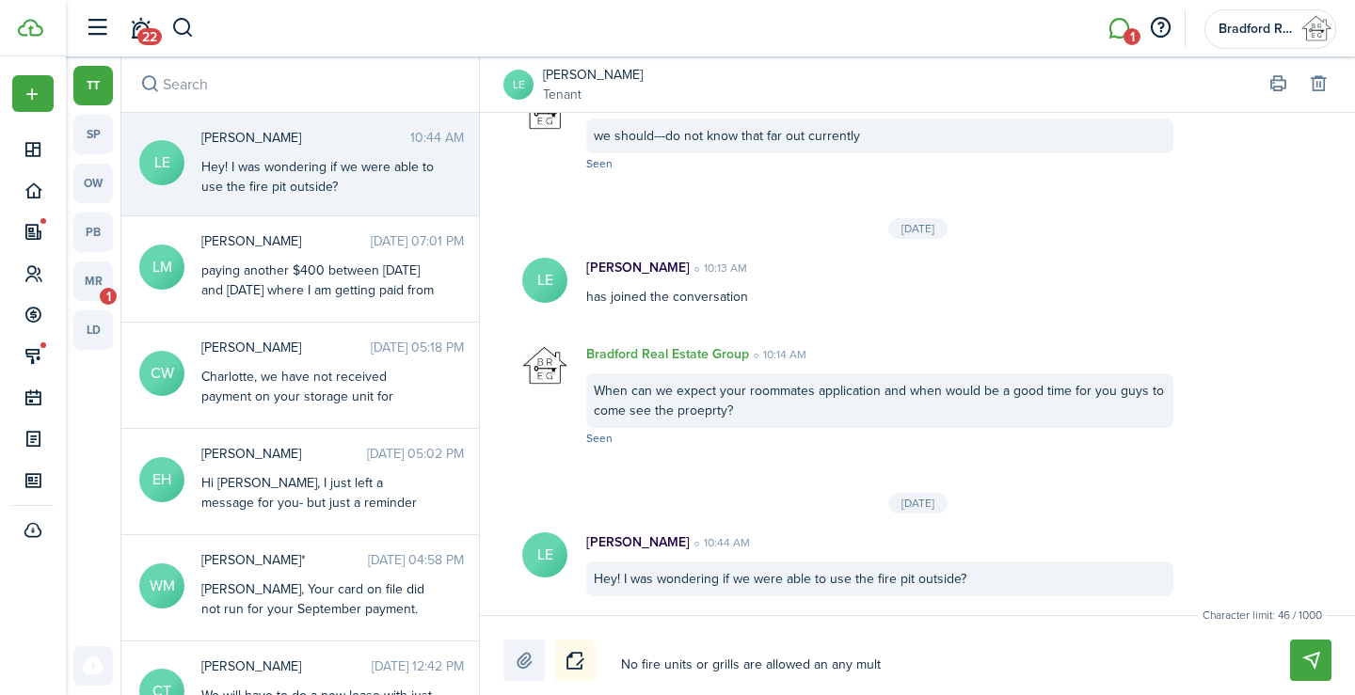
type textarea "No fire units or grills are allowed an any multi"
type textarea "No fire units or grills are allowed an any multi f"
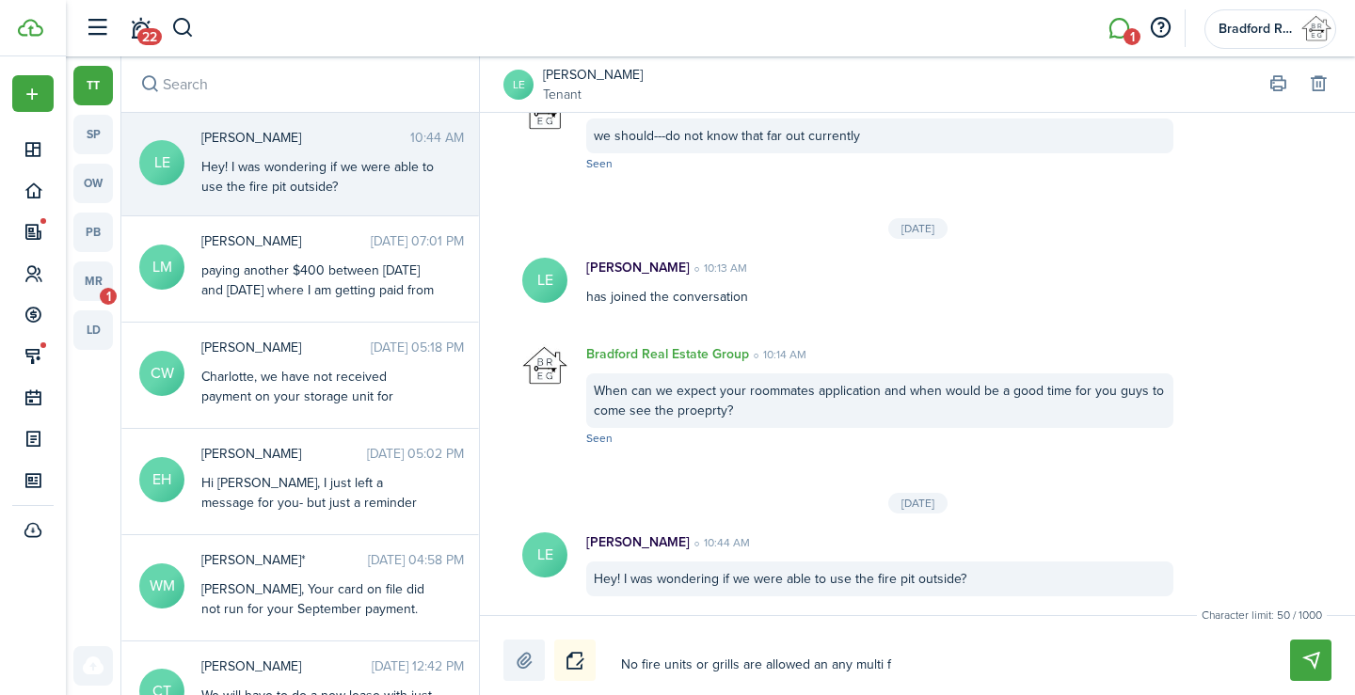
type textarea "No fire units or grills are allowed an any multi fi"
type textarea "No fire units or grills are allowed an any multi fia"
type textarea "No fire units or grills are allowed an any multi fiam"
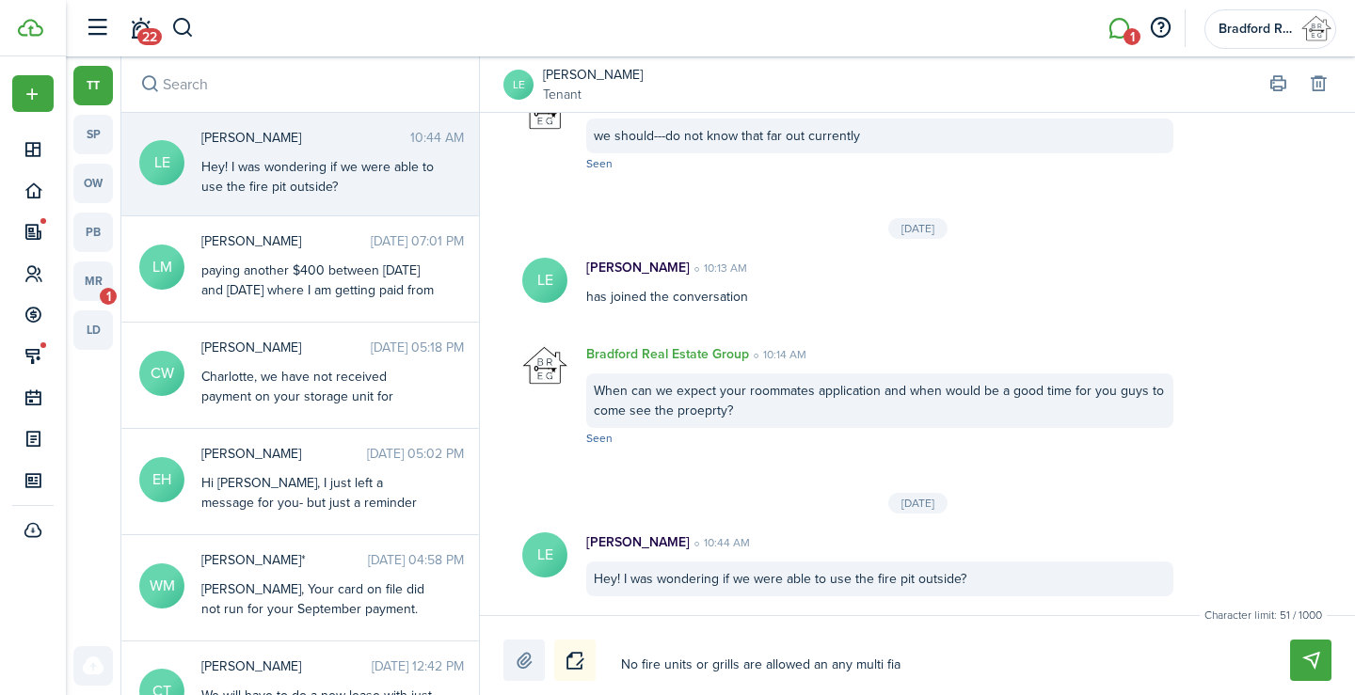
type textarea "No fire units or grills are allowed an any multi fiam"
type textarea "No fire units or grills are allowed an any multi fia"
type textarea "No fire units or grills are allowed an any multi fi"
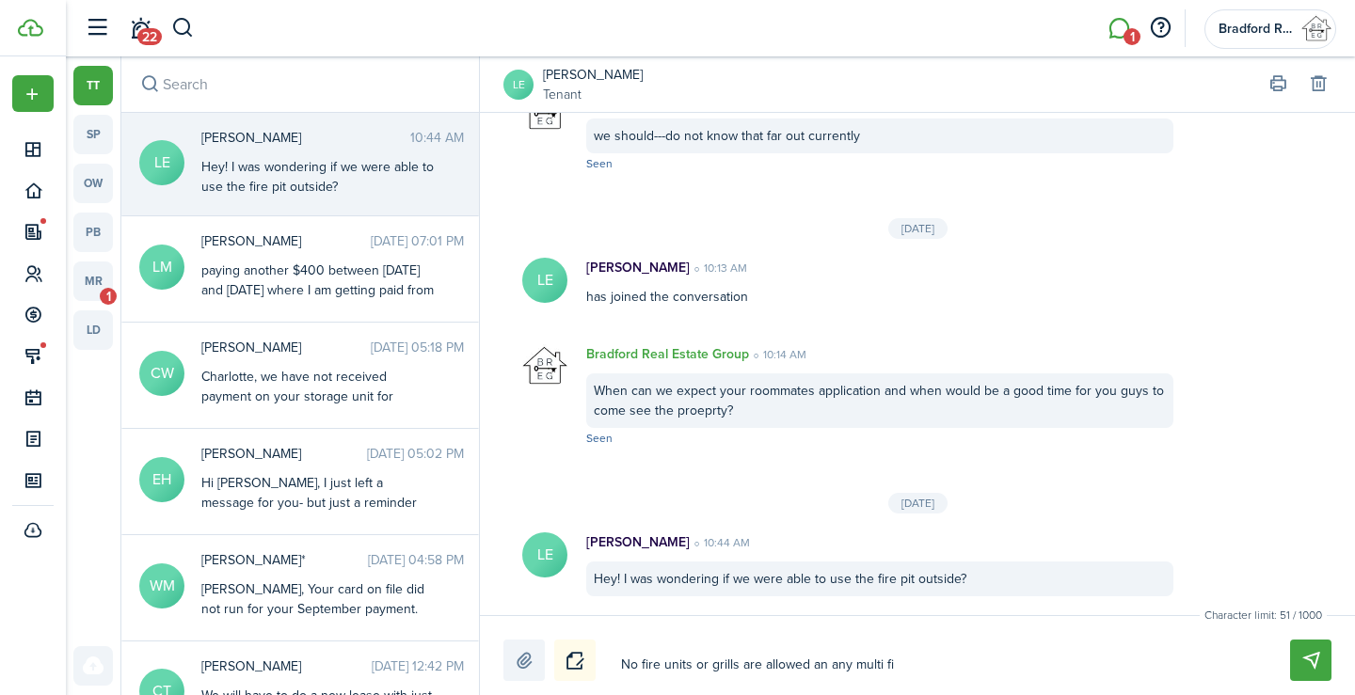
type textarea "No fire units or grills are allowed an any multi f"
type textarea "No fire units or grills are allowed an any multi fa"
type textarea "No fire units or grills are allowed an any multi fam"
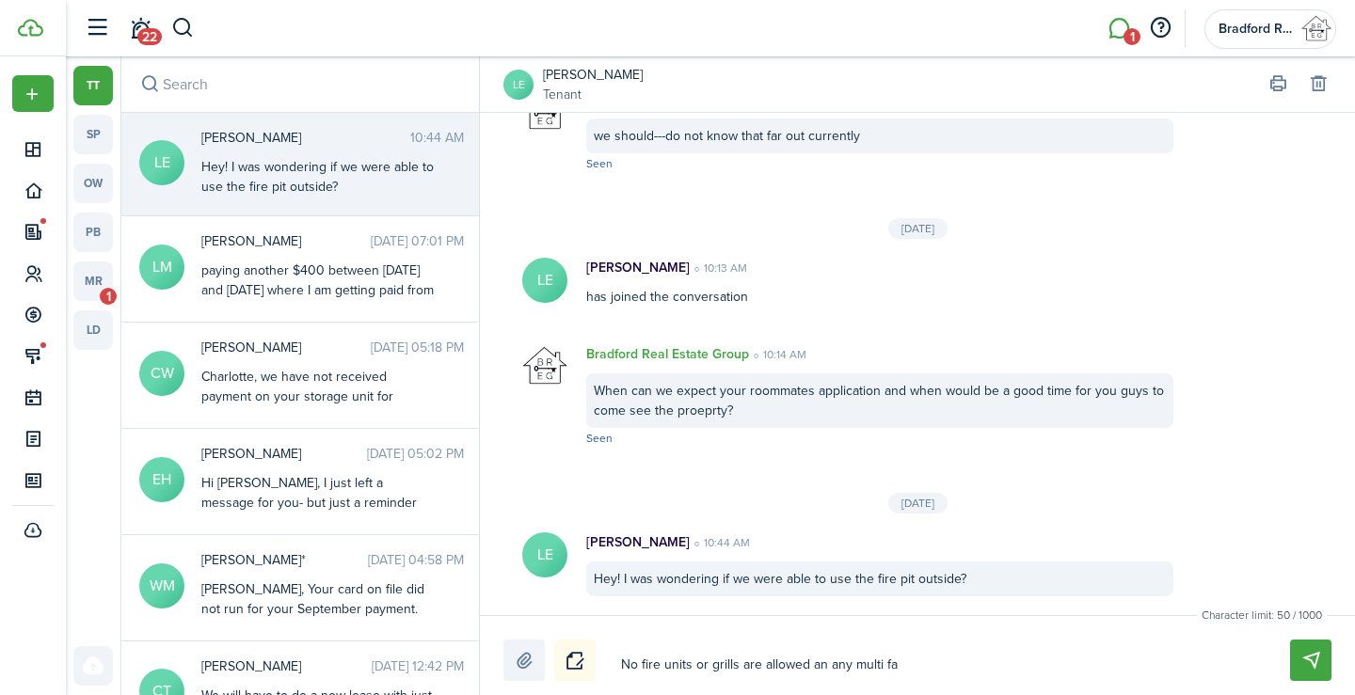
type textarea "No fire units or grills are allowed an any multi fam"
type textarea "No fire units or grills are allowed an any multi fami"
type textarea "No fire units or grills are allowed an any multi famil"
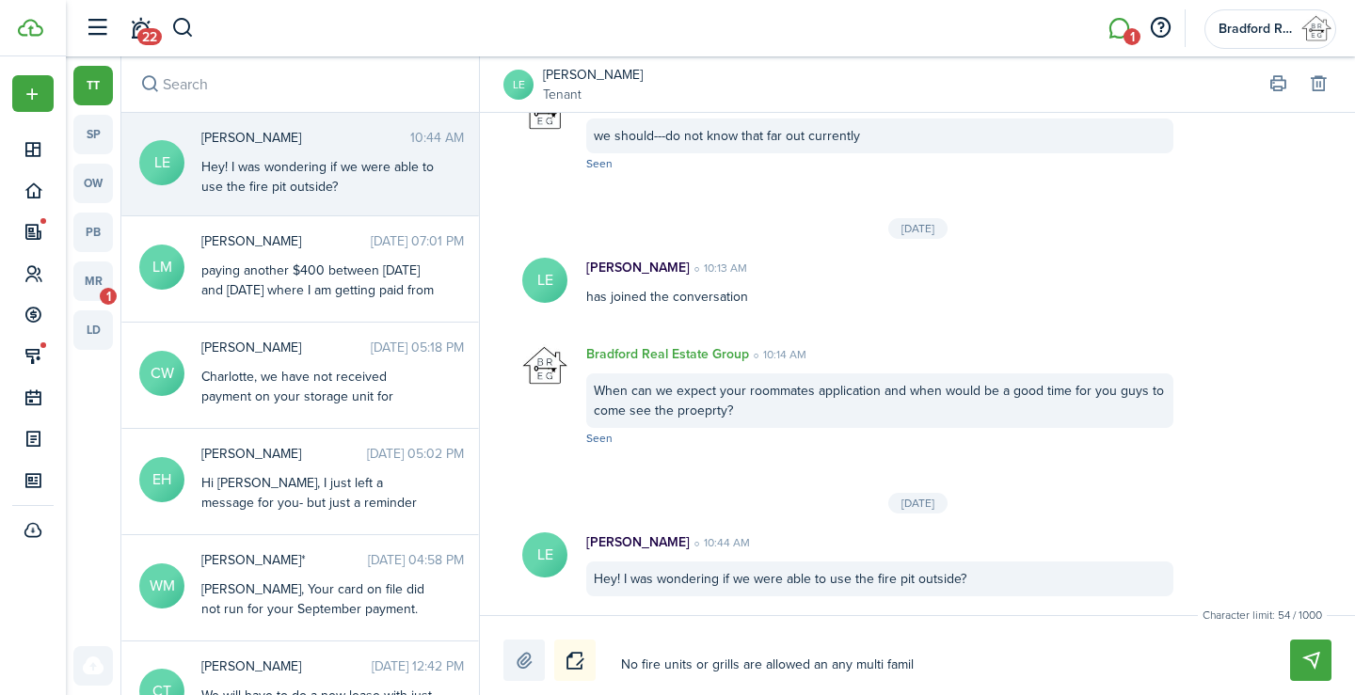
type textarea "No fire units or grills are allowed an any multi family"
type textarea "No fire units or grills are allowed an any multi family u"
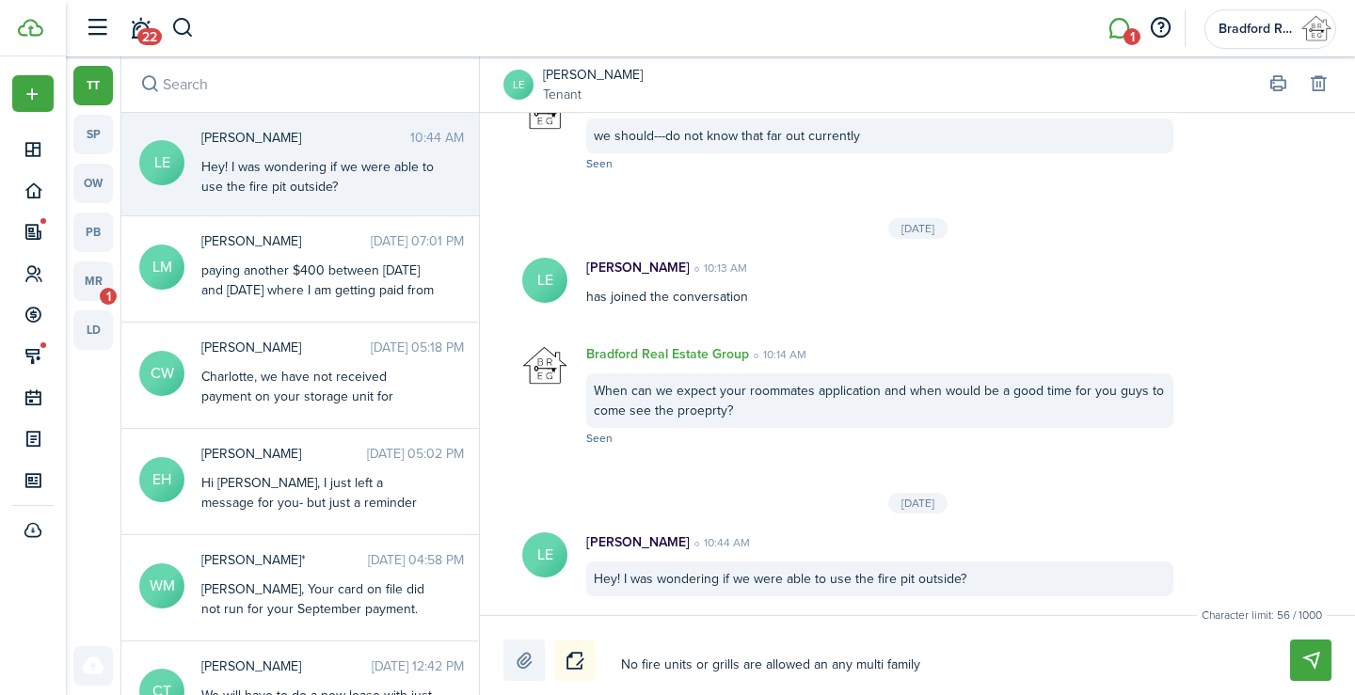
type textarea "No fire units or grills are allowed an any multi family u"
type textarea "No fire units or grills are allowed an any multi family un"
type textarea "No fire units or grills are allowed an any multi family uni"
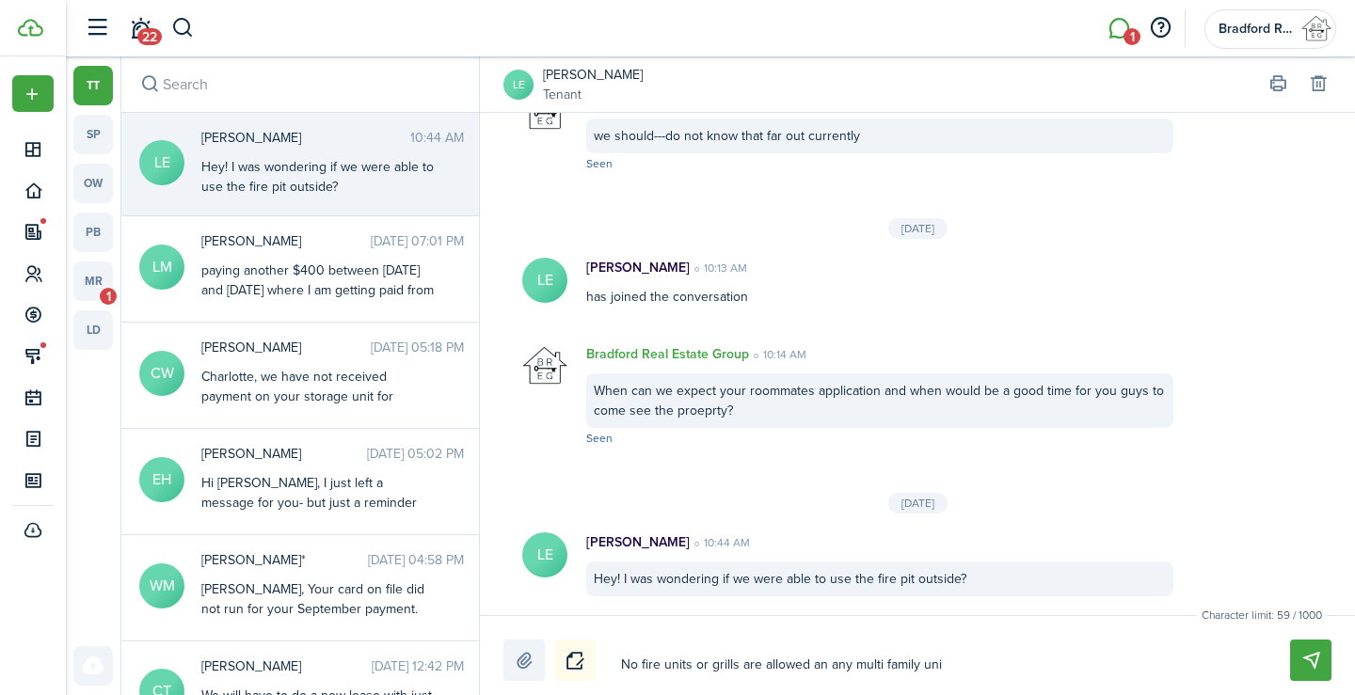
type textarea "No fire units or grills are allowed an any multi family unin"
type textarea "No fire units or grills are allowed an any multi family unint"
click at [1298, 647] on button "Send" at bounding box center [1310, 660] width 41 height 41
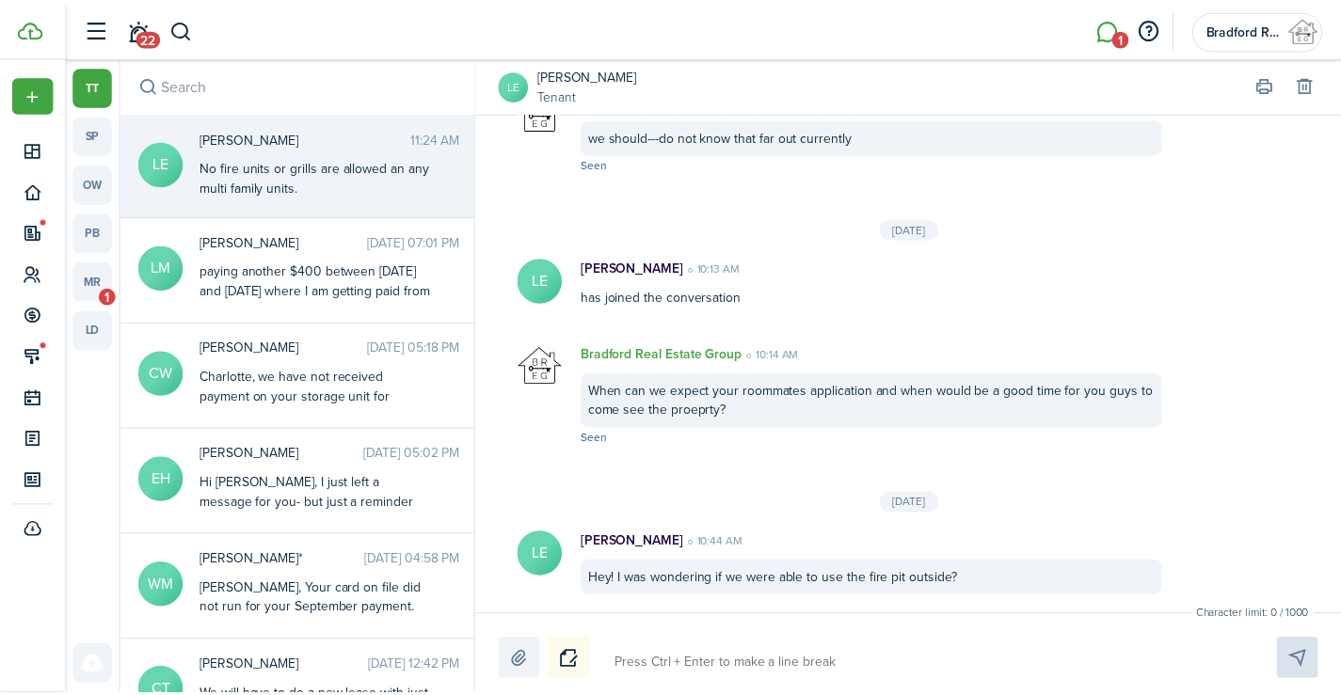
scroll to position [1402, 0]
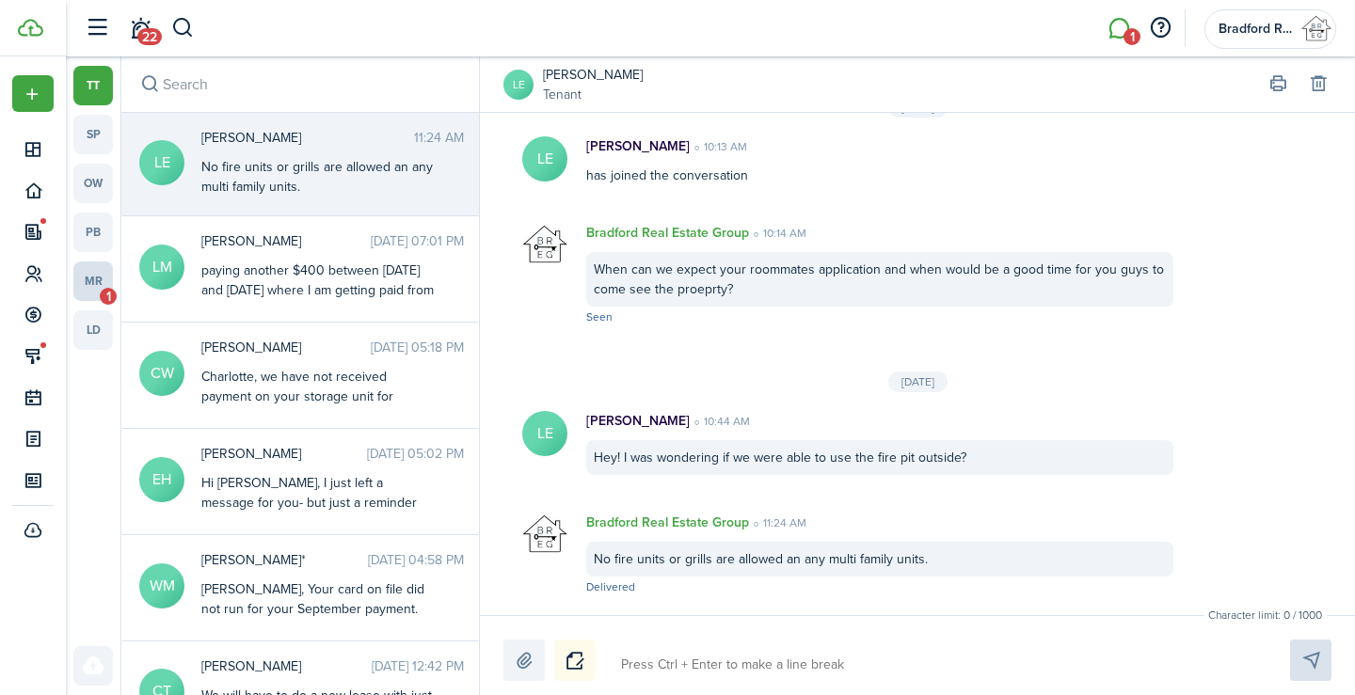
click at [87, 274] on link "mr 1" at bounding box center [93, 282] width 40 height 40
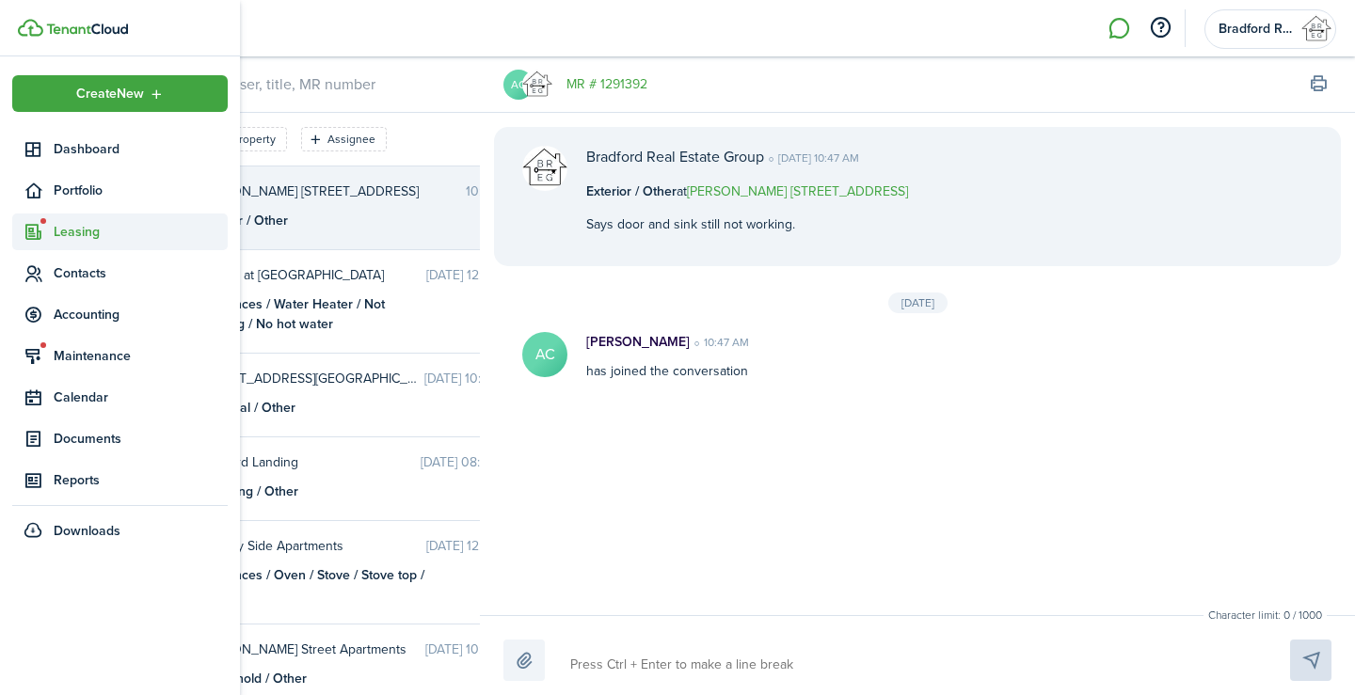
click at [48, 231] on sidebar-link-icon at bounding box center [32, 232] width 41 height 20
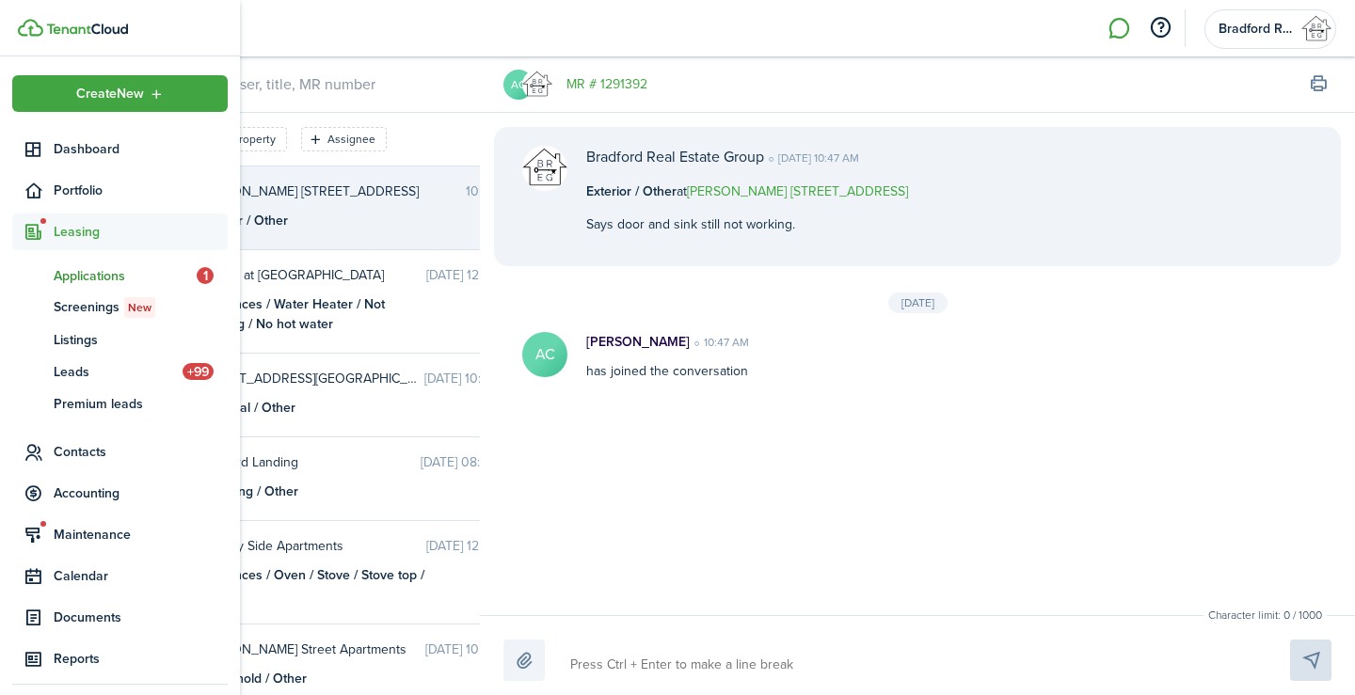
click at [147, 277] on span "Applications" at bounding box center [125, 276] width 143 height 20
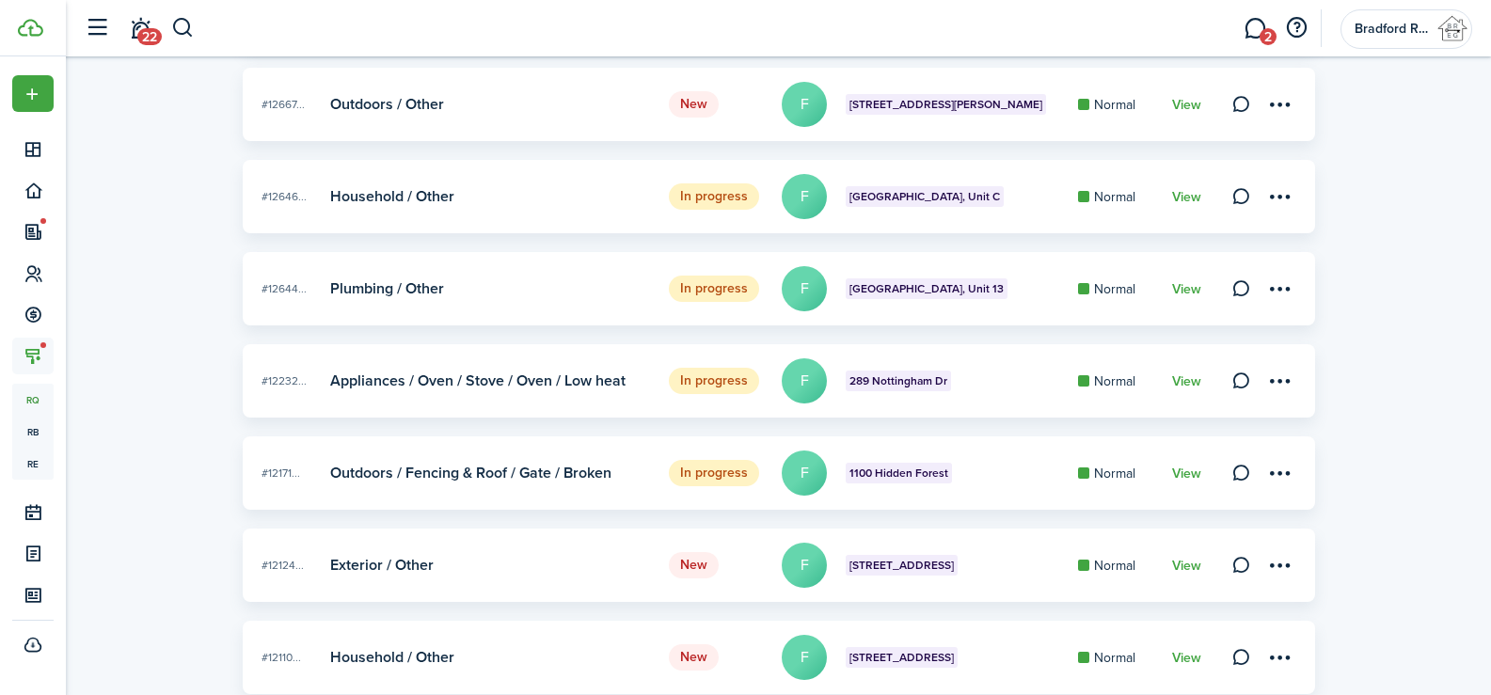
scroll to position [851, 0]
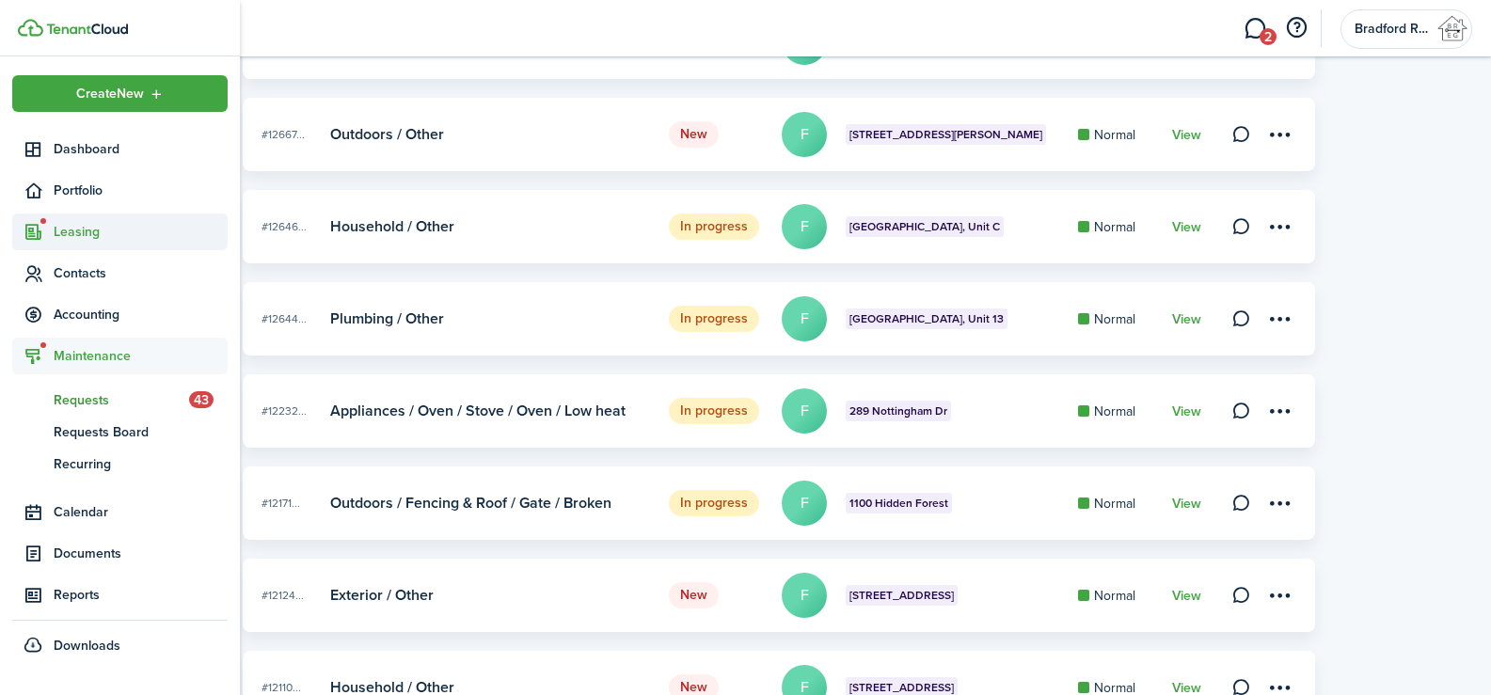
click at [72, 227] on span "Leasing" at bounding box center [141, 232] width 174 height 20
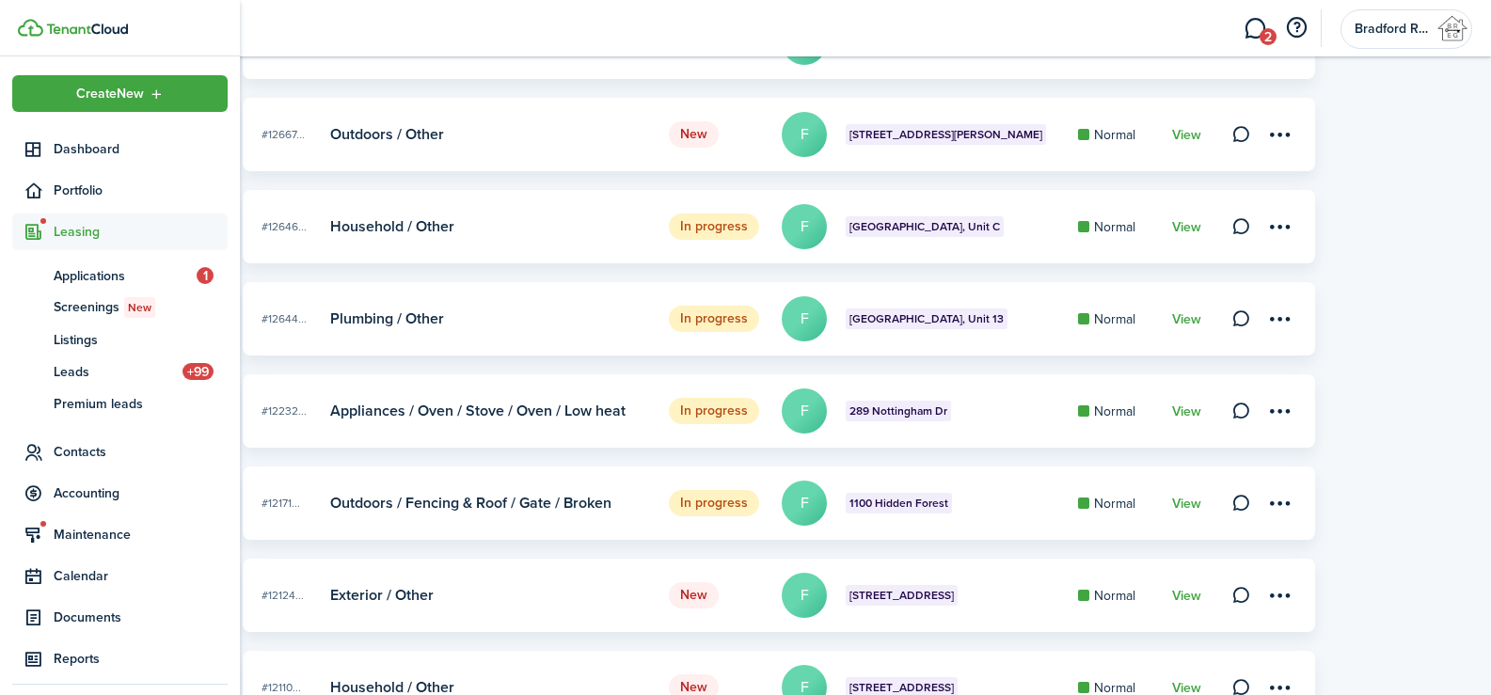
drag, startPoint x: 77, startPoint y: 447, endPoint x: 85, endPoint y: 434, distance: 15.2
click at [77, 448] on span "Contacts" at bounding box center [141, 452] width 174 height 20
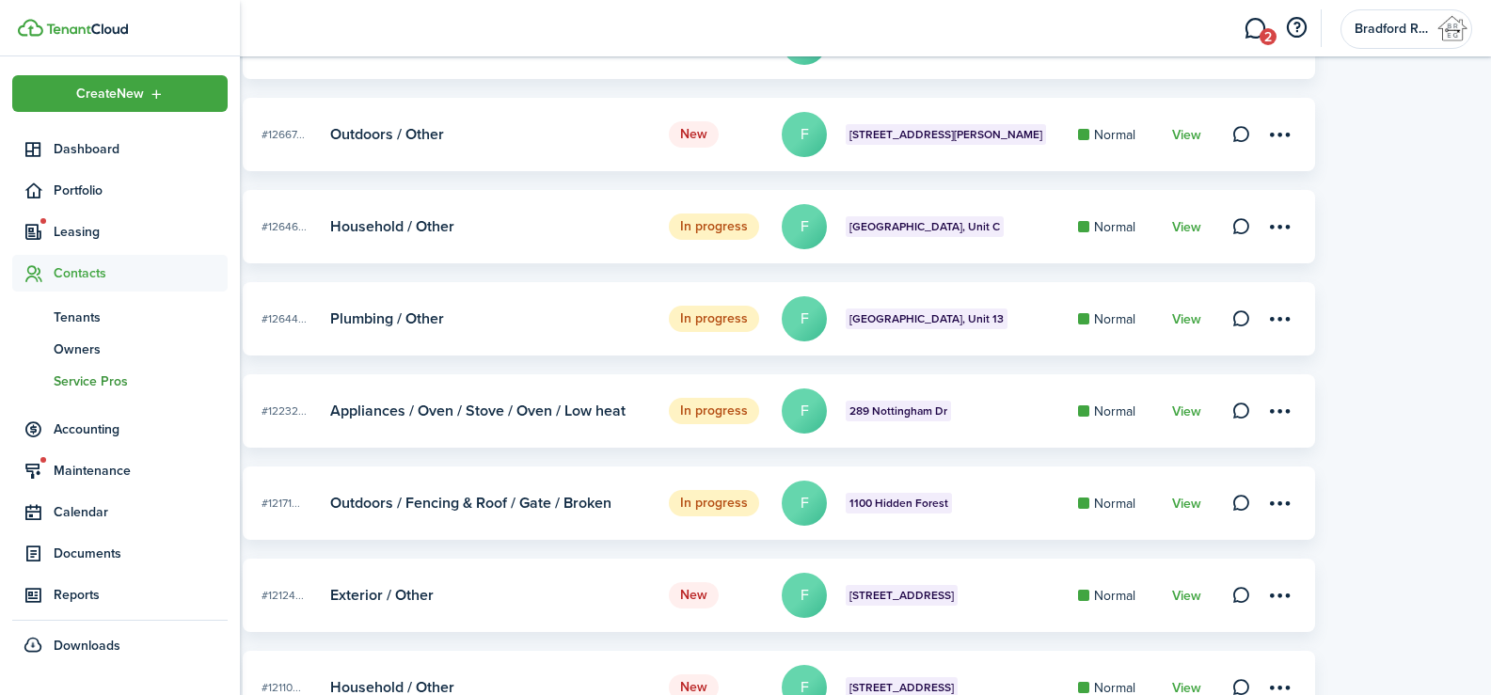
click at [99, 384] on span "Service Pros" at bounding box center [141, 382] width 174 height 20
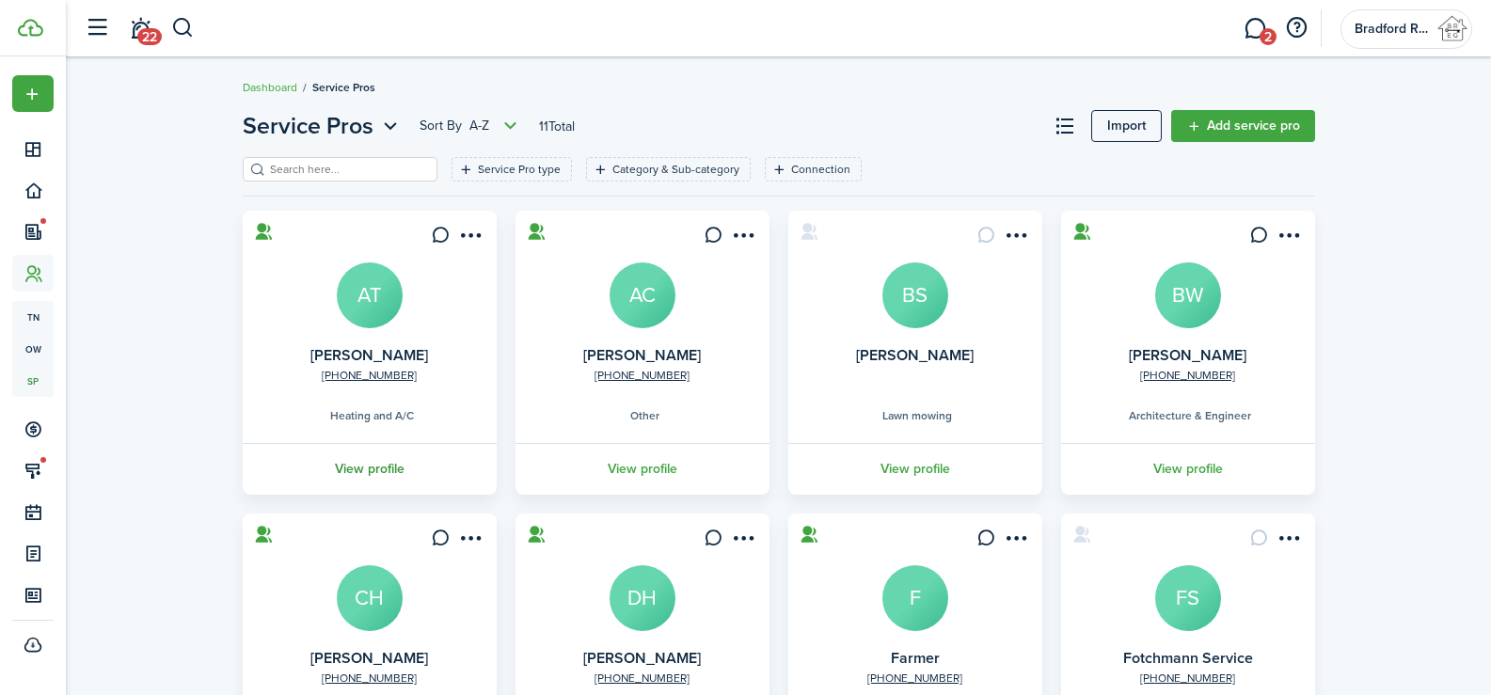
click at [384, 469] on link "View profile" at bounding box center [370, 469] width 260 height 52
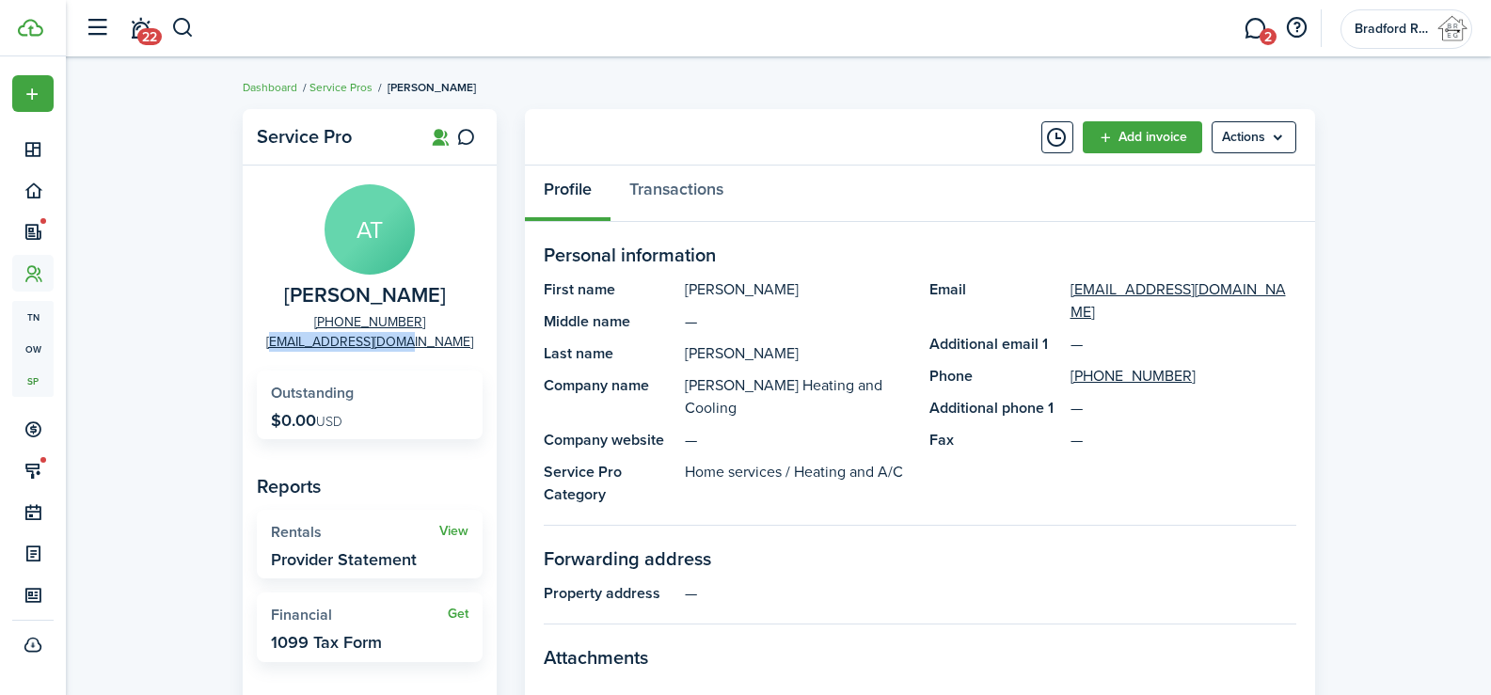
drag, startPoint x: 443, startPoint y: 346, endPoint x: 304, endPoint y: 350, distance: 139.3
click at [304, 350] on panel-main-group "AT Allen Thompson +1 205-800-2704 allent206@gmail.com" at bounding box center [370, 267] width 226 height 167
copy link "allent206@gmail.com"
